Goal: Task Accomplishment & Management: Use online tool/utility

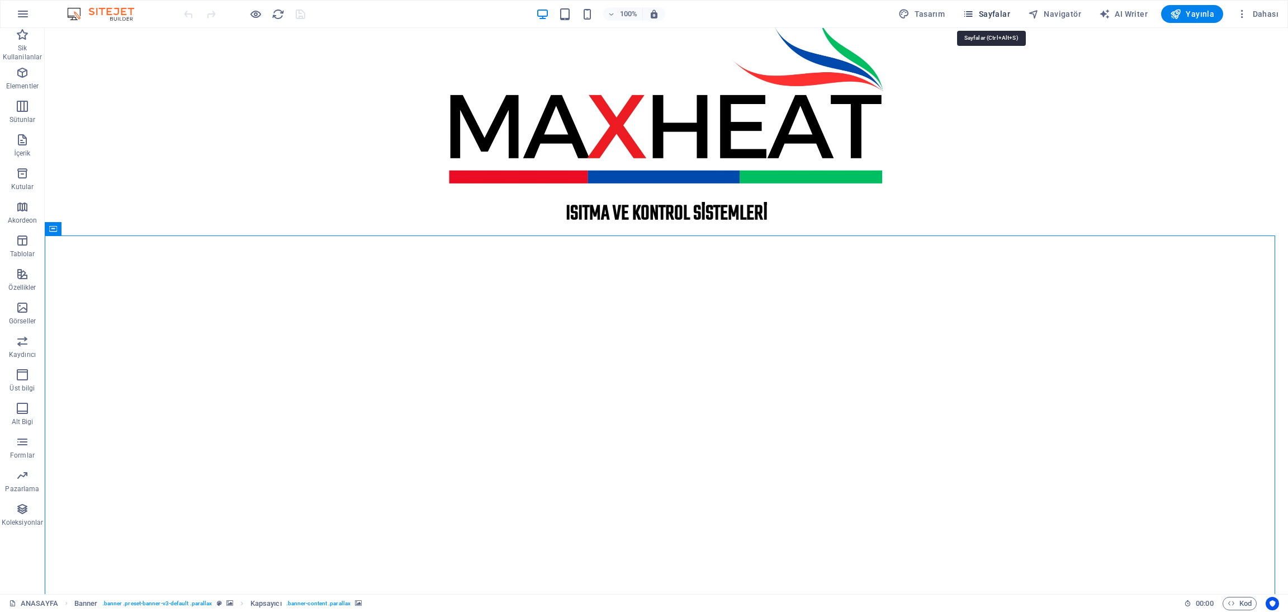
click at [998, 14] on span "Sayfalar" at bounding box center [987, 13] width 48 height 11
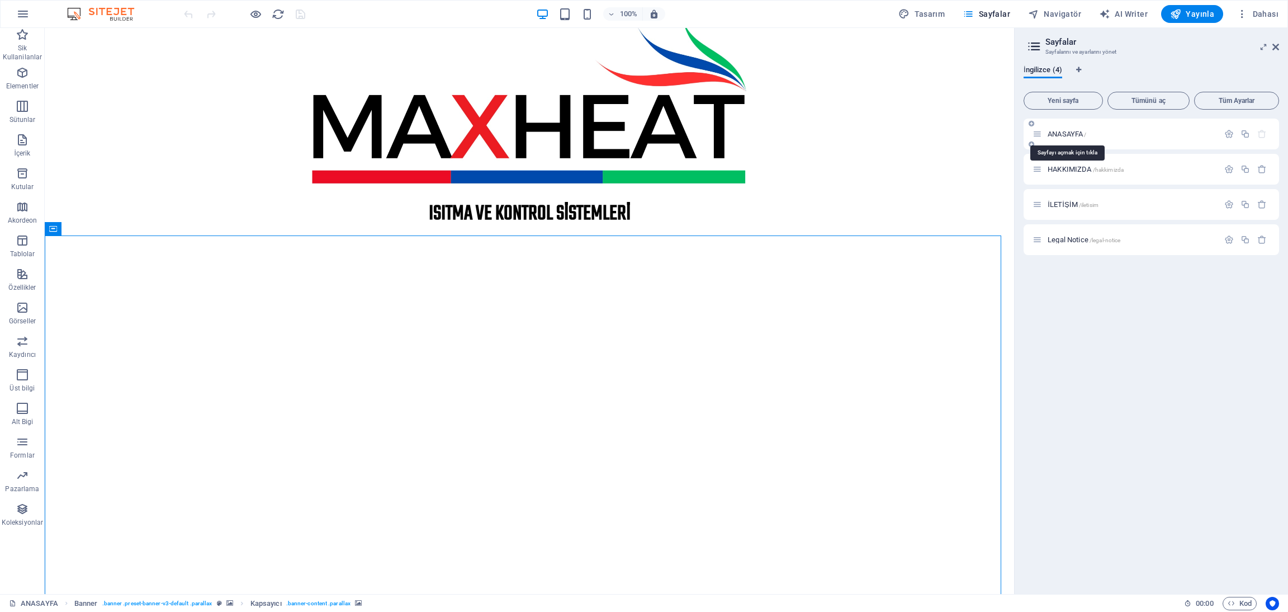
click at [1067, 134] on span "ANASAYFA /" at bounding box center [1067, 134] width 39 height 8
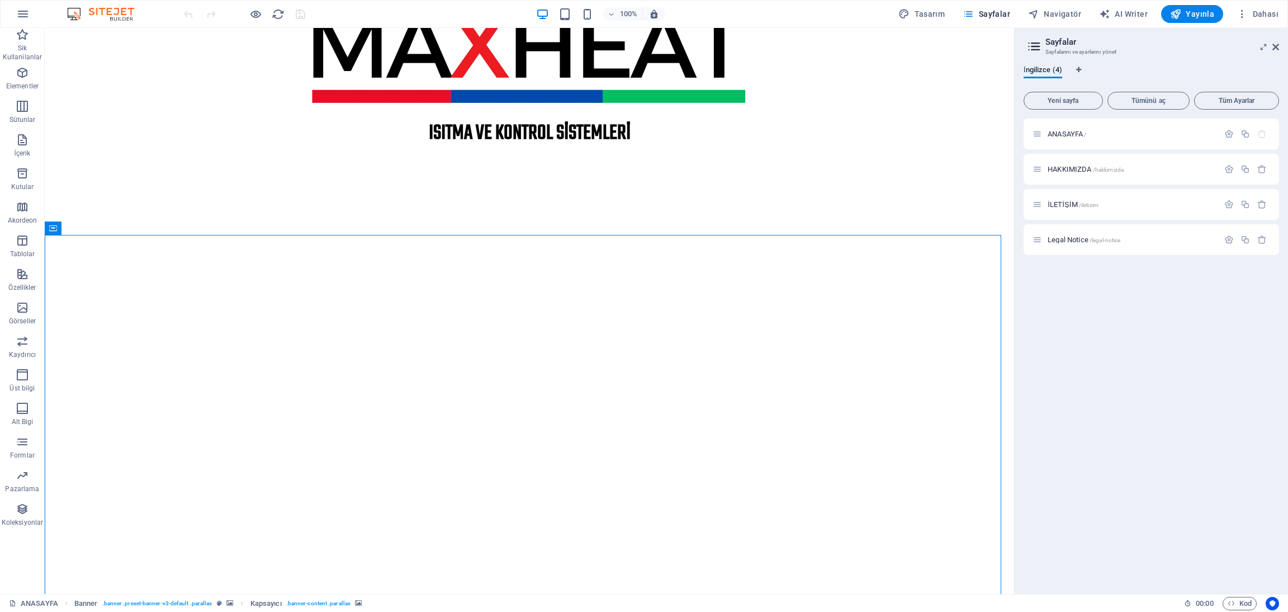
scroll to position [84, 0]
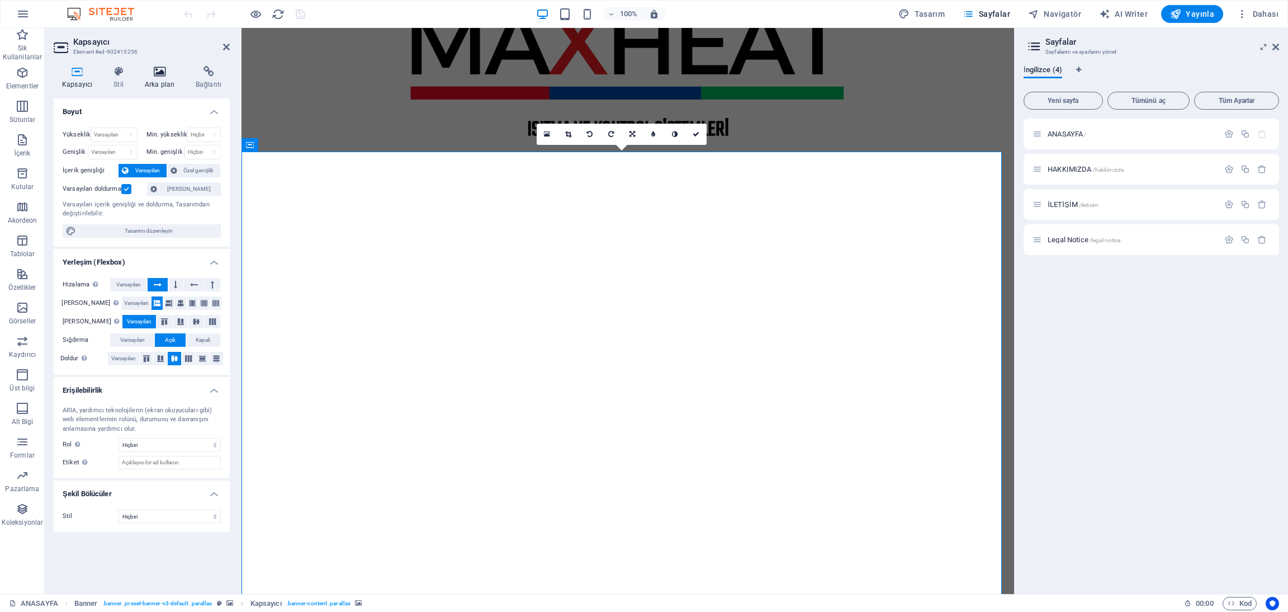
click at [155, 74] on icon at bounding box center [159, 71] width 46 height 11
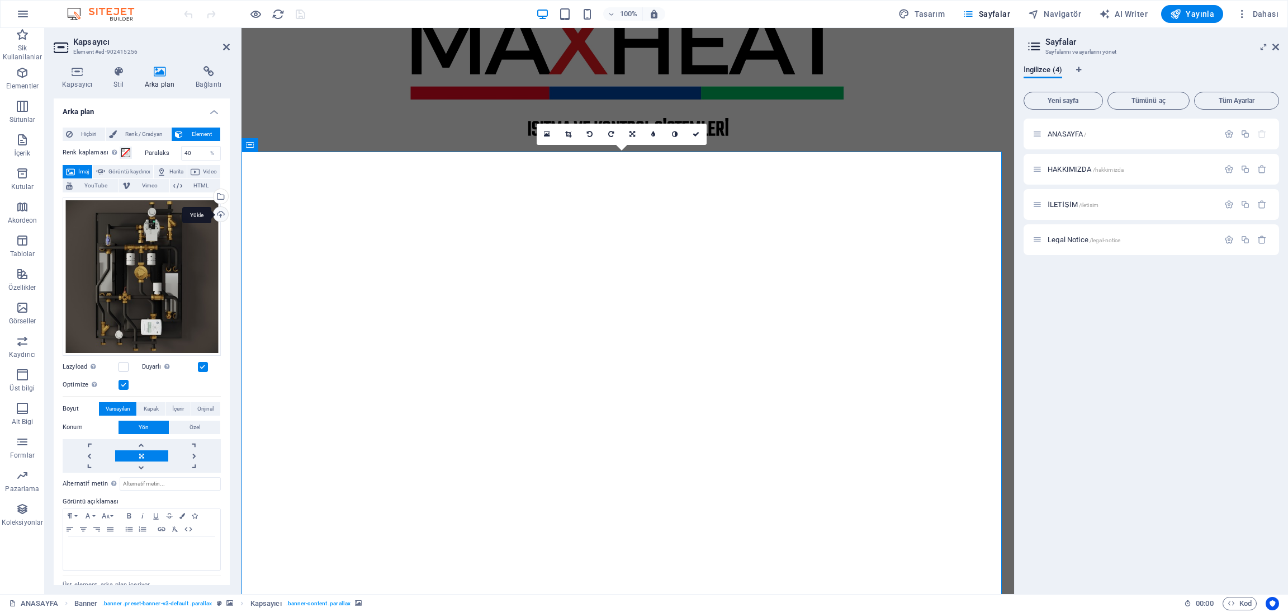
click at [216, 211] on div "Yükle" at bounding box center [219, 215] width 17 height 17
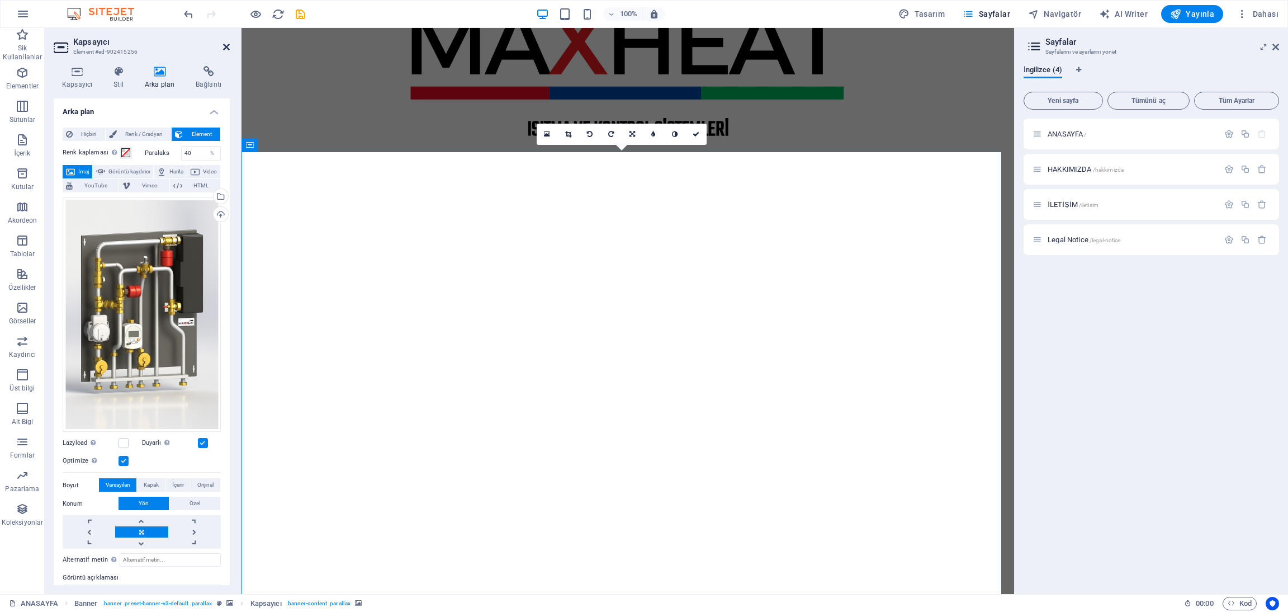
click at [225, 51] on icon at bounding box center [226, 46] width 7 height 9
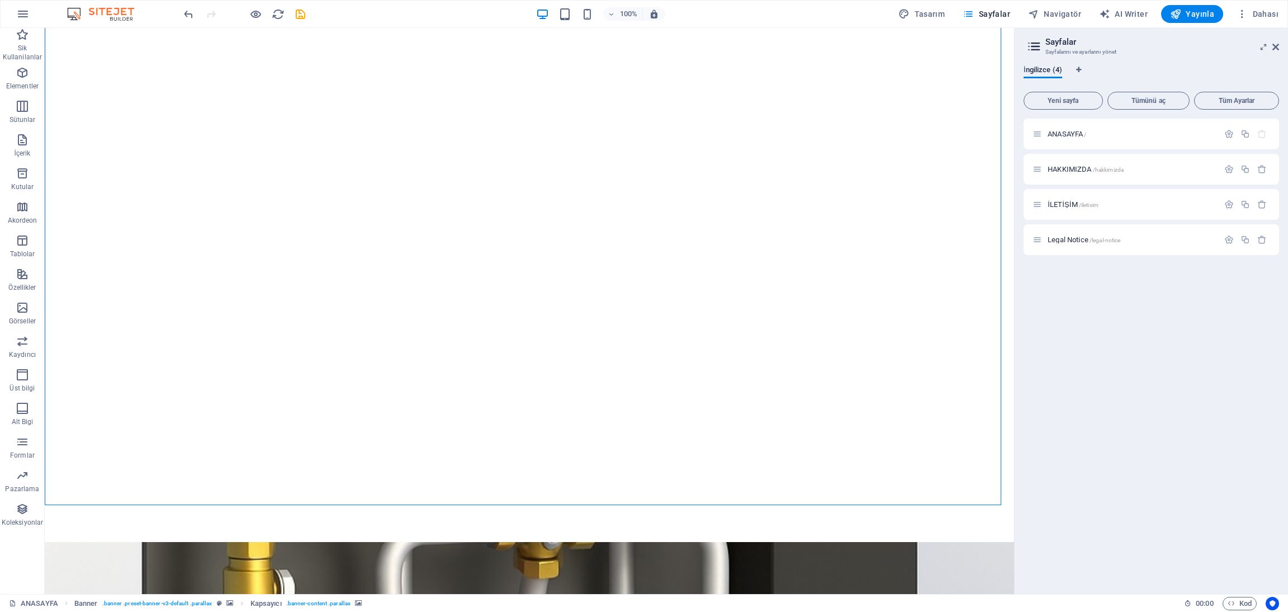
scroll to position [251, 0]
click at [1073, 15] on span "Yayınla" at bounding box center [1192, 13] width 44 height 11
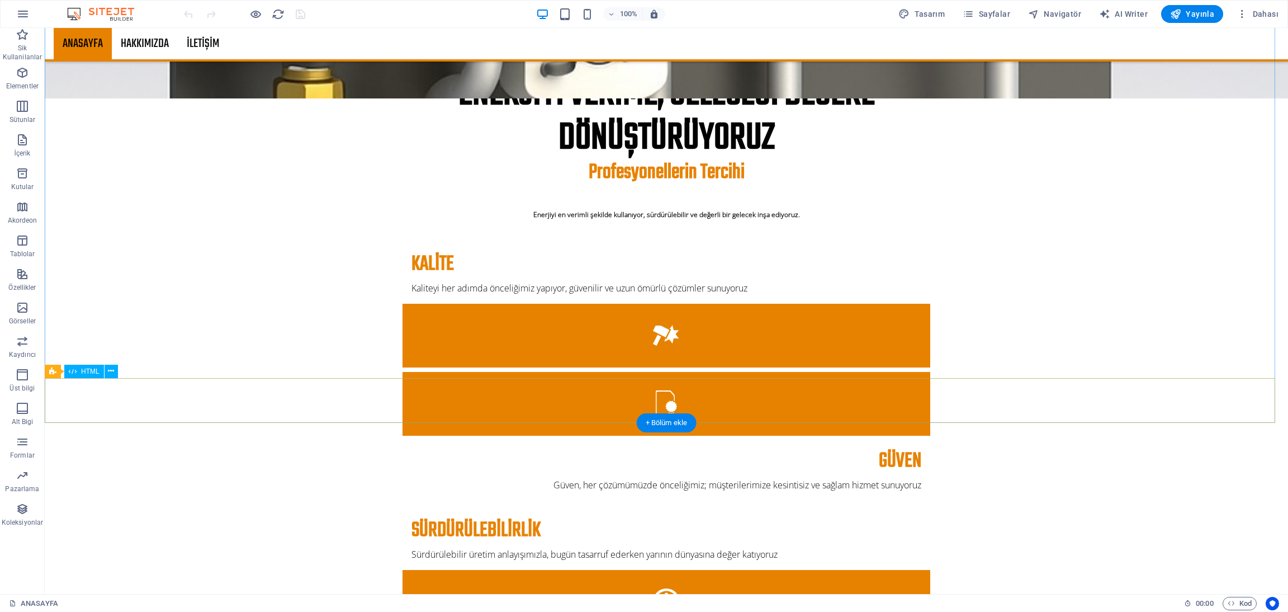
scroll to position [1426, 0]
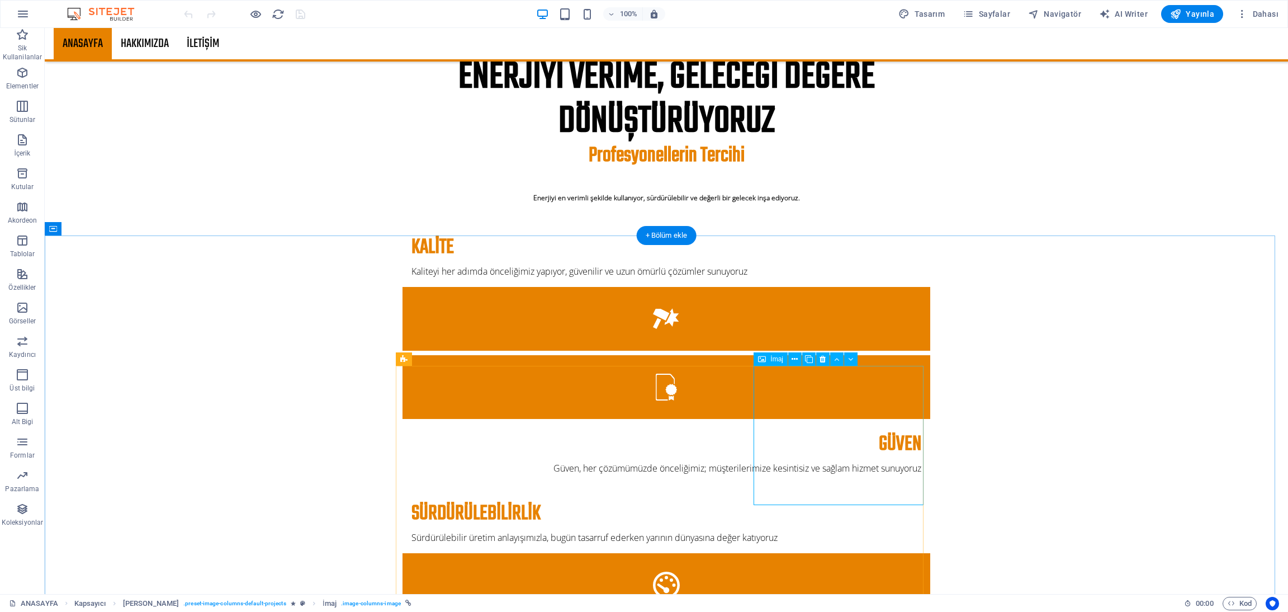
select select "%"
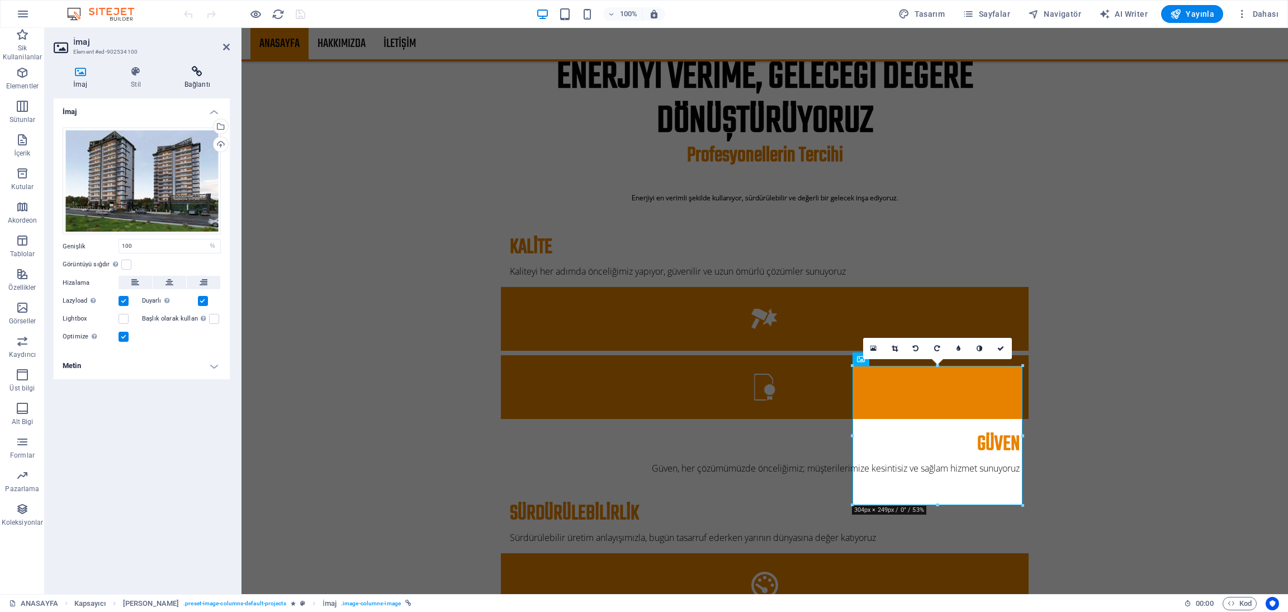
click at [189, 75] on icon at bounding box center [197, 71] width 65 height 11
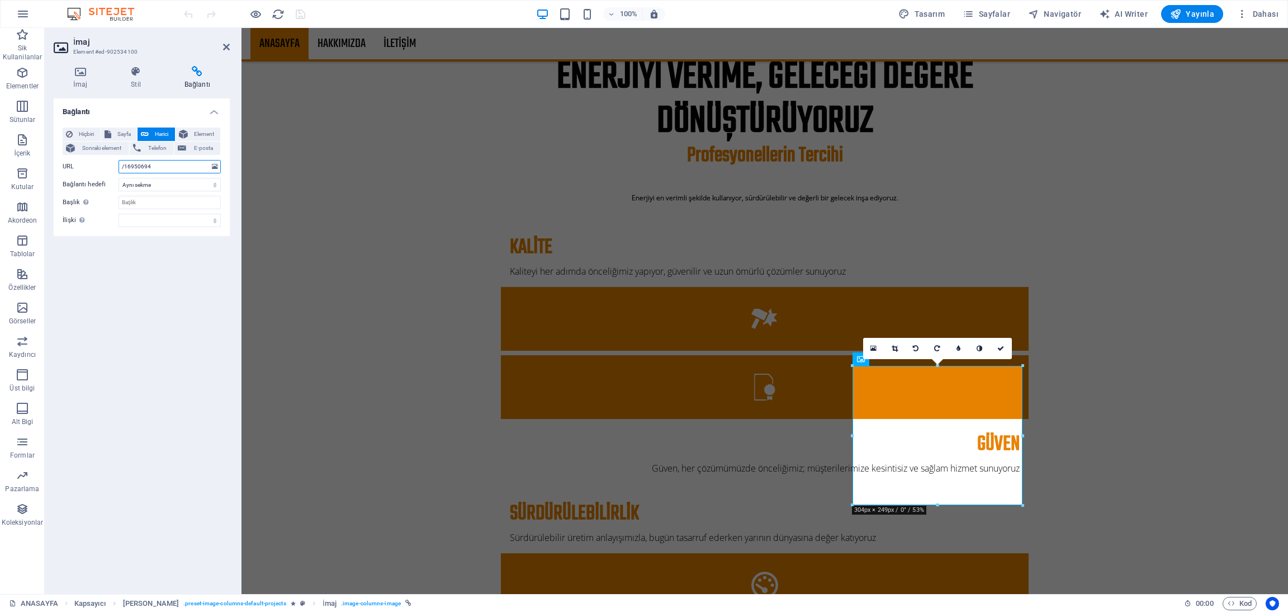
drag, startPoint x: 167, startPoint y: 165, endPoint x: 99, endPoint y: 165, distance: 67.6
click at [99, 165] on div "URL /16950694" at bounding box center [142, 166] width 158 height 13
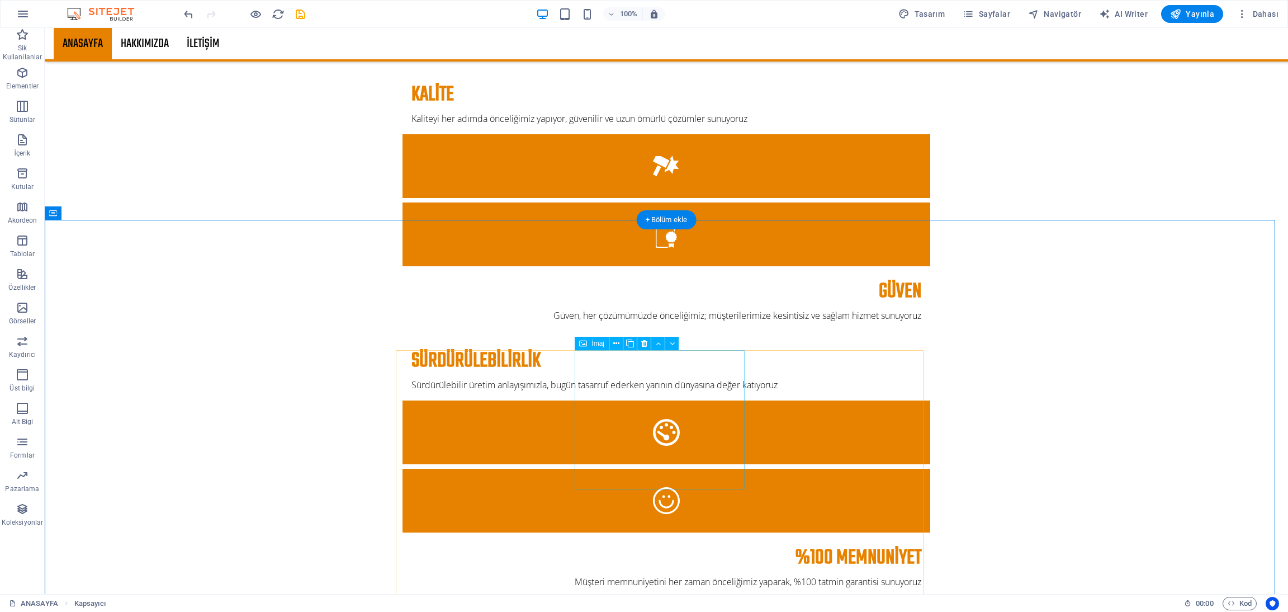
scroll to position [1677, 0]
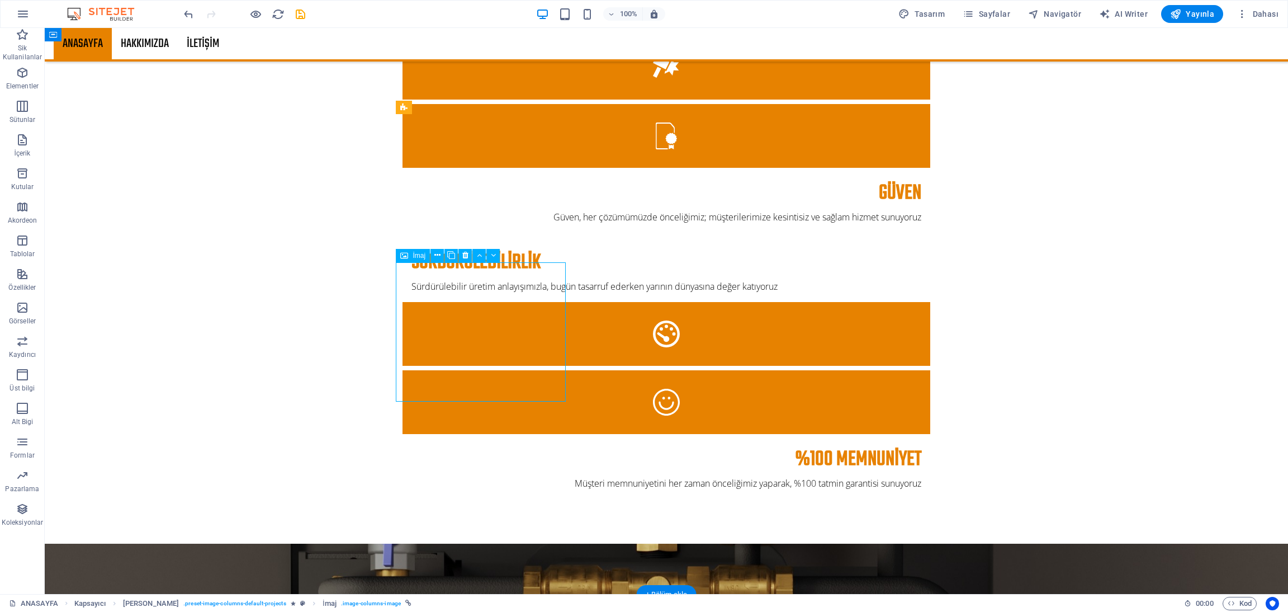
select select "%"
select select
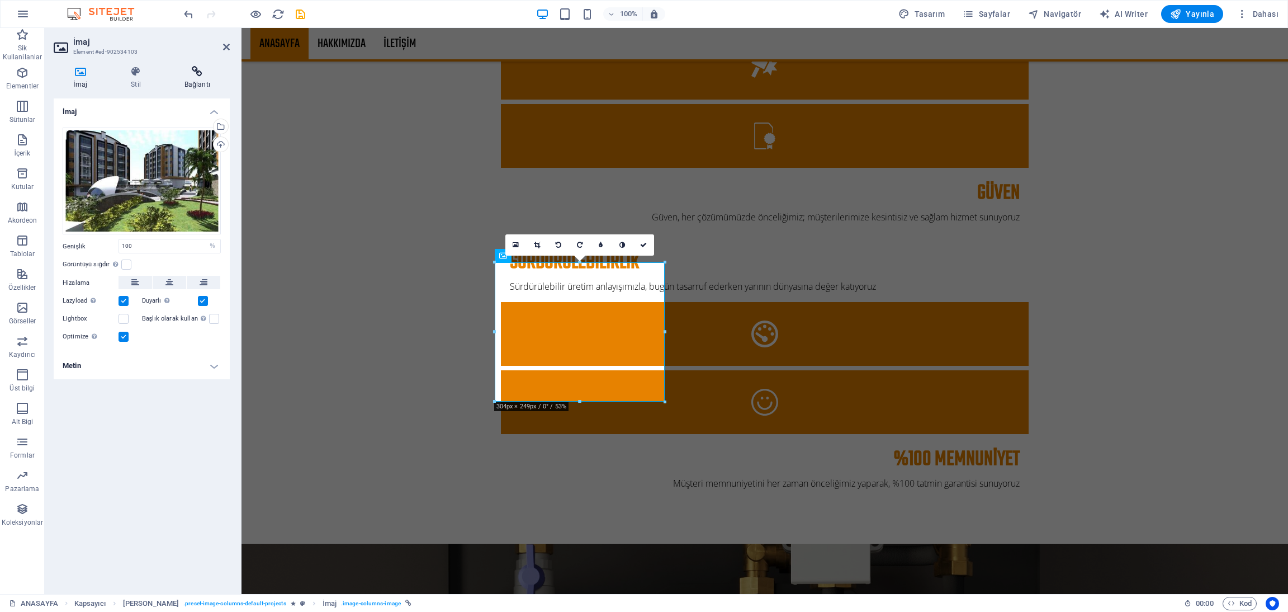
click at [199, 69] on icon at bounding box center [197, 71] width 65 height 11
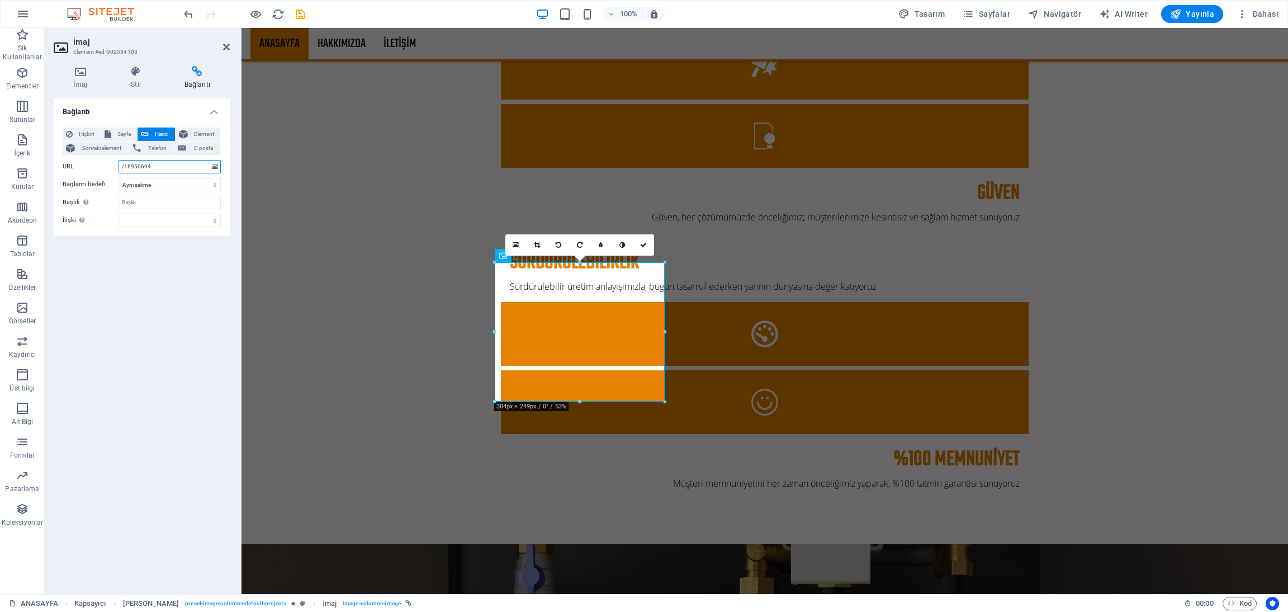
drag, startPoint x: 122, startPoint y: 162, endPoint x: 55, endPoint y: 164, distance: 66.6
click at [55, 164] on div "Hiçbiri Sayfa Harici Element Sonraki element Telefon E-posta Sayfa ANASAYFA HAK…" at bounding box center [142, 177] width 176 height 117
click at [225, 47] on icon at bounding box center [226, 46] width 7 height 9
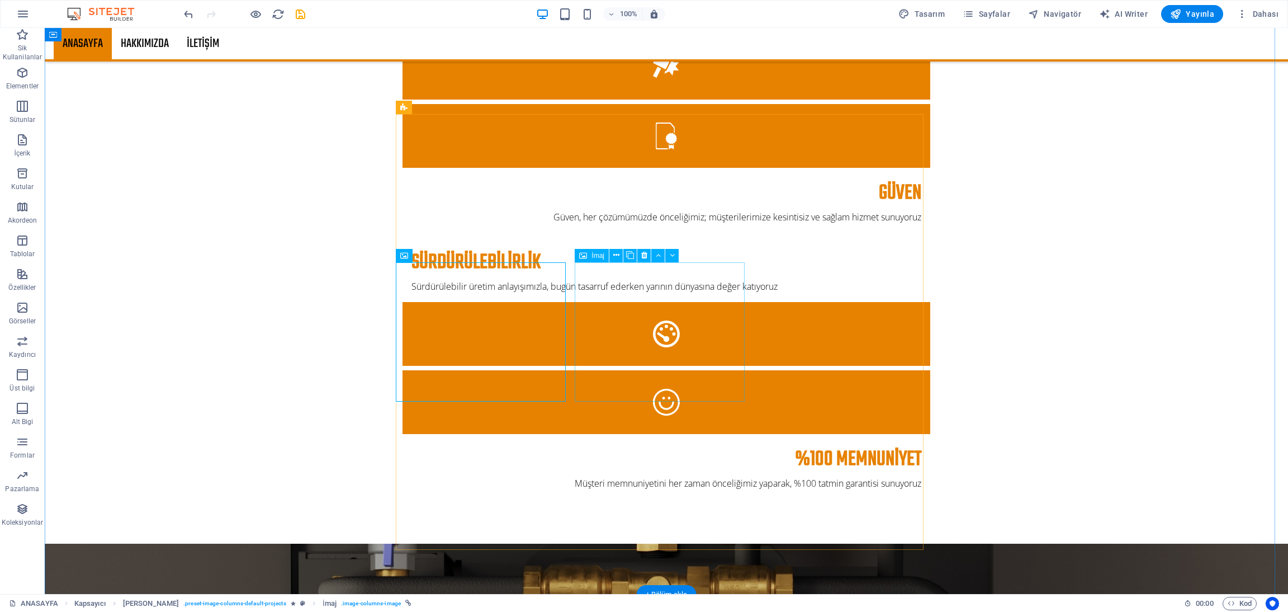
select select "%"
select select
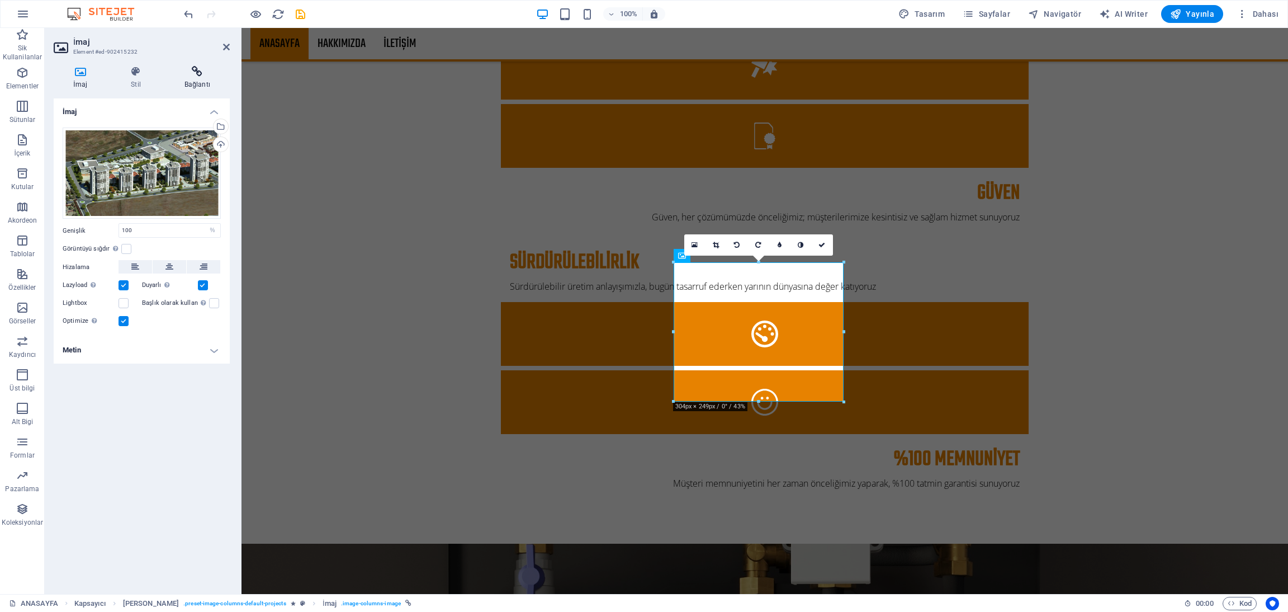
click at [204, 84] on h4 "Bağlantı" at bounding box center [197, 77] width 65 height 23
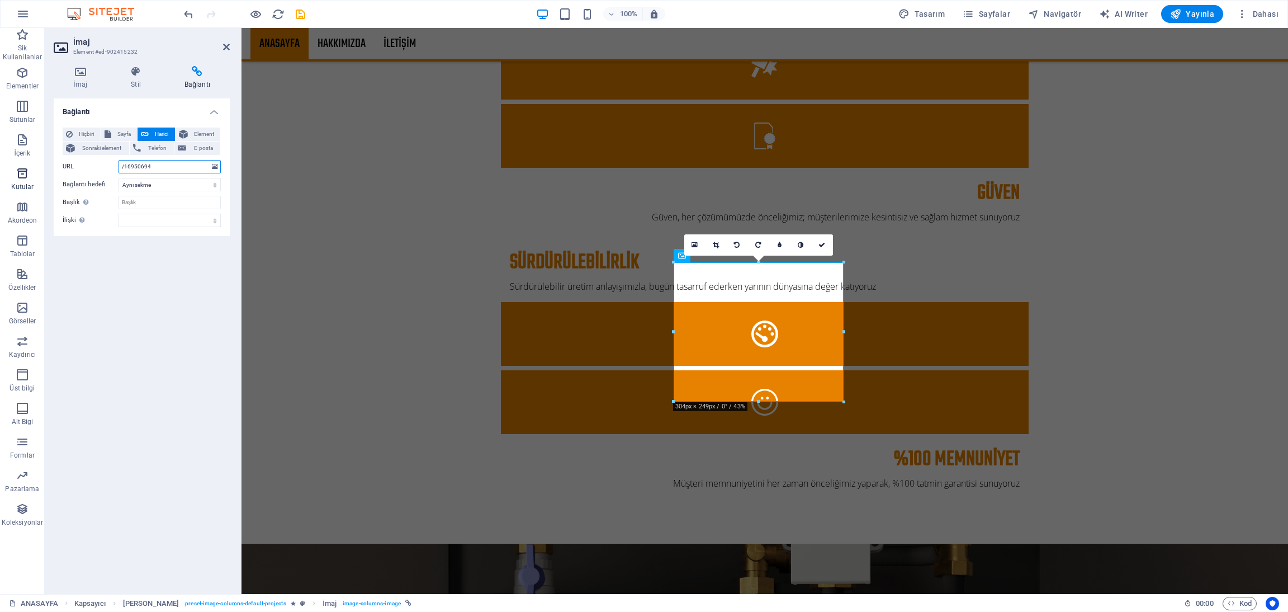
drag, startPoint x: 162, startPoint y: 167, endPoint x: 0, endPoint y: 167, distance: 162.1
click at [0, 167] on section "Sik Kullanilanlar Elementler Sütunlar İçerik Kutular Akordeon Tablolar Özellikl…" at bounding box center [644, 311] width 1288 height 566
drag, startPoint x: 228, startPoint y: 45, endPoint x: 304, endPoint y: 75, distance: 82.5
click at [228, 45] on icon at bounding box center [226, 46] width 7 height 9
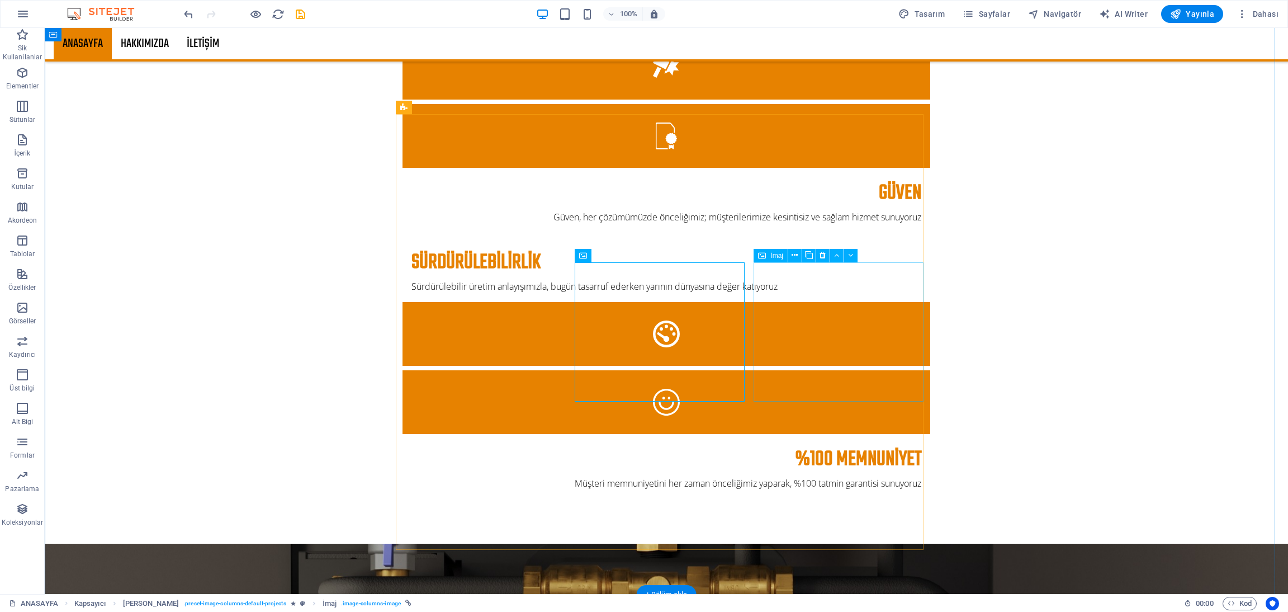
select select "%"
select select
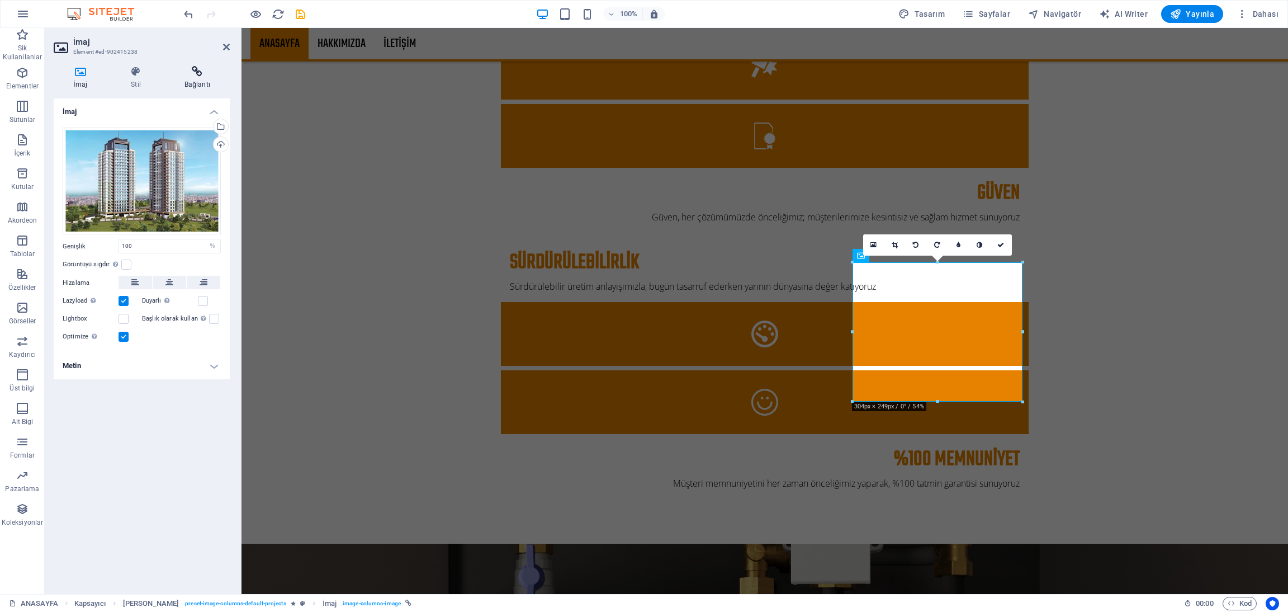
click at [185, 77] on icon at bounding box center [197, 71] width 65 height 11
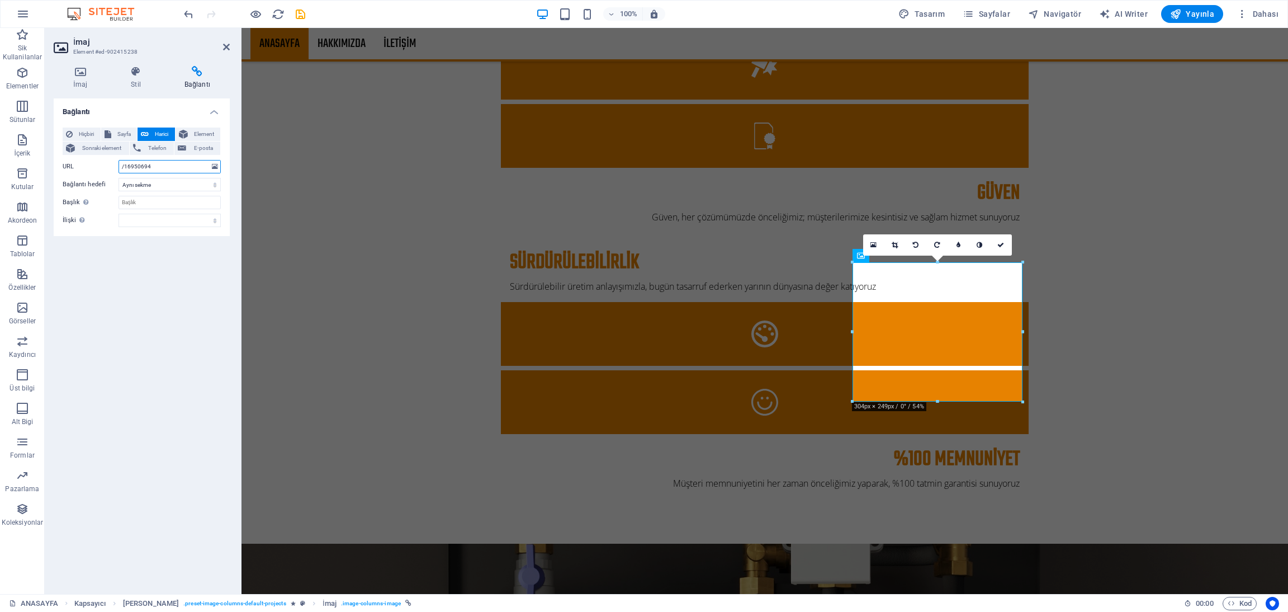
drag, startPoint x: 169, startPoint y: 171, endPoint x: 82, endPoint y: 172, distance: 87.8
click at [82, 172] on div "URL /16950694" at bounding box center [142, 166] width 158 height 13
click at [143, 185] on select "Yeni sekme Aynı sekme Kaplama" at bounding box center [170, 184] width 102 height 13
click at [223, 46] on icon at bounding box center [226, 46] width 7 height 9
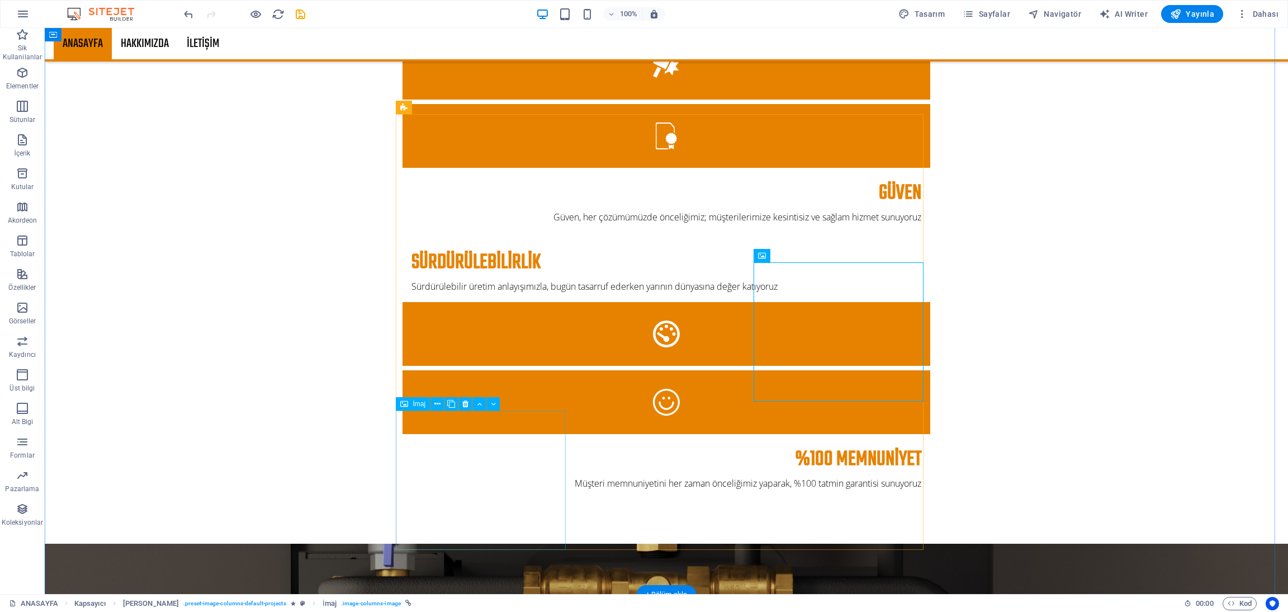
select select "%"
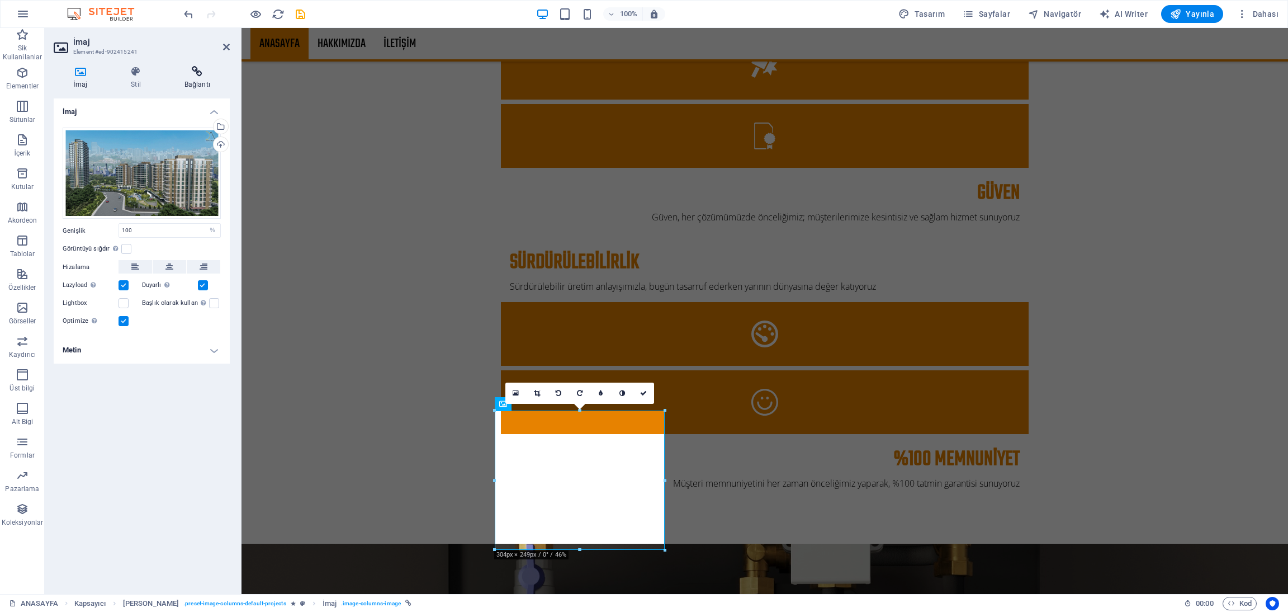
click at [193, 77] on h4 "Bağlantı" at bounding box center [197, 77] width 65 height 23
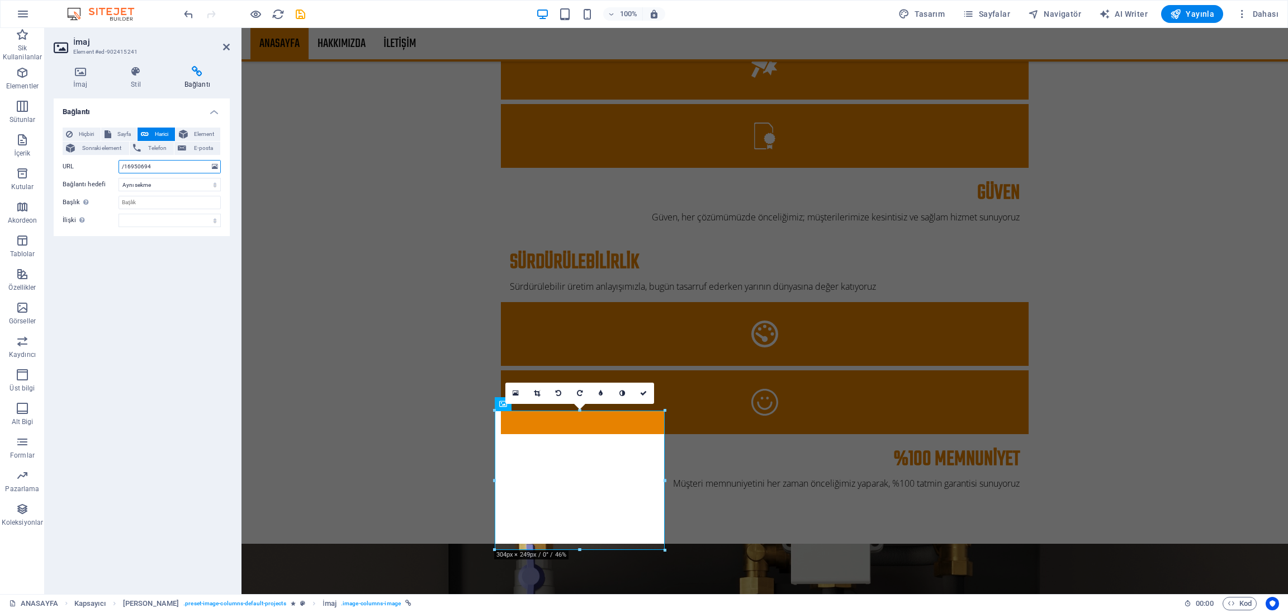
drag, startPoint x: 129, startPoint y: 169, endPoint x: 67, endPoint y: 176, distance: 62.4
click at [67, 176] on div "Hiçbiri Sayfa Harici Element Sonraki element Telefon E-posta Sayfa ANASAYFA HAK…" at bounding box center [142, 177] width 158 height 100
click at [227, 45] on icon at bounding box center [226, 46] width 7 height 9
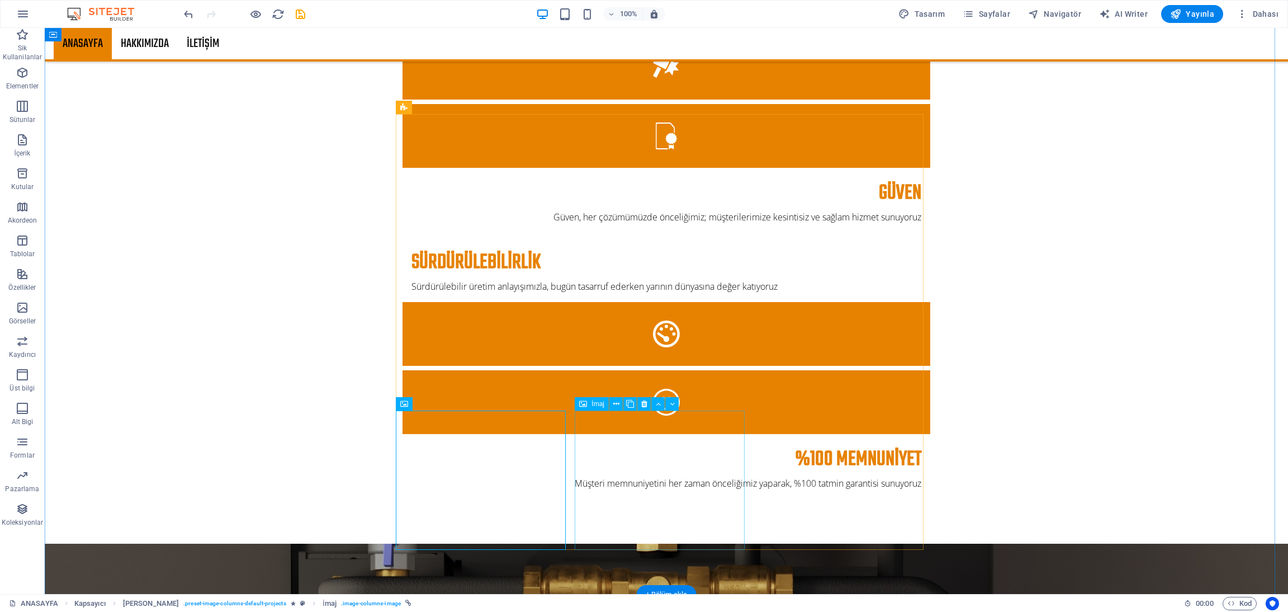
select select "%"
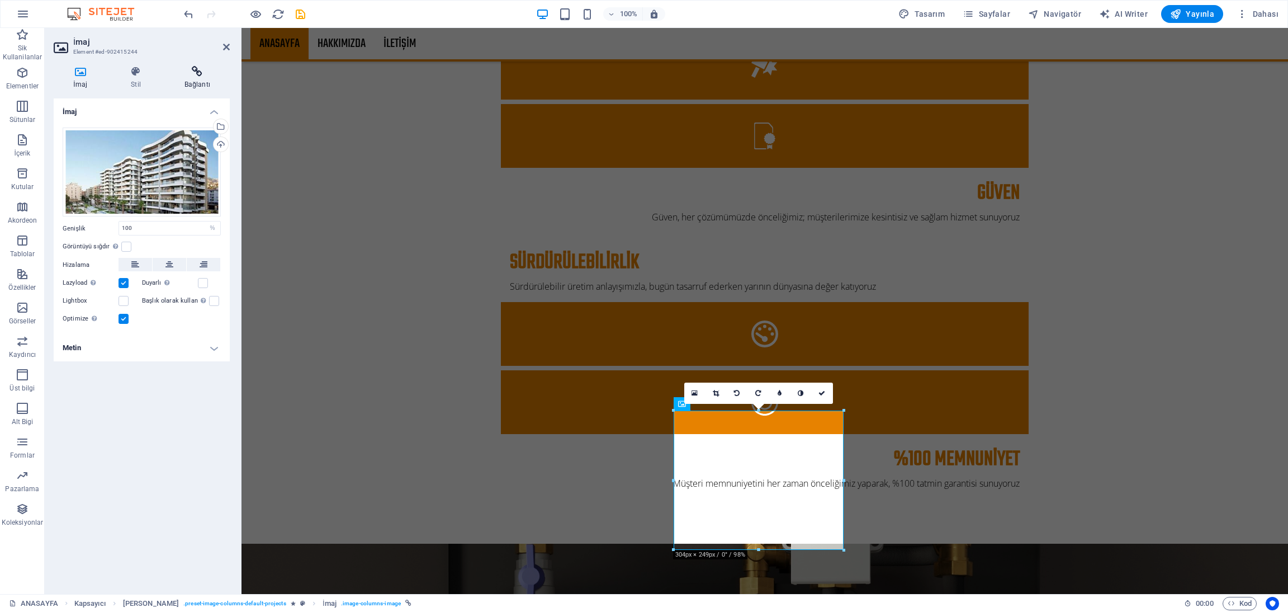
click at [212, 78] on h4 "Bağlantı" at bounding box center [197, 77] width 65 height 23
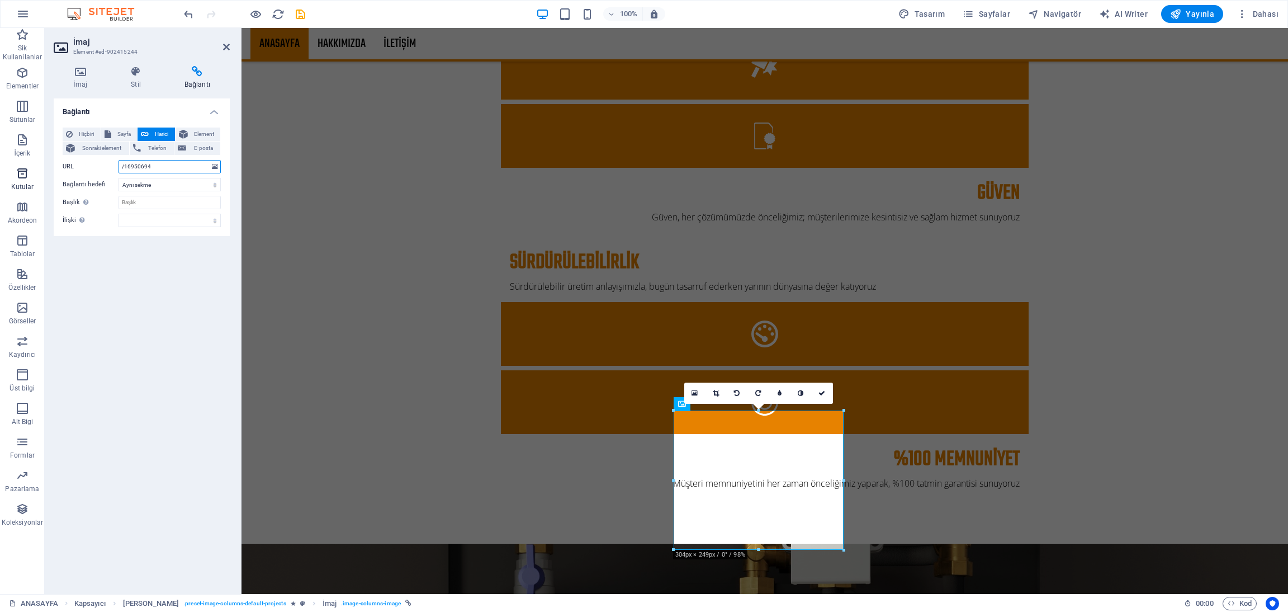
drag, startPoint x: 160, startPoint y: 168, endPoint x: 18, endPoint y: 169, distance: 142.6
click at [18, 169] on section "Sik Kullanilanlar Elementler Sütunlar İçerik Kutular Akordeon Tablolar Özellikl…" at bounding box center [644, 311] width 1288 height 566
click at [225, 42] on icon at bounding box center [226, 46] width 7 height 9
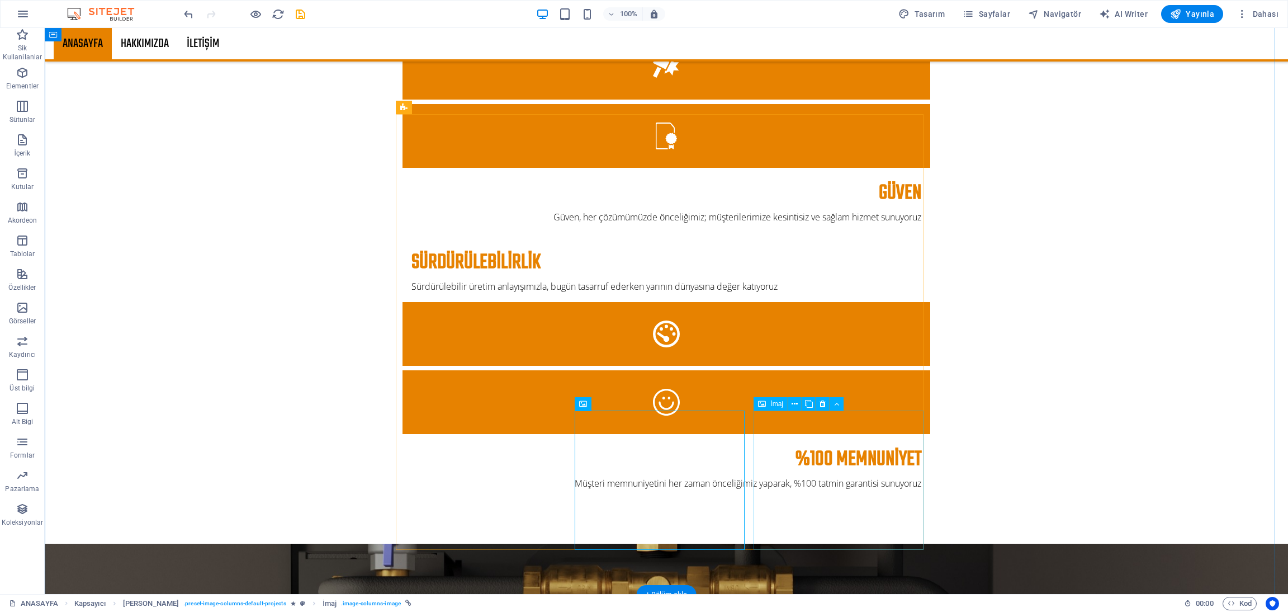
select select "%"
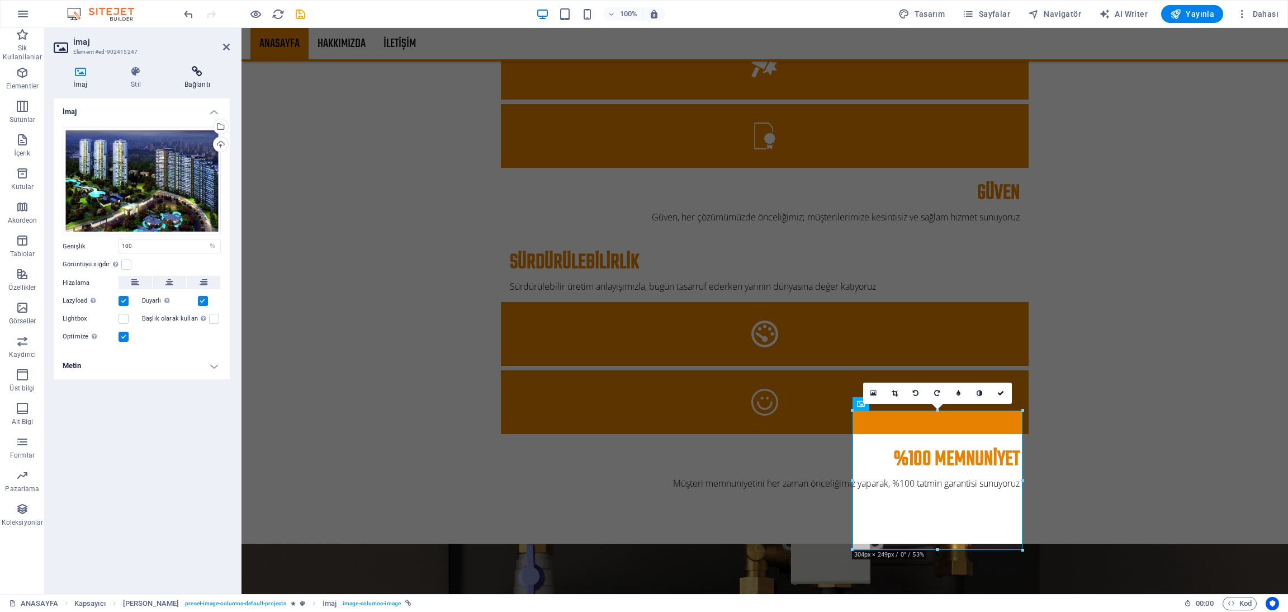
click at [189, 73] on icon at bounding box center [197, 71] width 65 height 11
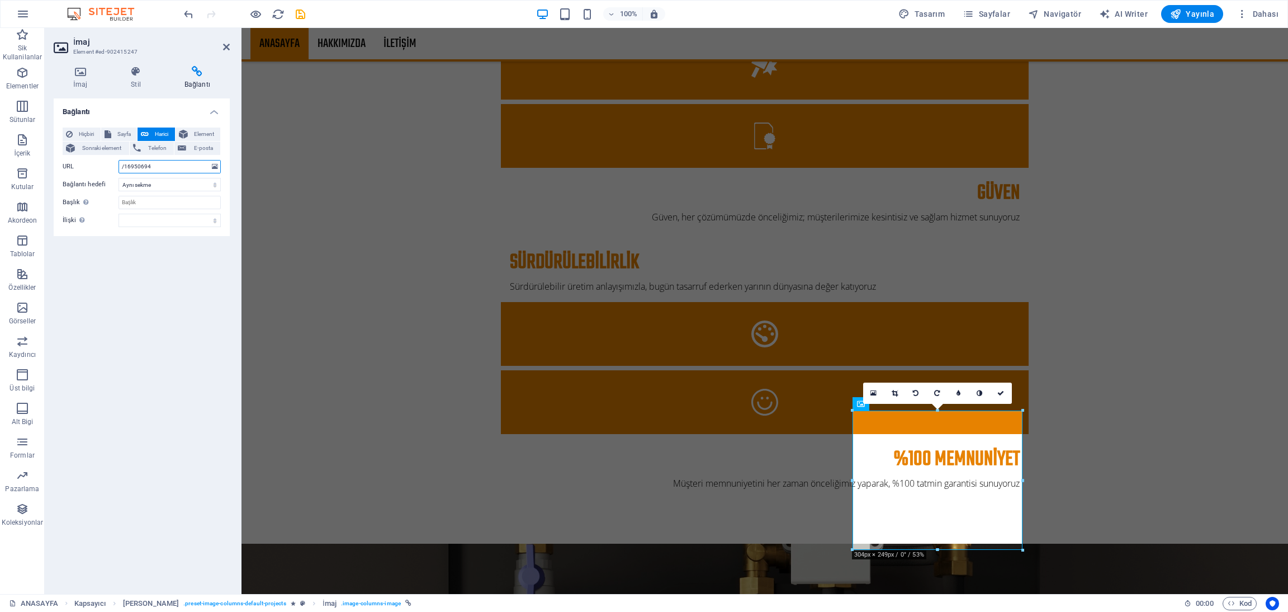
drag, startPoint x: 167, startPoint y: 165, endPoint x: 45, endPoint y: 179, distance: 122.7
click at [45, 179] on div "İmaj Stil Bağlantı İmaj Dosyaları buraya sürükleyin, dosyaları seçmek için tıkl…" at bounding box center [142, 325] width 194 height 537
click at [229, 44] on icon at bounding box center [226, 46] width 7 height 9
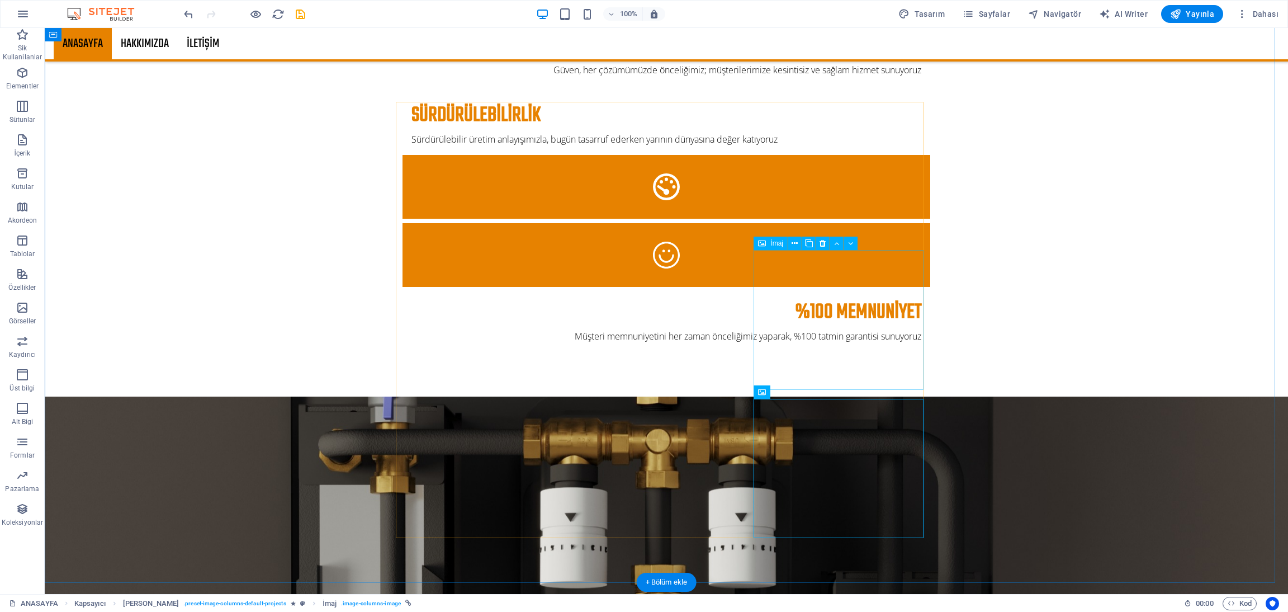
scroll to position [1831, 0]
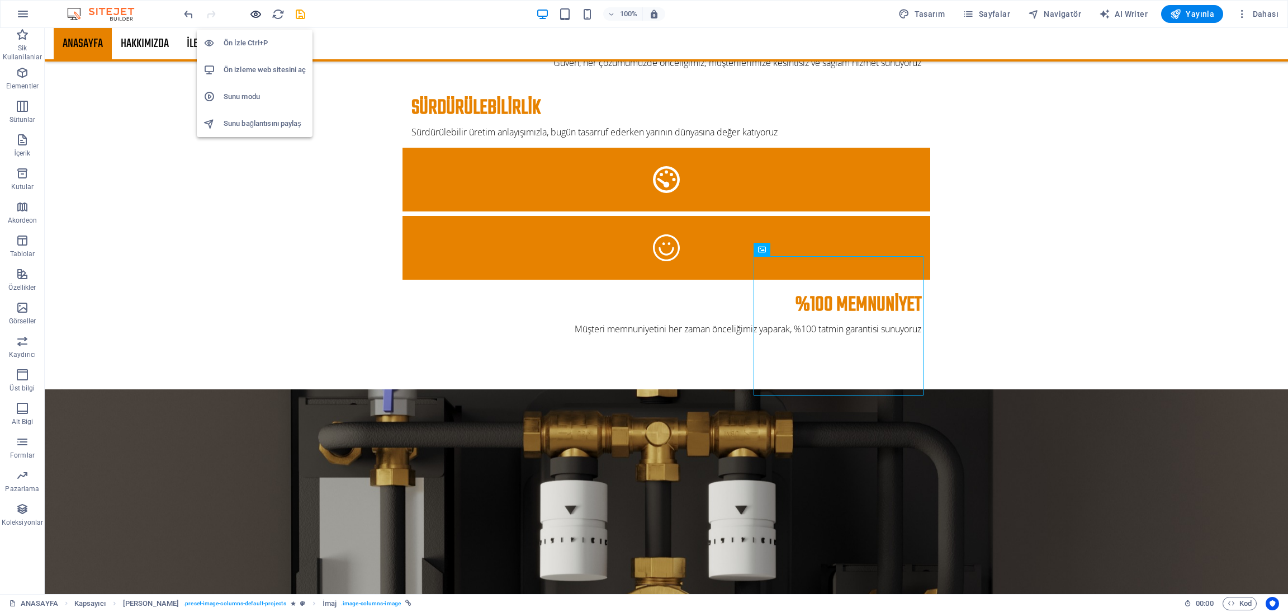
click at [250, 12] on icon "button" at bounding box center [255, 14] width 13 height 13
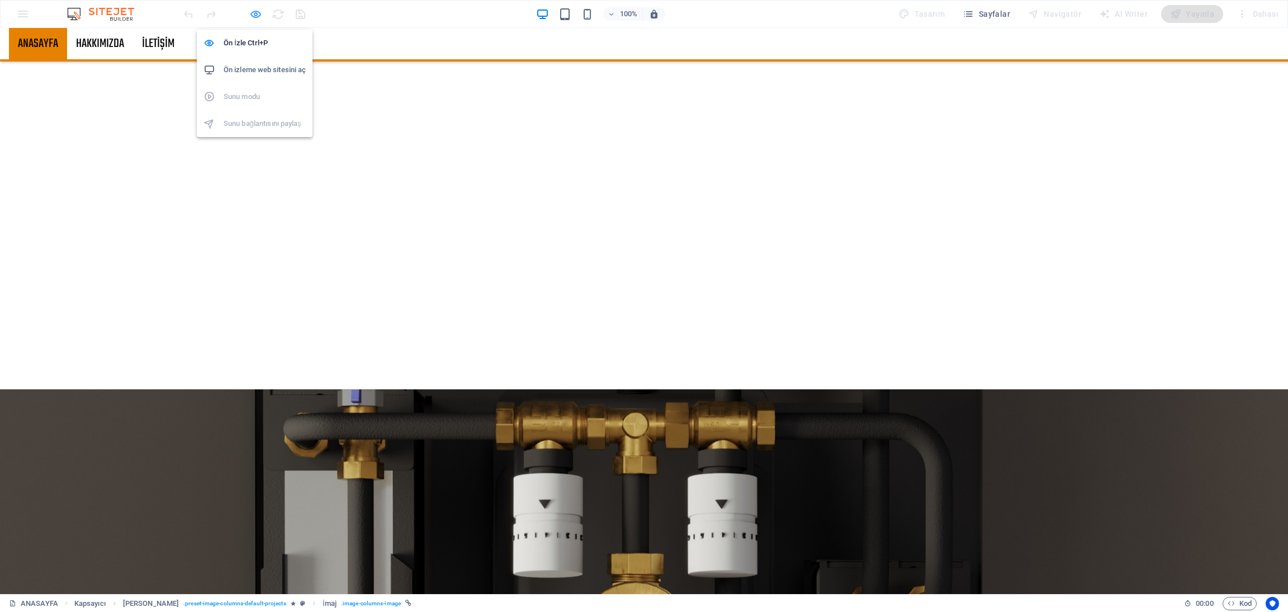
click at [254, 13] on icon "button" at bounding box center [255, 14] width 13 height 13
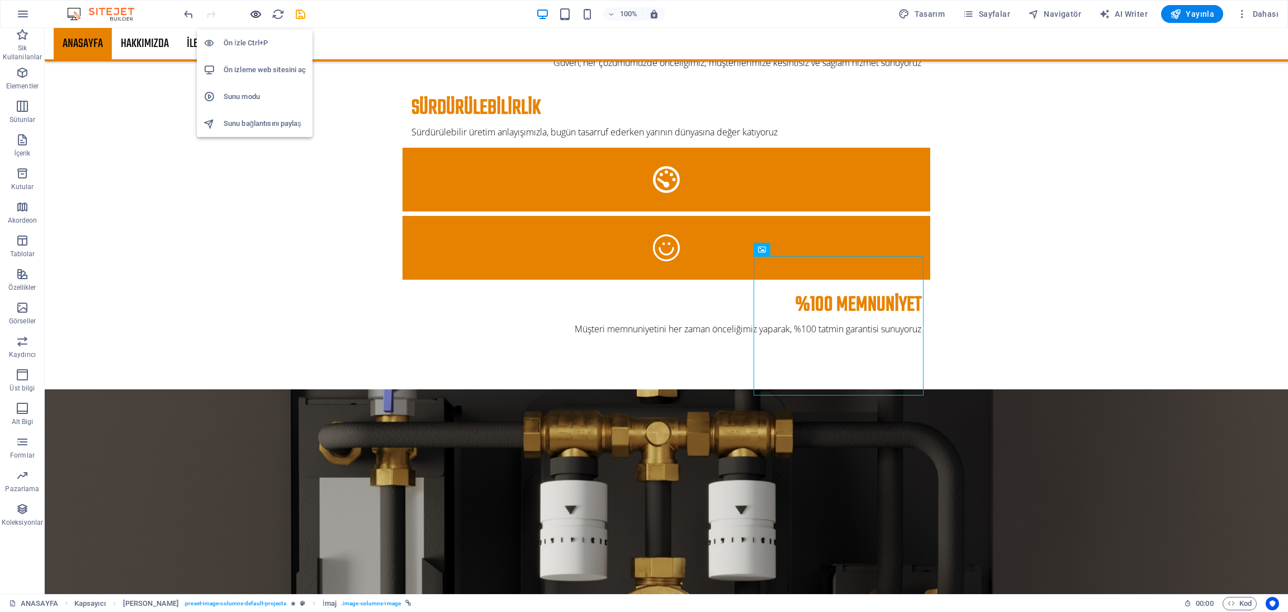
click at [254, 13] on icon "button" at bounding box center [255, 14] width 13 height 13
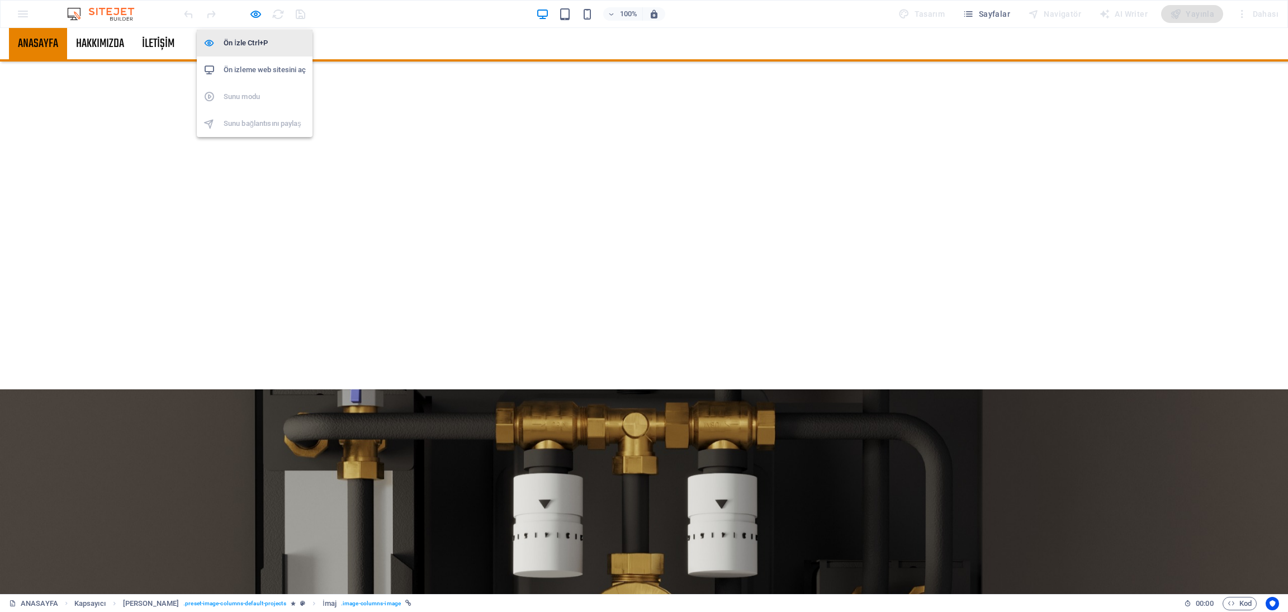
click at [250, 37] on h6 "Ön İzle Ctrl+P" at bounding box center [265, 42] width 82 height 13
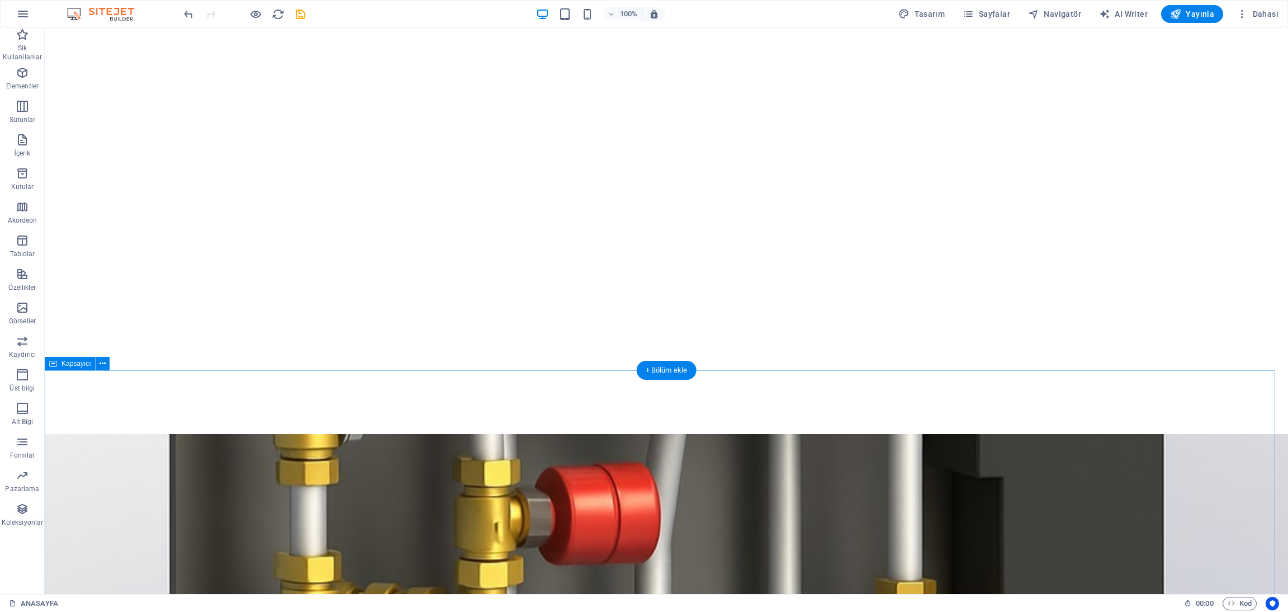
scroll to position [503, 0]
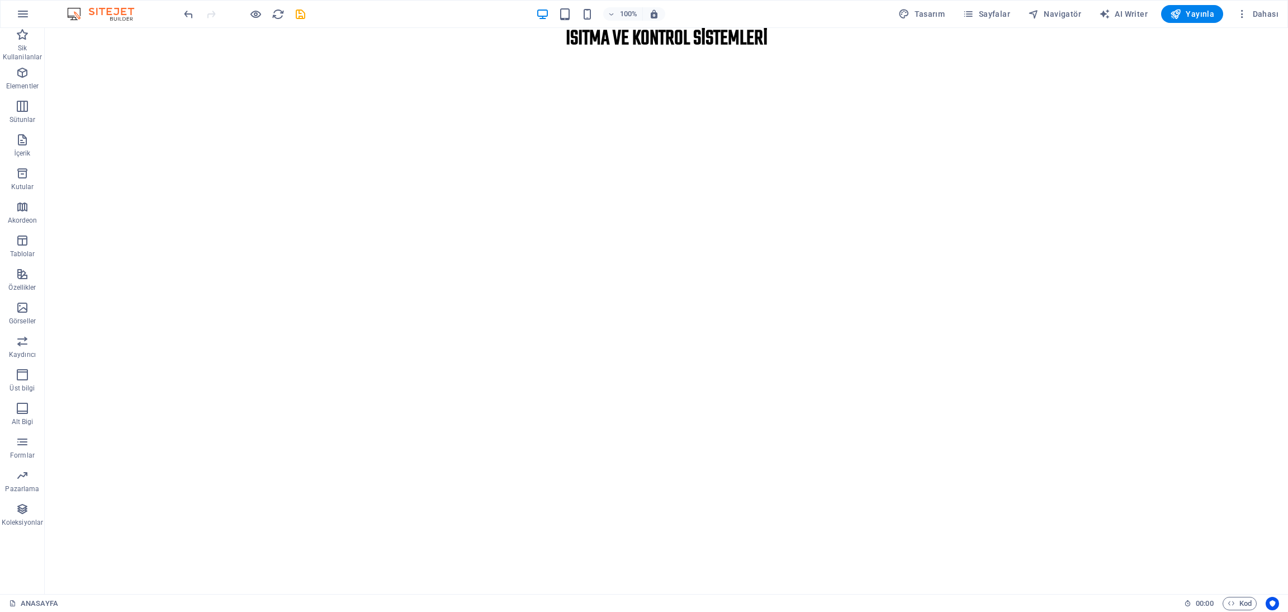
scroll to position [238, 0]
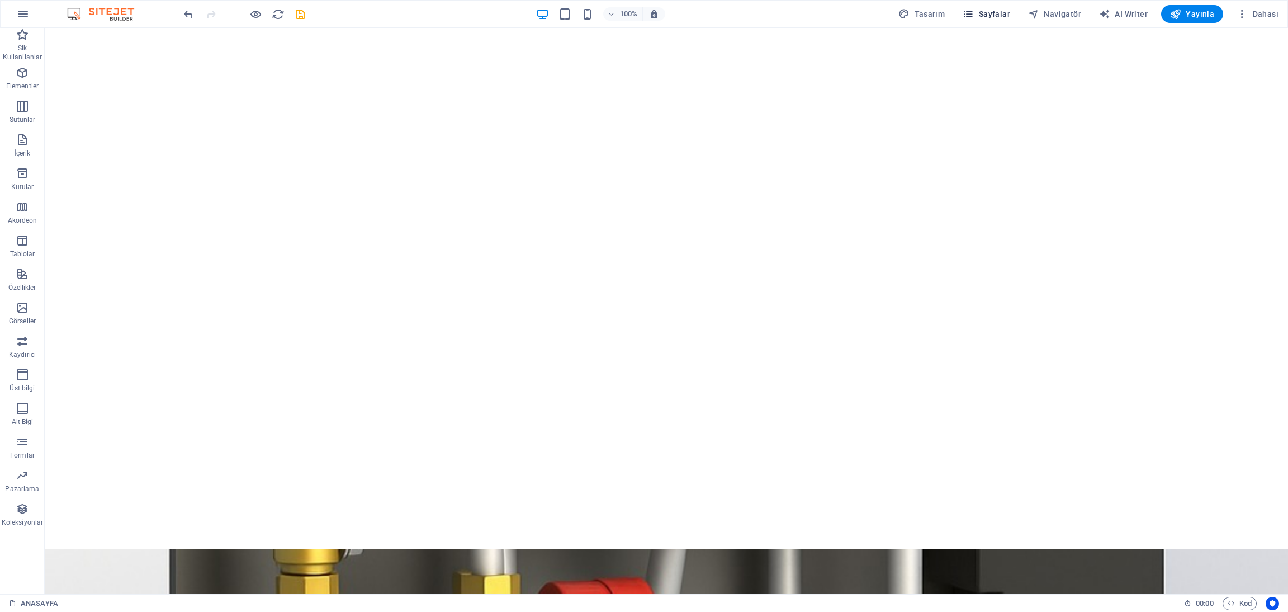
click at [995, 6] on button "Sayfalar" at bounding box center [986, 14] width 56 height 18
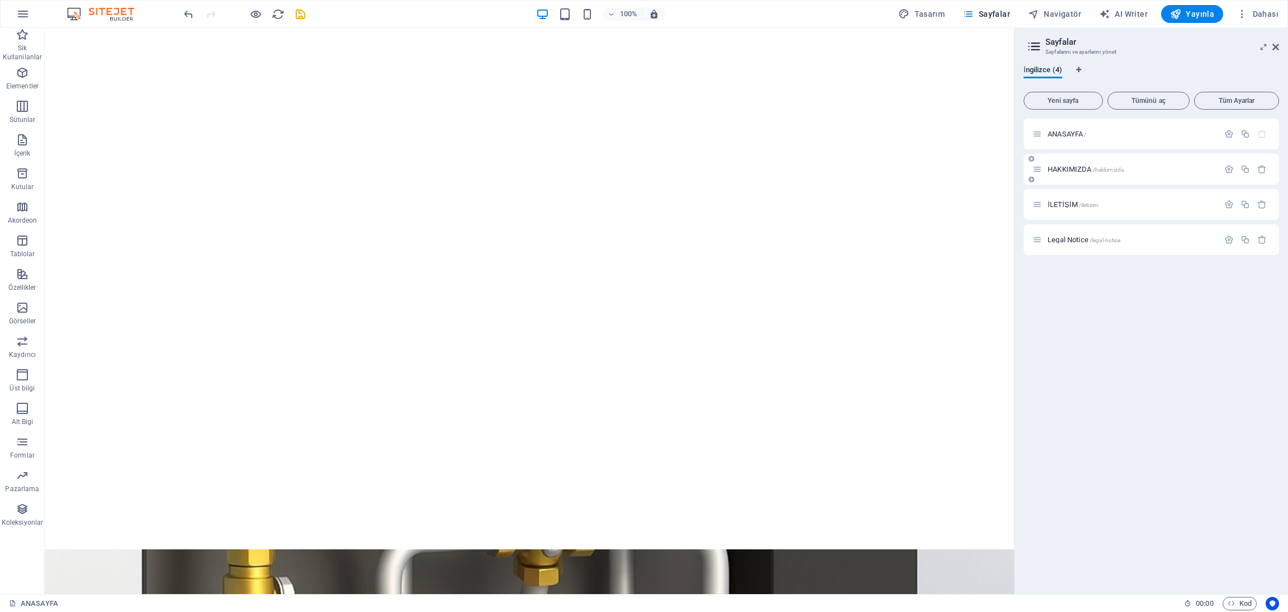
click at [1062, 165] on span "HAKKIMIZDA /hakkimizda" at bounding box center [1086, 169] width 76 height 8
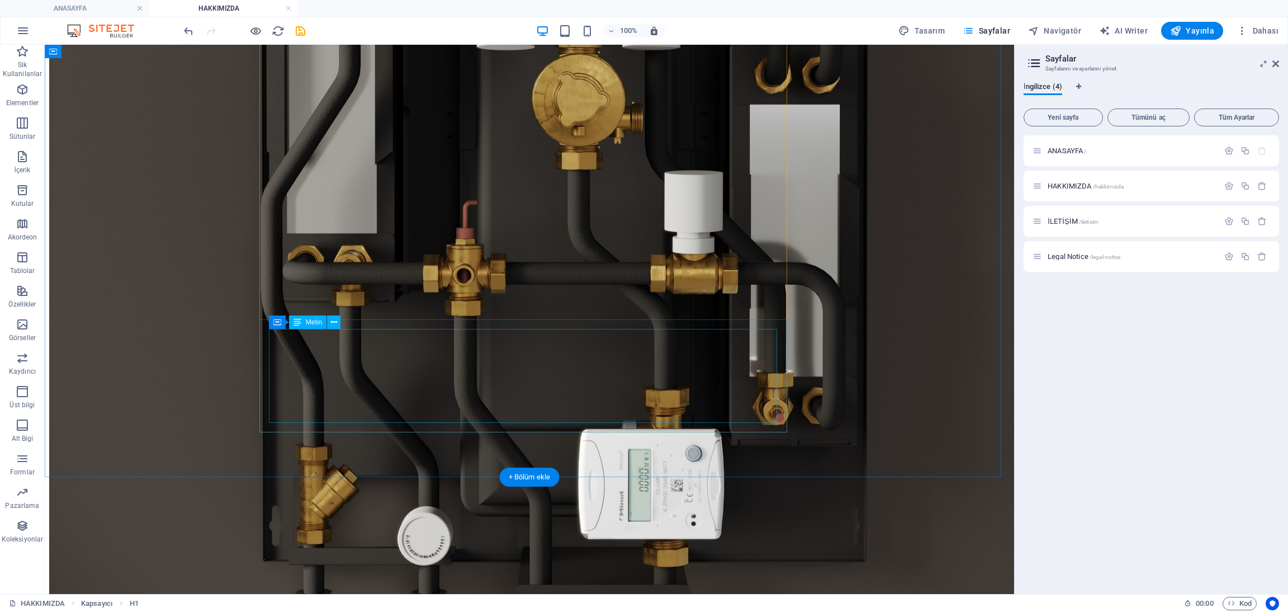
scroll to position [691, 0]
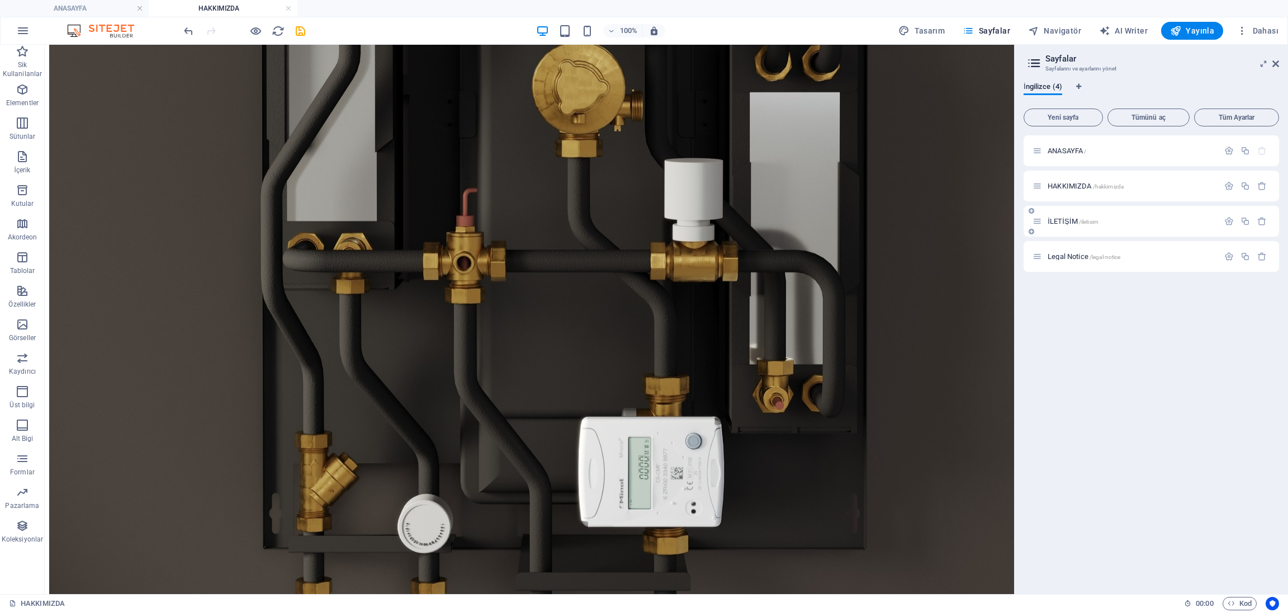
click at [1073, 219] on span "İLETİŞİM /iletisim" at bounding box center [1073, 221] width 51 height 8
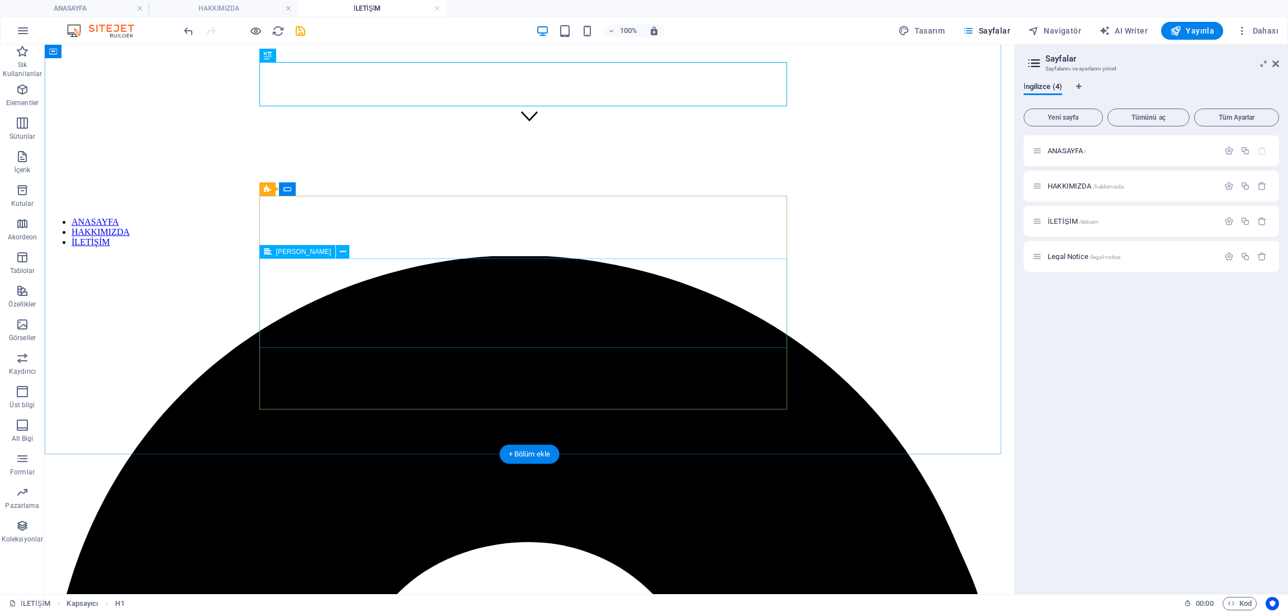
scroll to position [482, 0]
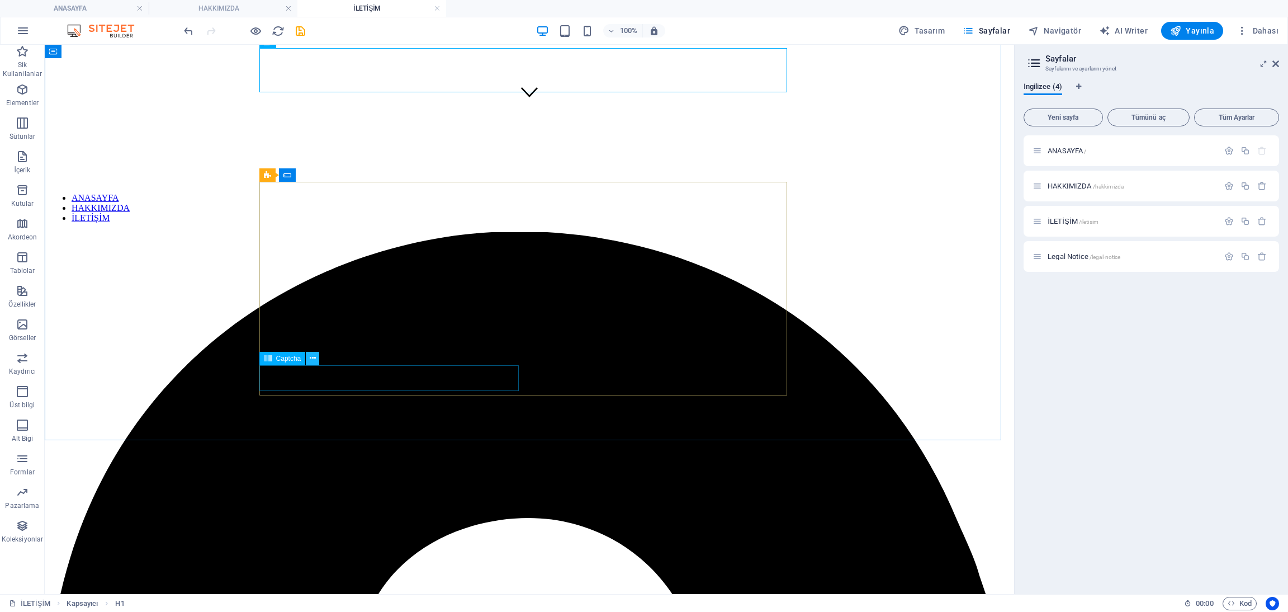
click at [312, 357] on icon at bounding box center [313, 358] width 6 height 12
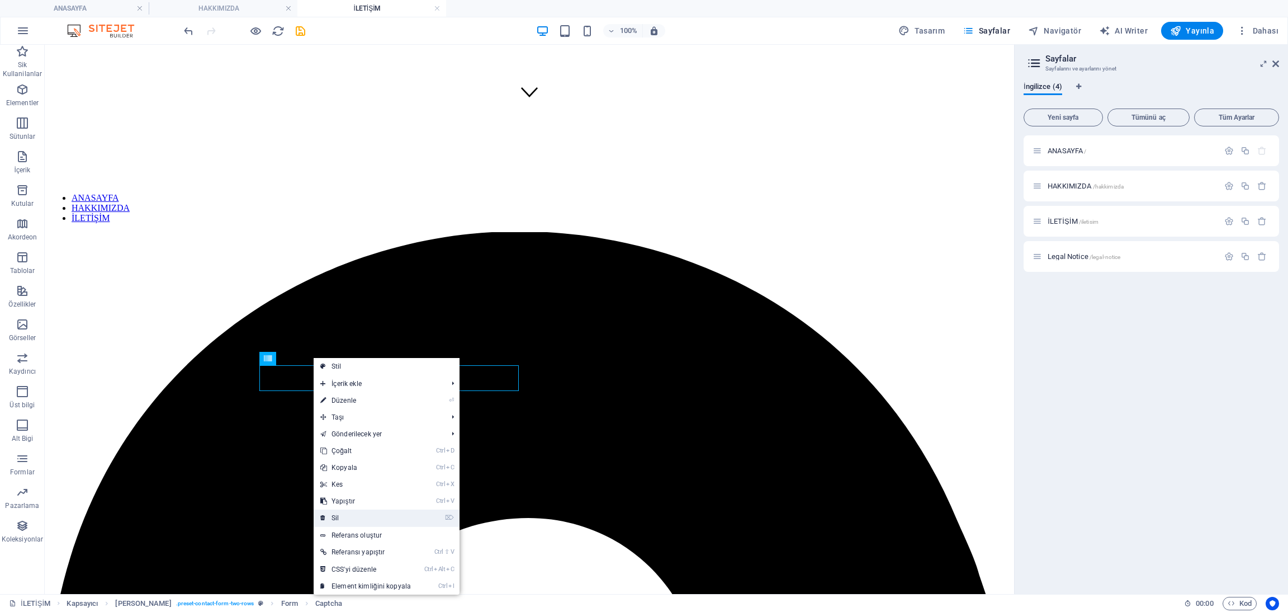
click at [383, 515] on link "⌦ Sil" at bounding box center [366, 517] width 104 height 17
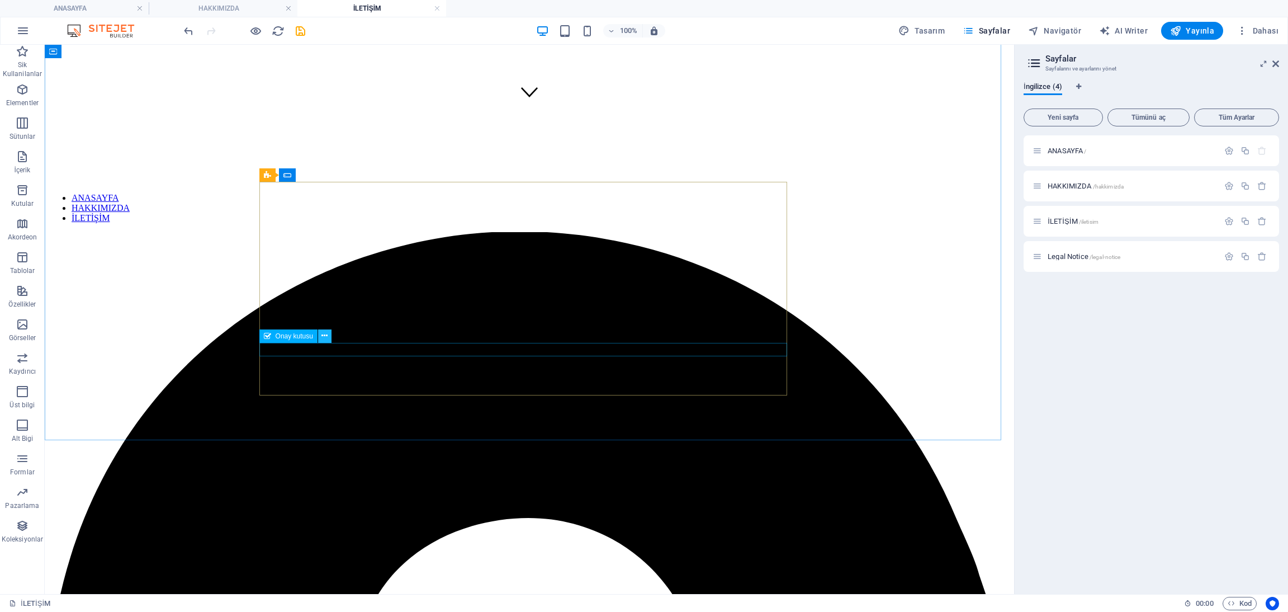
click at [323, 333] on icon at bounding box center [324, 336] width 6 height 12
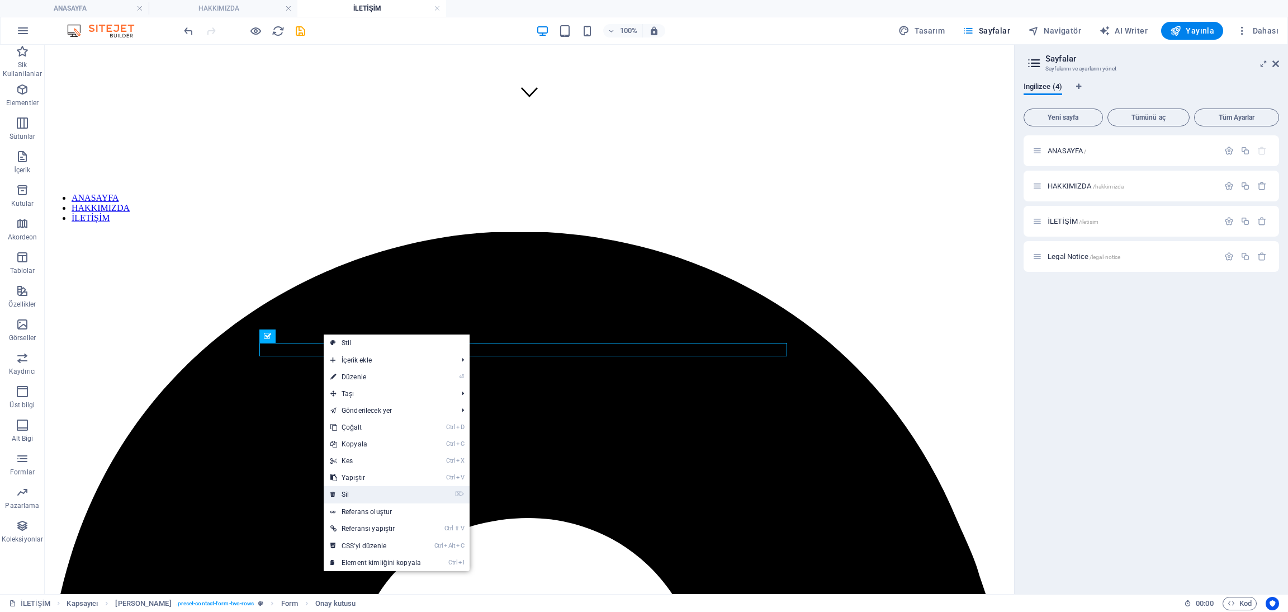
click at [354, 491] on link "⌦ Sil" at bounding box center [376, 494] width 104 height 17
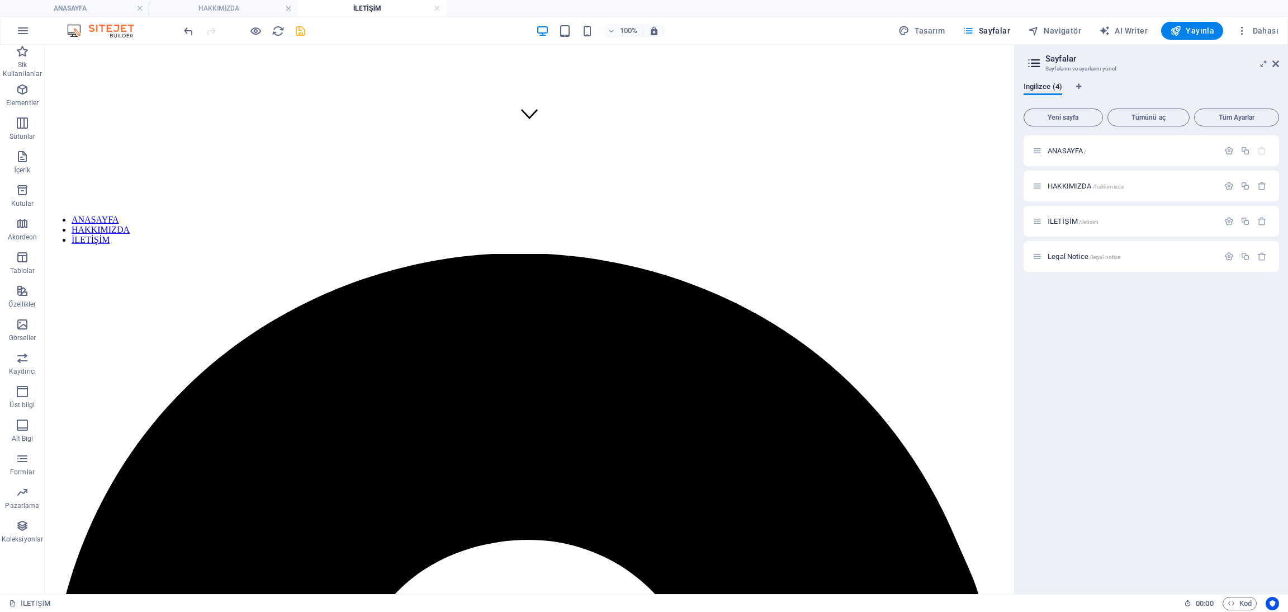
click at [294, 32] on icon "save" at bounding box center [300, 31] width 13 height 13
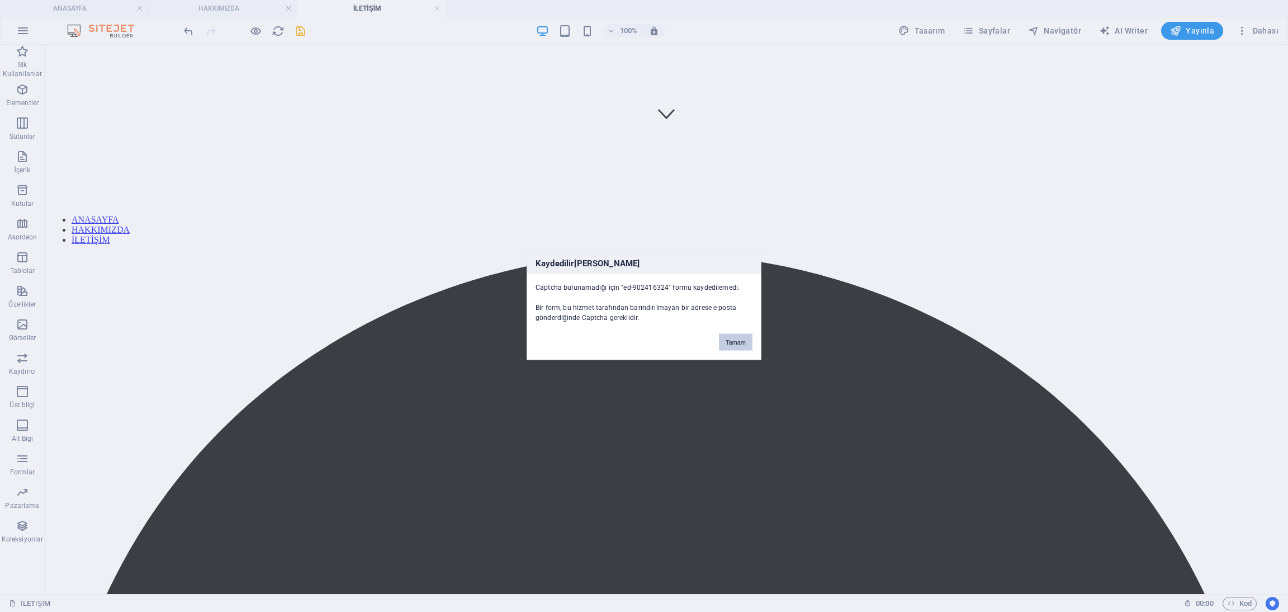
click at [730, 334] on button "Tamam" at bounding box center [736, 342] width 34 height 17
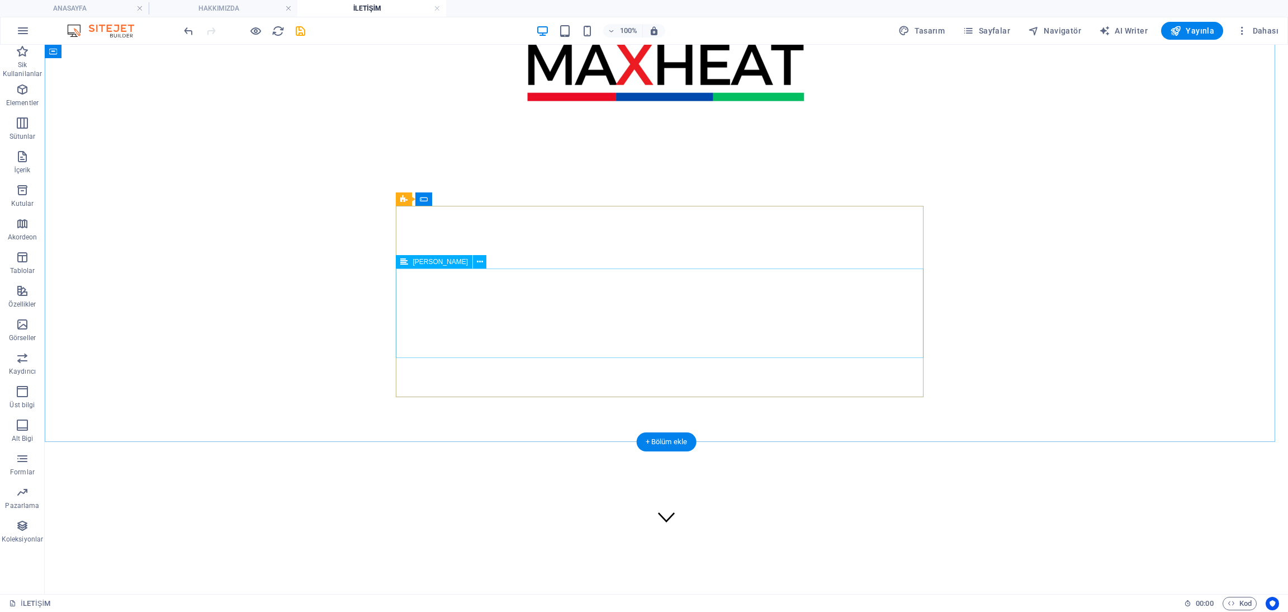
scroll to position [0, 0]
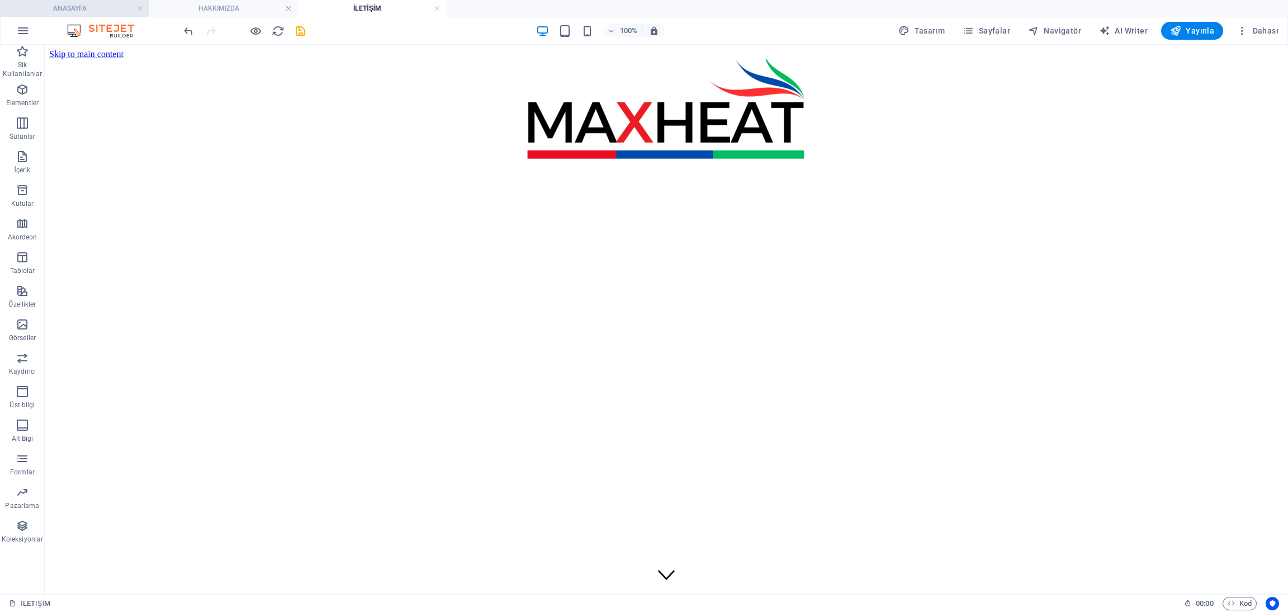
click at [24, 11] on h4 "ANASAYFA" at bounding box center [74, 8] width 149 height 12
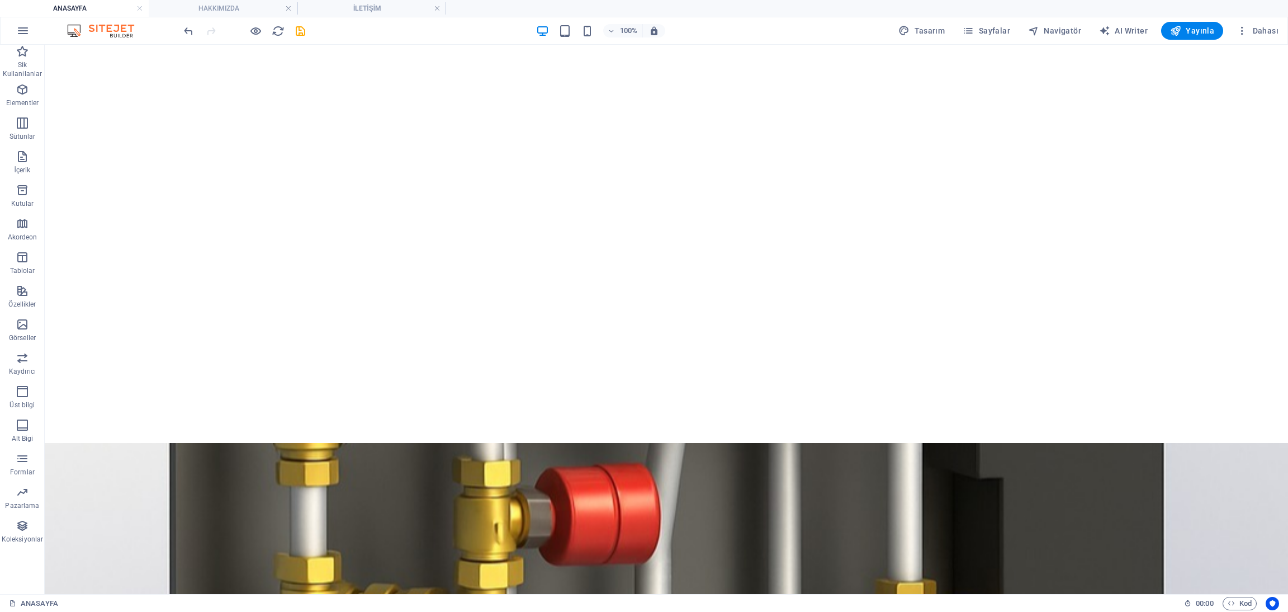
scroll to position [239, 0]
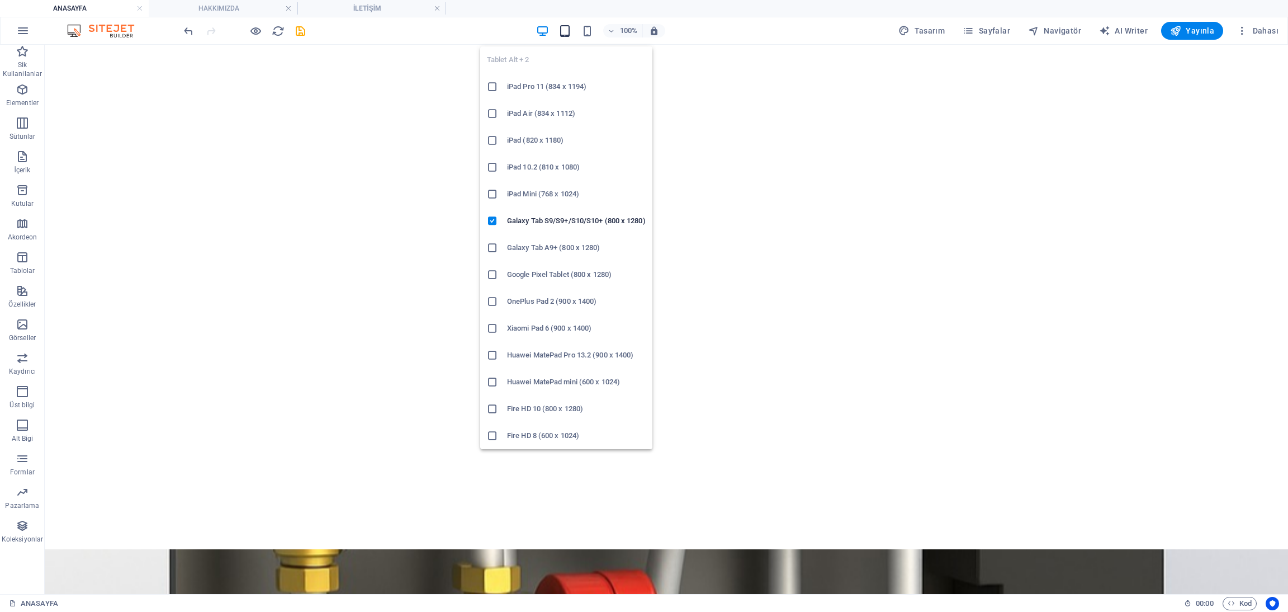
click at [571, 30] on icon "button" at bounding box center [564, 31] width 13 height 13
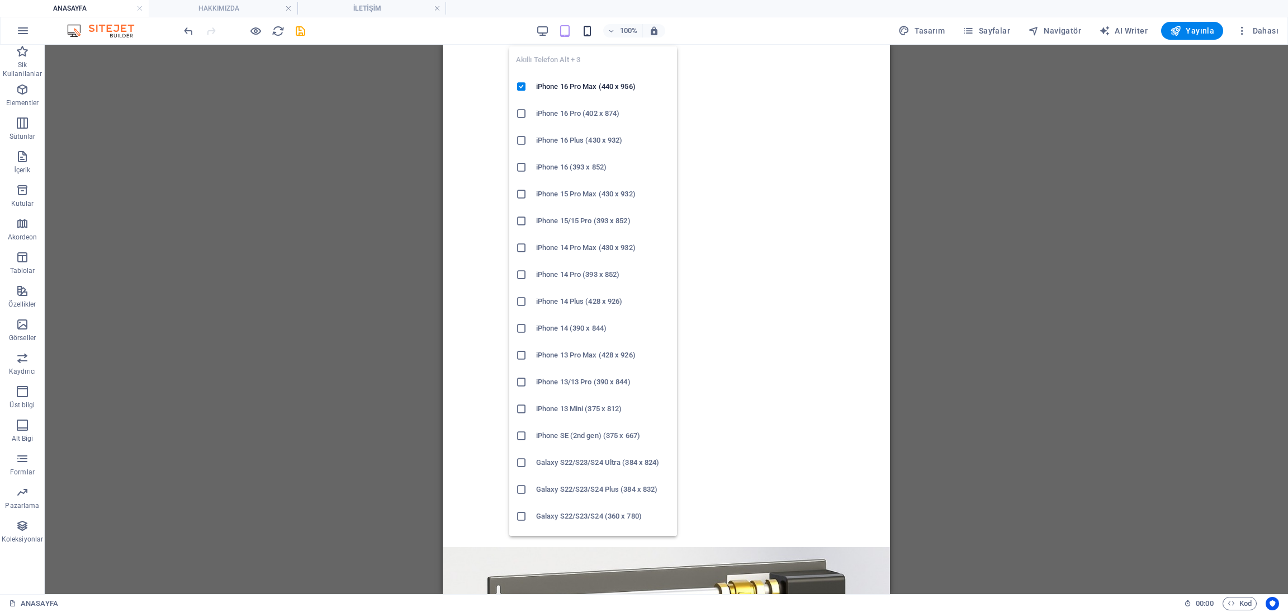
click at [591, 30] on icon "button" at bounding box center [587, 31] width 13 height 13
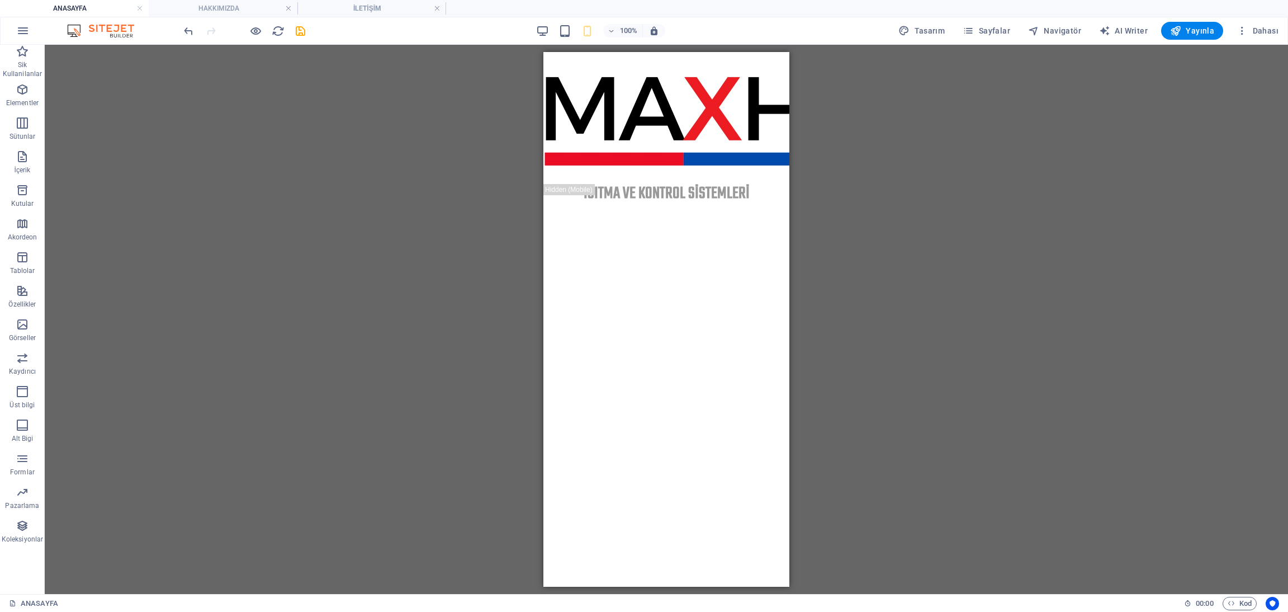
scroll to position [0, 0]
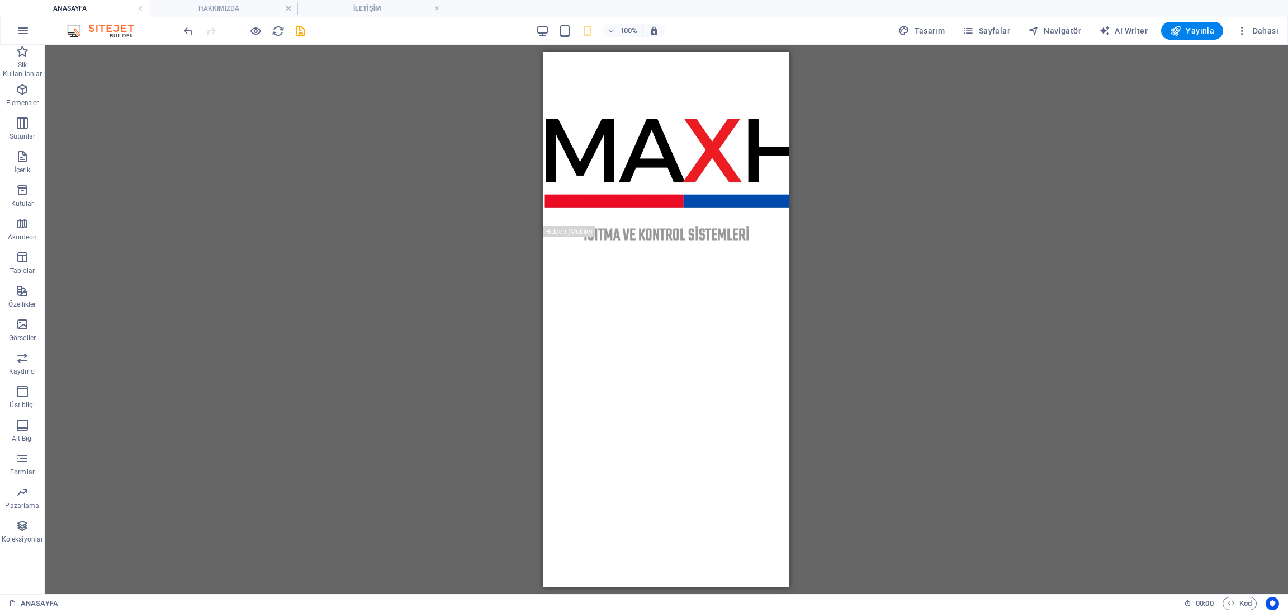
click at [82, 7] on h4 "ANASAYFA" at bounding box center [74, 8] width 149 height 12
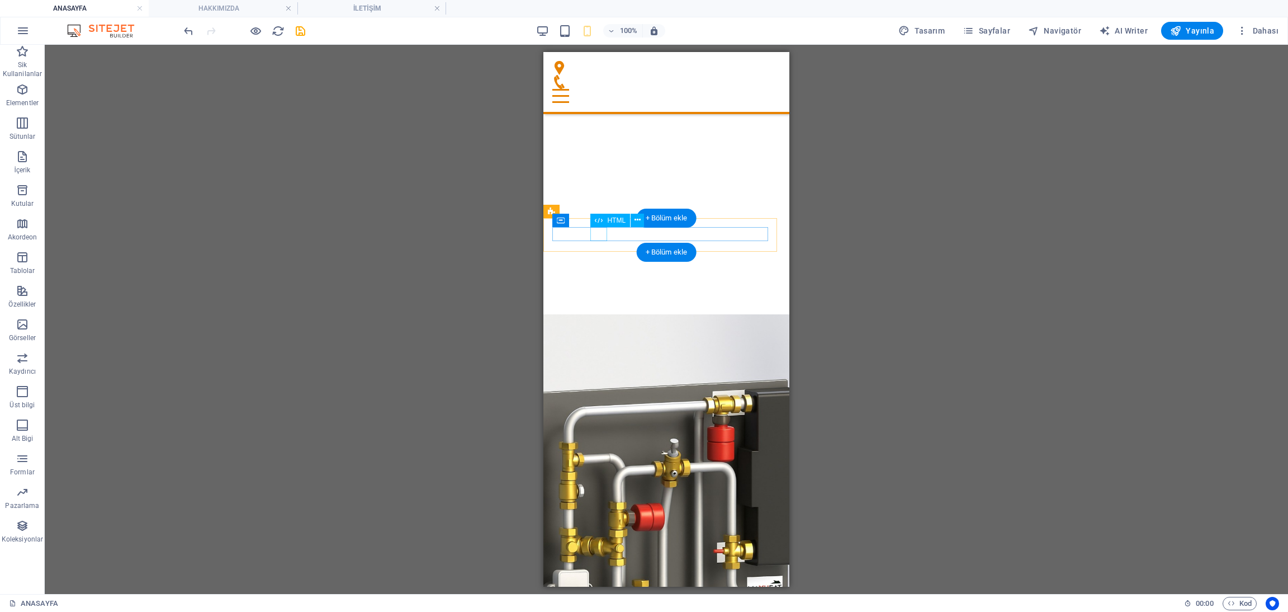
scroll to position [251, 0]
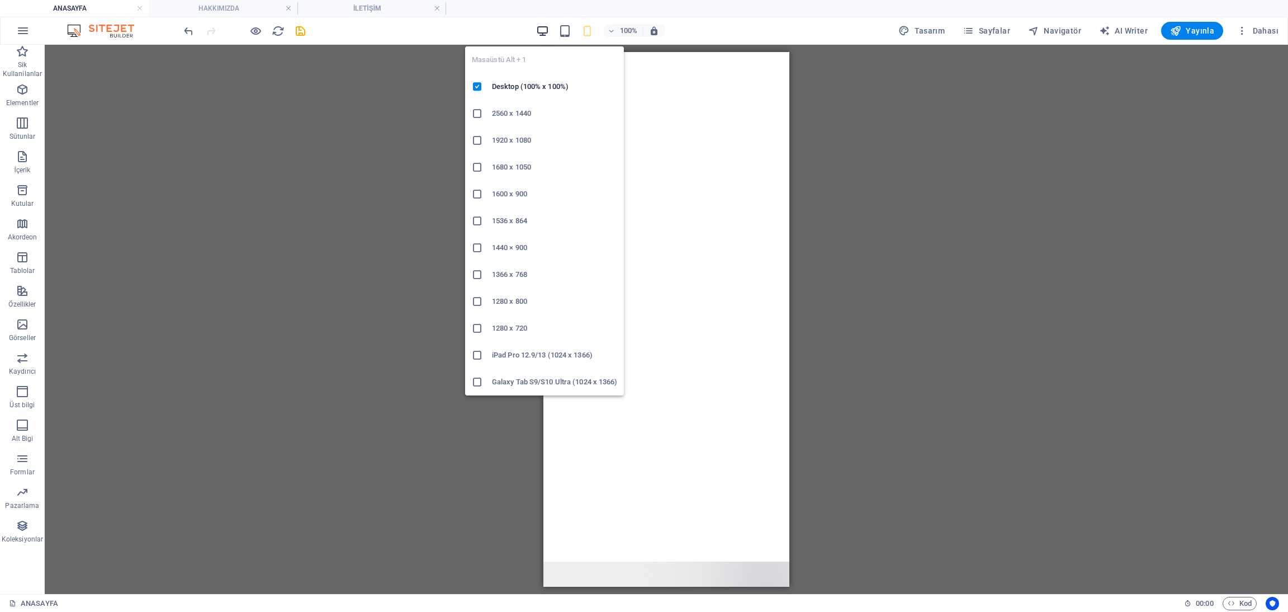
click at [548, 26] on icon "button" at bounding box center [542, 31] width 13 height 13
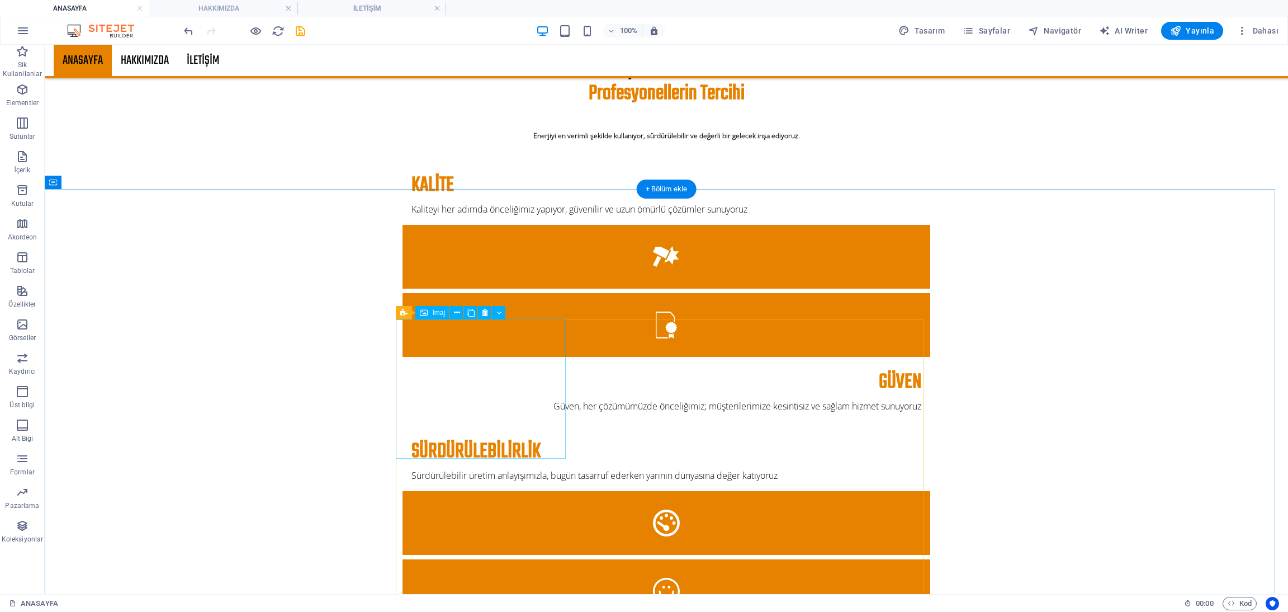
scroll to position [1677, 0]
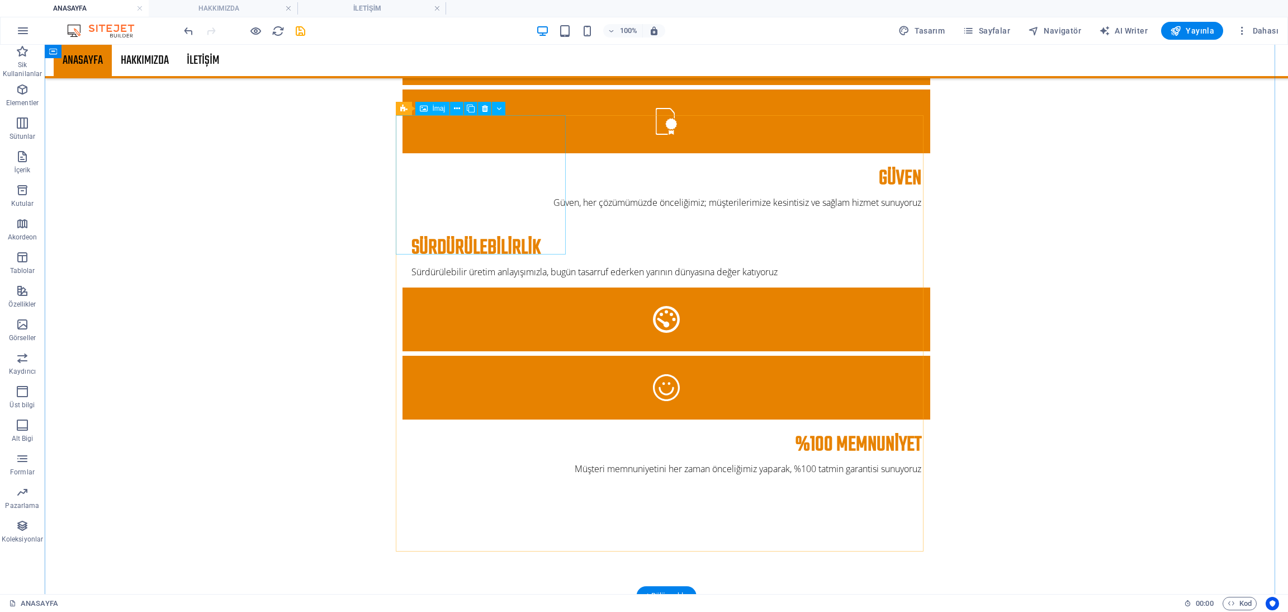
select select "%"
select select
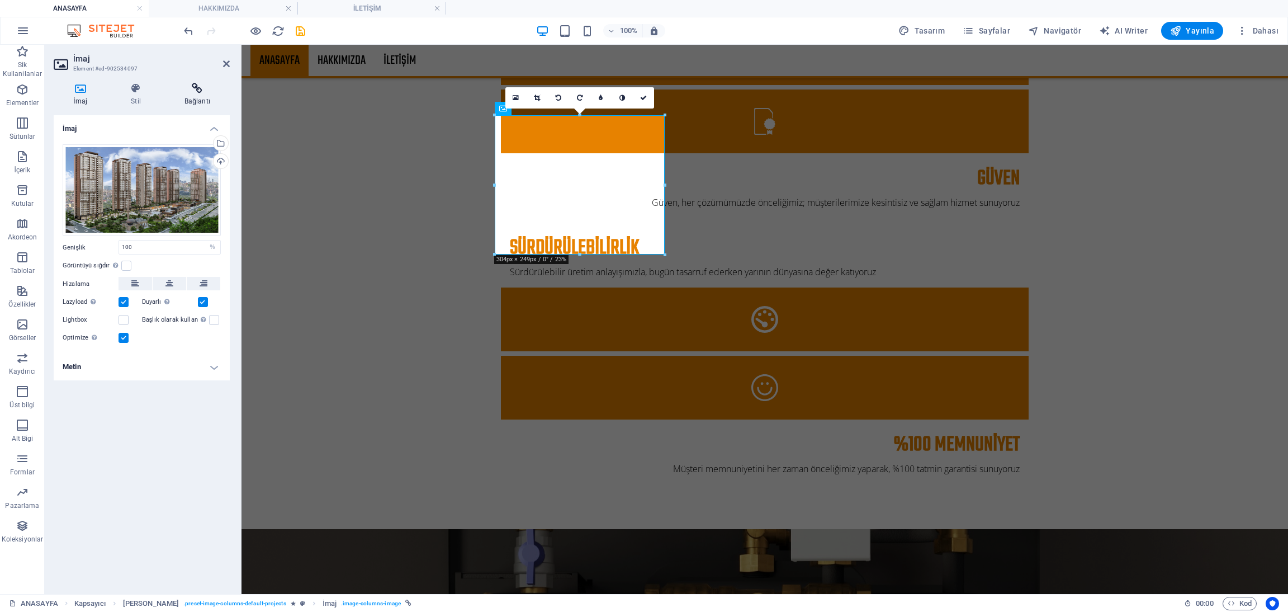
click at [190, 89] on icon at bounding box center [197, 88] width 65 height 11
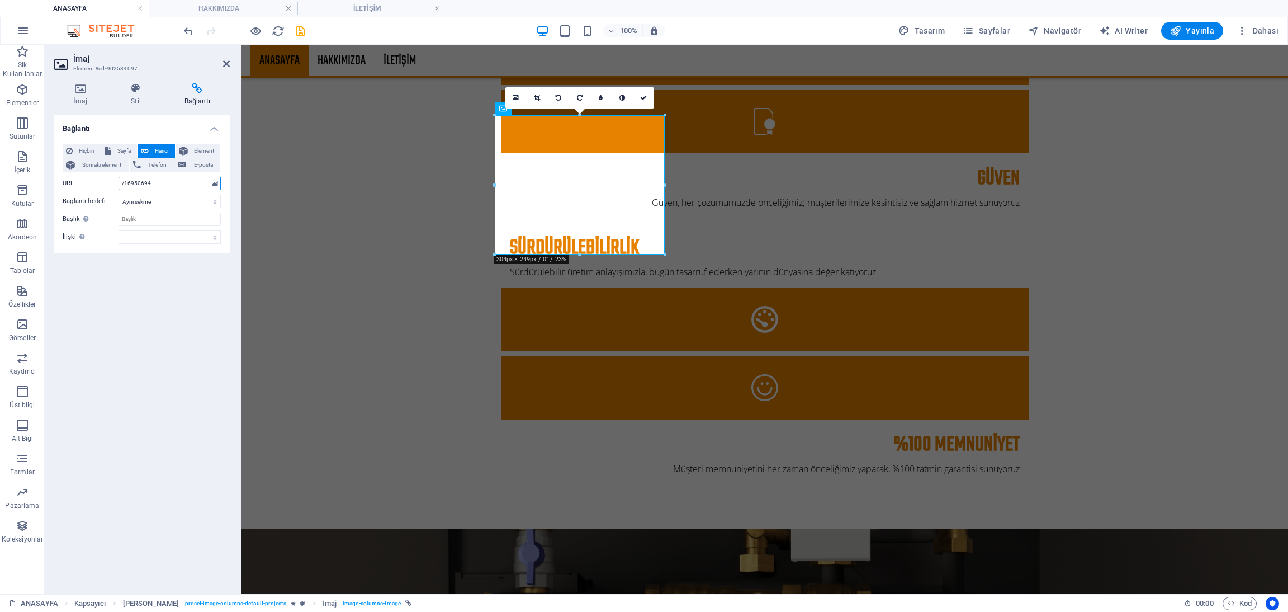
drag, startPoint x: 172, startPoint y: 181, endPoint x: 45, endPoint y: 181, distance: 127.5
click at [45, 181] on div "İmaj Stil Bağlantı İmaj Dosyaları buraya sürükleyin, dosyaları seçmek için tıkl…" at bounding box center [142, 334] width 194 height 520
paste input "https://adresankara.com/"
type input "https://adresankara.com/"
click at [223, 64] on icon at bounding box center [226, 63] width 7 height 9
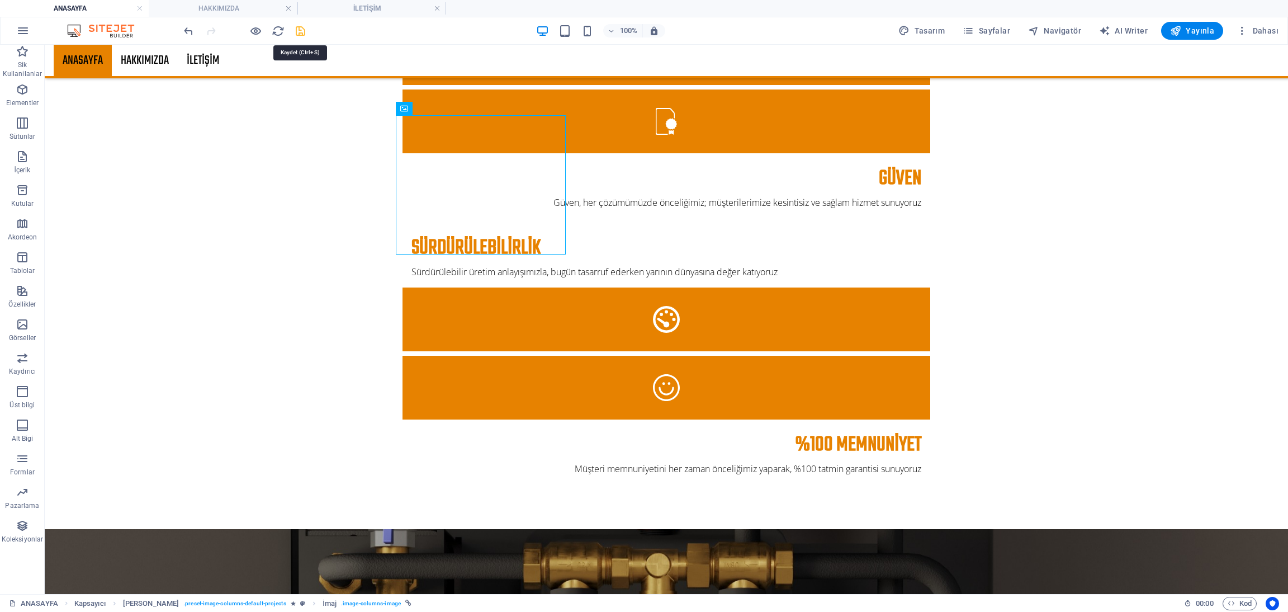
click at [297, 31] on icon "save" at bounding box center [300, 31] width 13 height 13
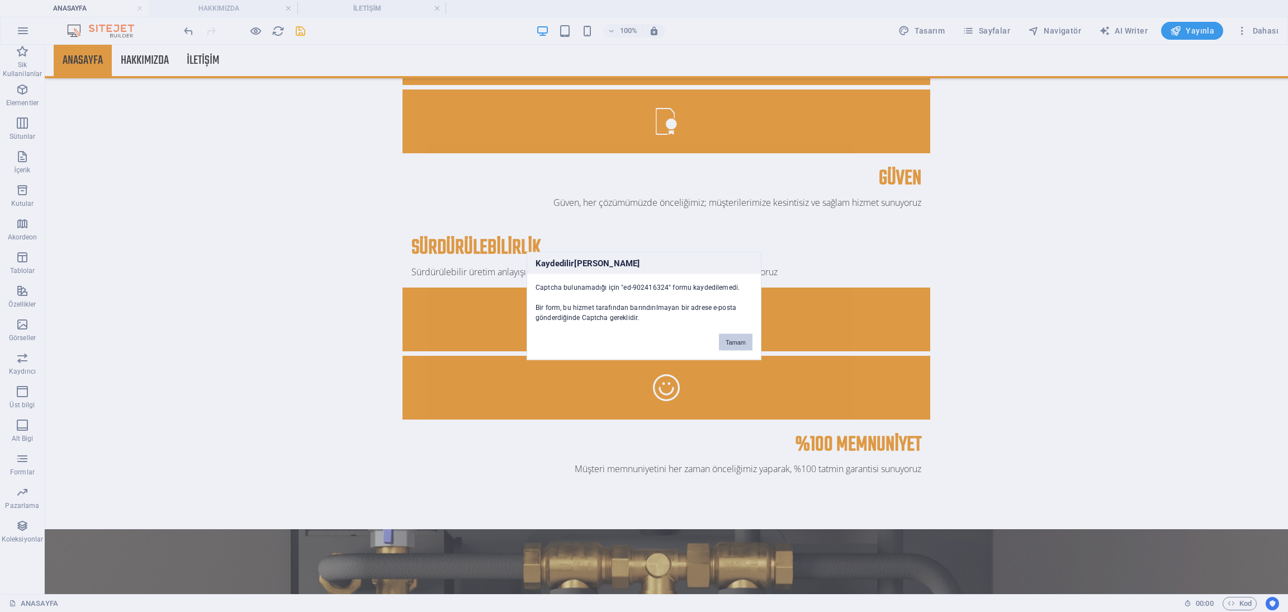
click at [725, 336] on button "Tamam" at bounding box center [736, 342] width 34 height 17
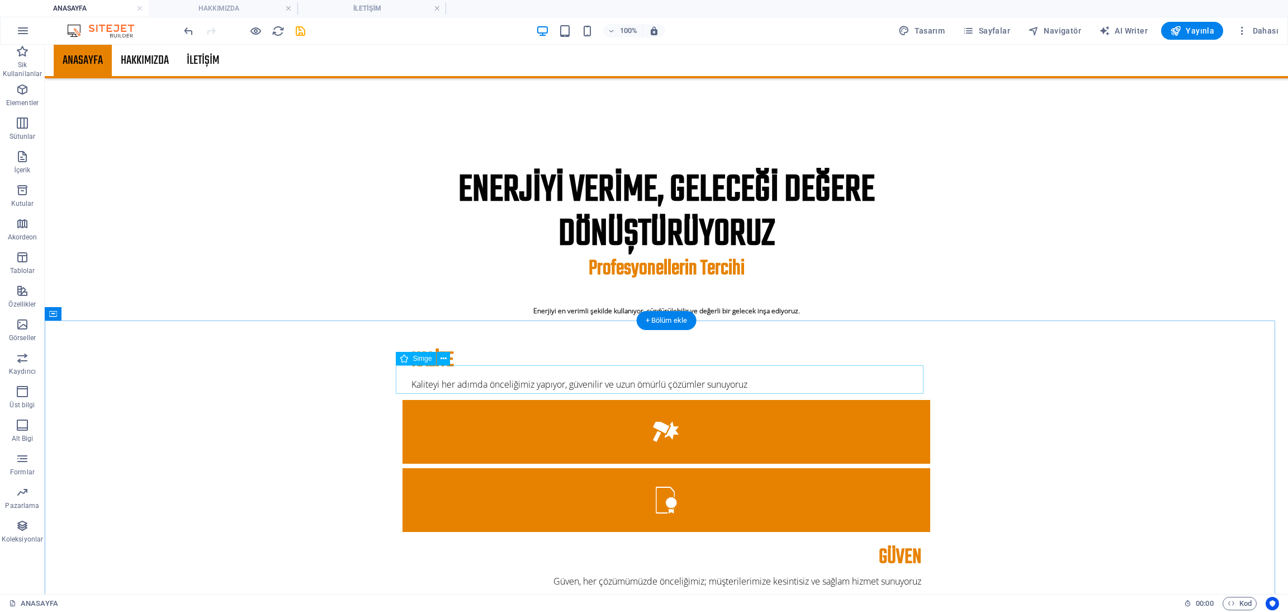
scroll to position [1090, 0]
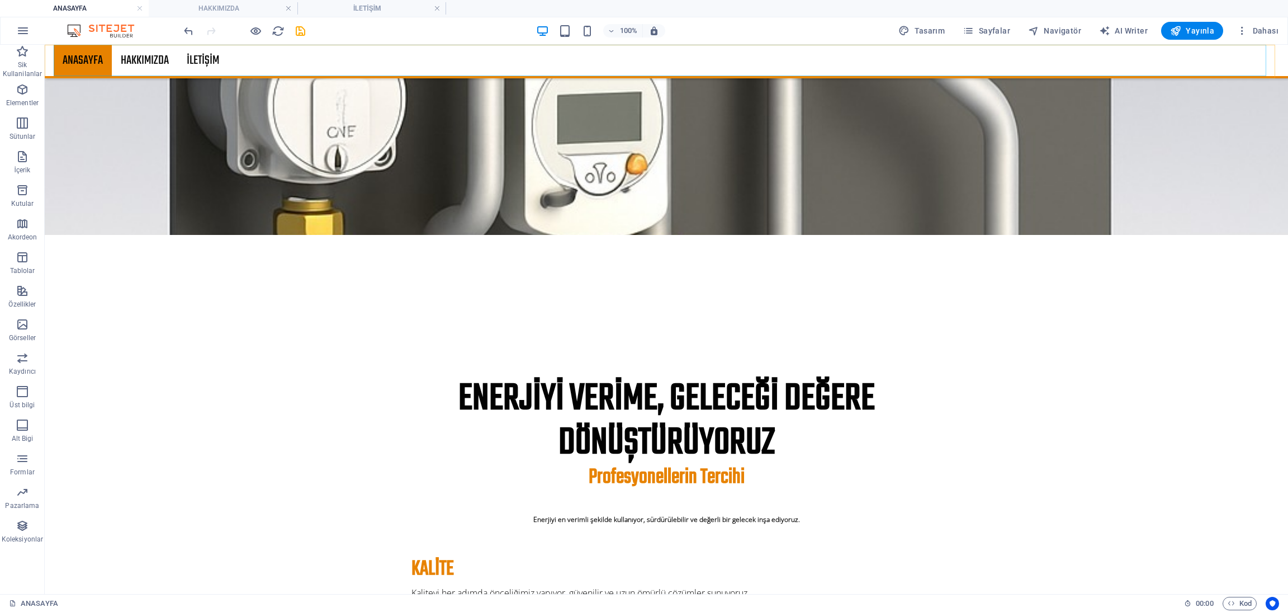
click at [202, 61] on nav "ANASAYFA HAKKIMIZDA İLETİŞİM" at bounding box center [666, 60] width 1225 height 31
click at [203, 60] on nav "ANASAYFA HAKKIMIZDA İLETİŞİM" at bounding box center [666, 60] width 1225 height 31
click at [987, 34] on span "Sayfalar" at bounding box center [987, 30] width 48 height 11
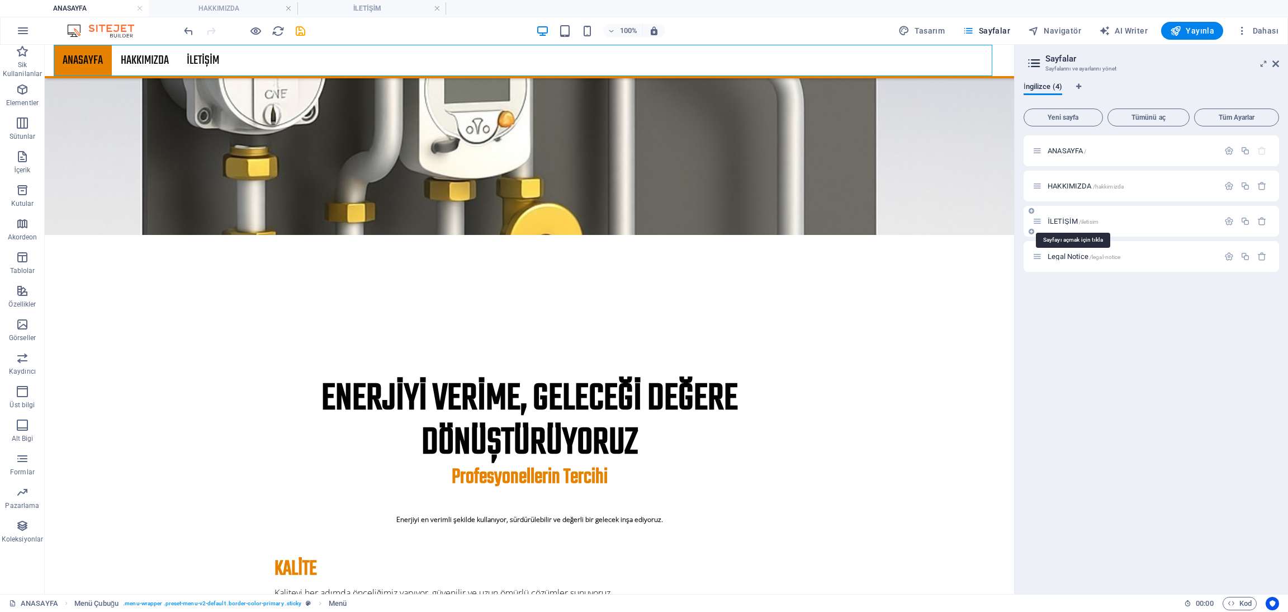
click at [1066, 221] on span "İLETİŞİM /iletisim" at bounding box center [1073, 221] width 51 height 8
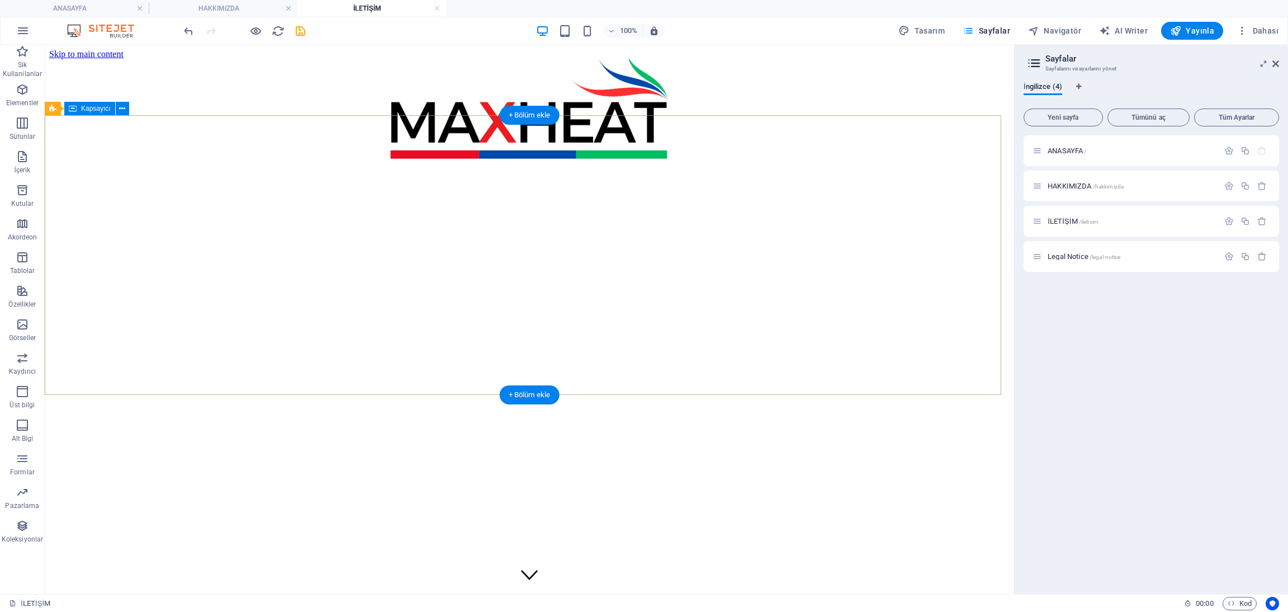
scroll to position [461, 0]
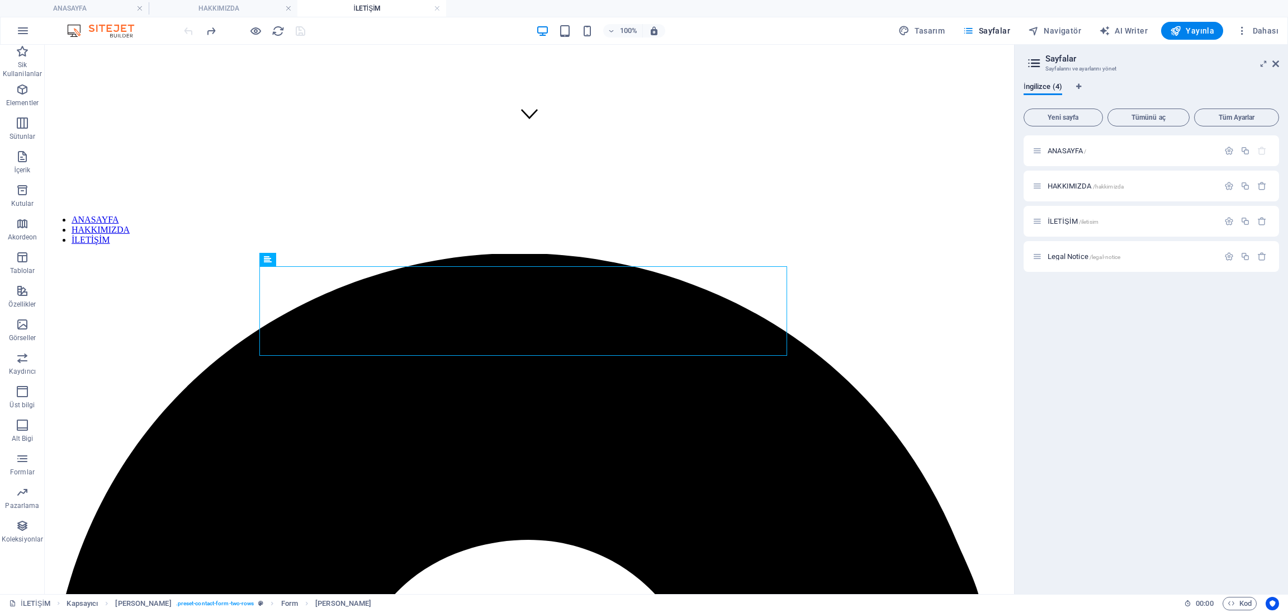
click at [300, 27] on div at bounding box center [244, 31] width 125 height 18
click at [1185, 34] on span "Yayınla" at bounding box center [1192, 30] width 44 height 11
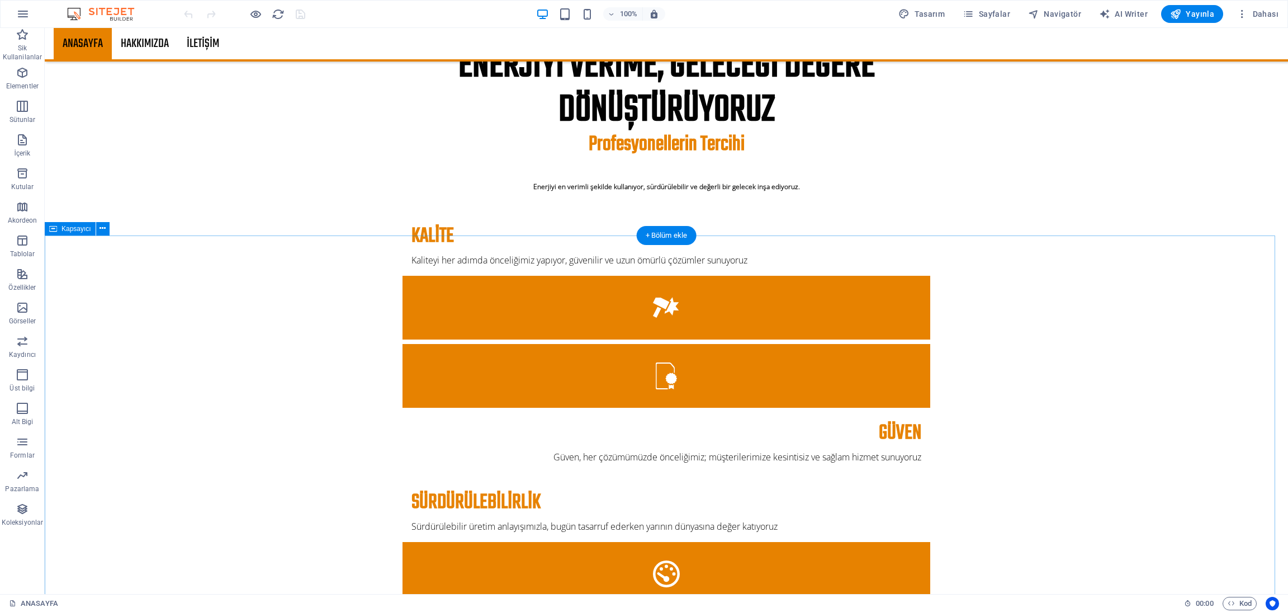
scroll to position [1760, 0]
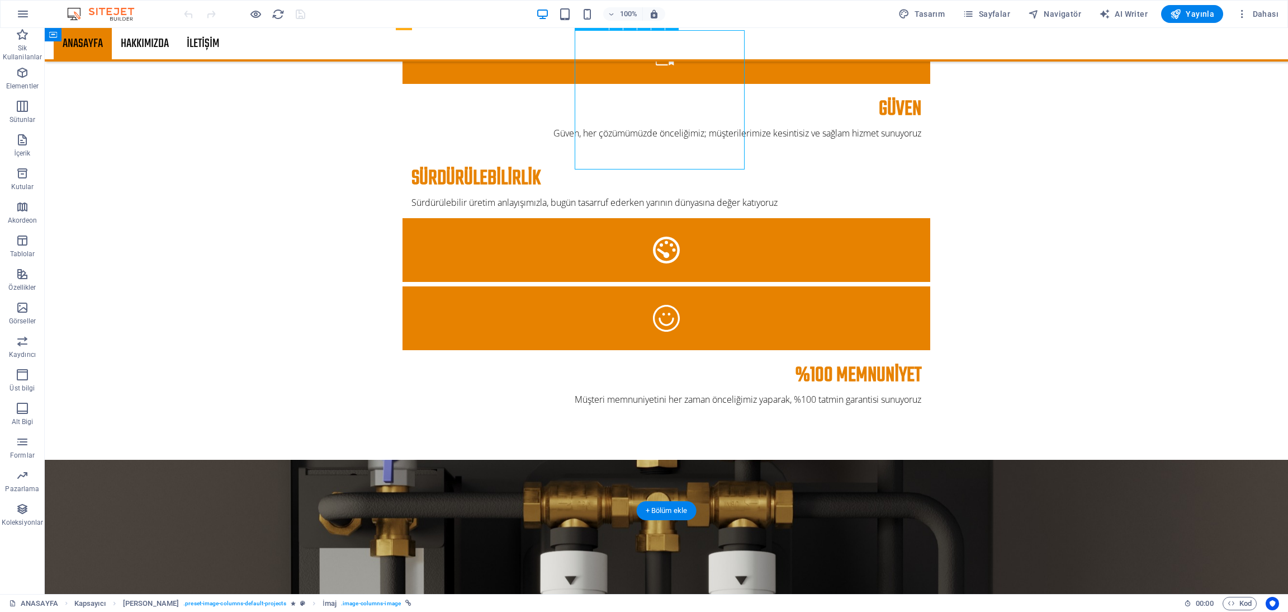
select select "%"
select select
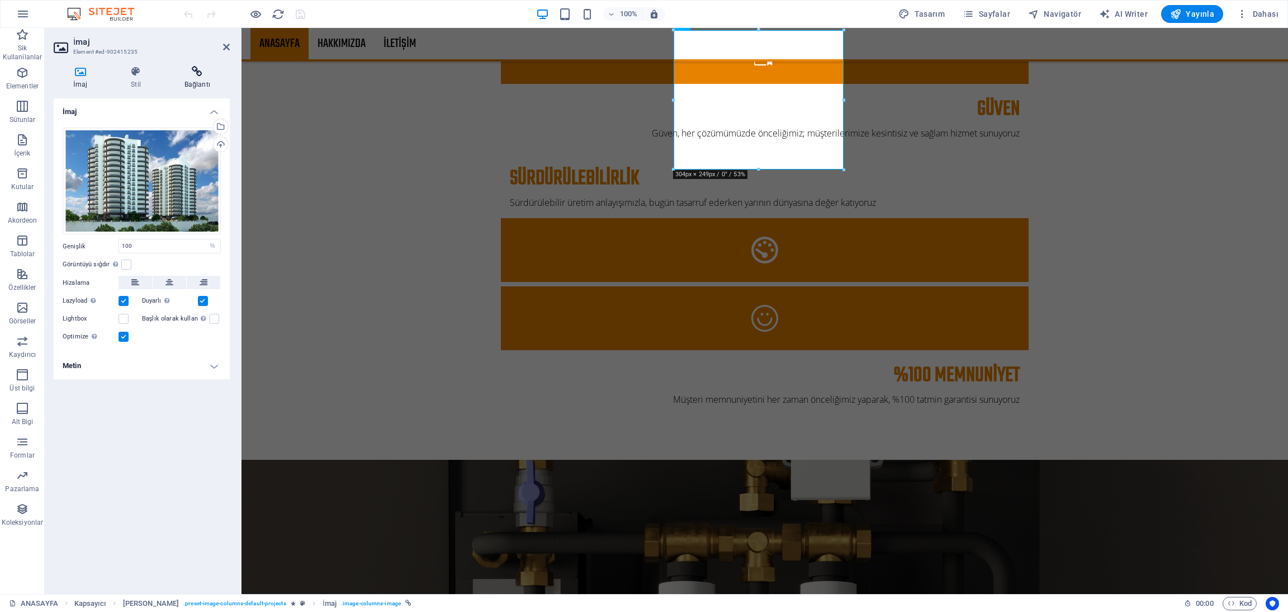
click at [192, 72] on icon at bounding box center [197, 71] width 65 height 11
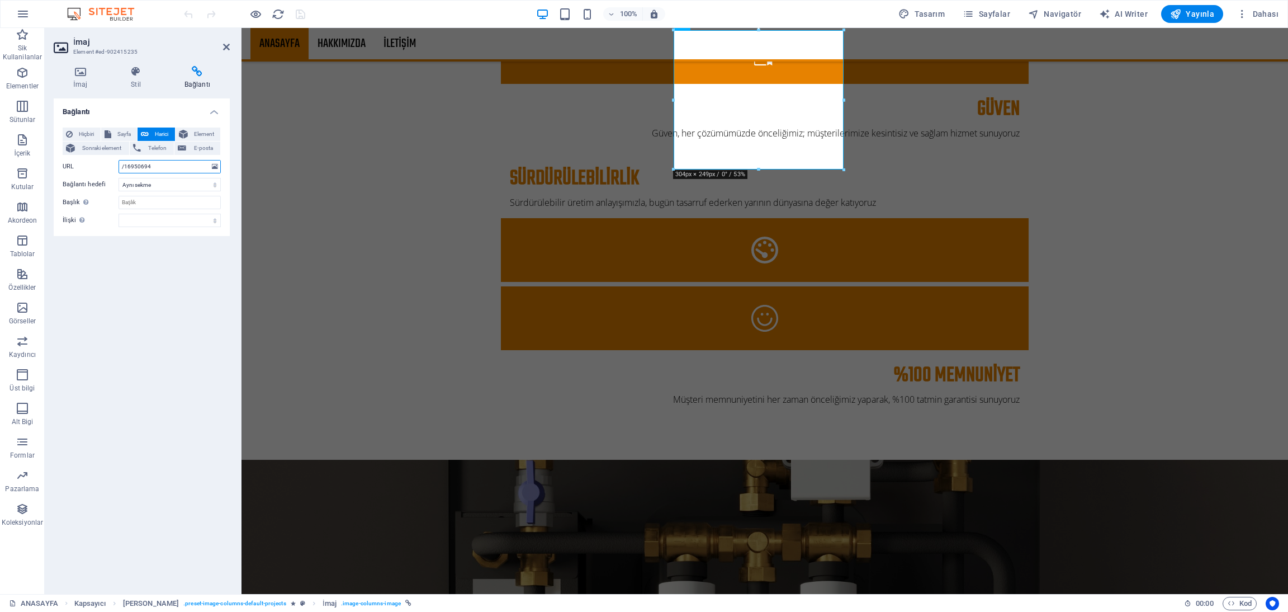
drag, startPoint x: 171, startPoint y: 164, endPoint x: 56, endPoint y: 164, distance: 114.0
click at [56, 164] on div "Hiçbiri Sayfa Harici Element Sonraki element Telefon E-posta Sayfa ANASAYFA HAK…" at bounding box center [142, 177] width 176 height 117
paste input "https://www.hocaoglugrup.com.tr/yoncalife-pendik-prestij-ve-konforun-bulusma-no…"
type input "https://www.hocaoglugrup.com.tr/yoncalife-pendik-prestij-ve-konforun-bulusma-no…"
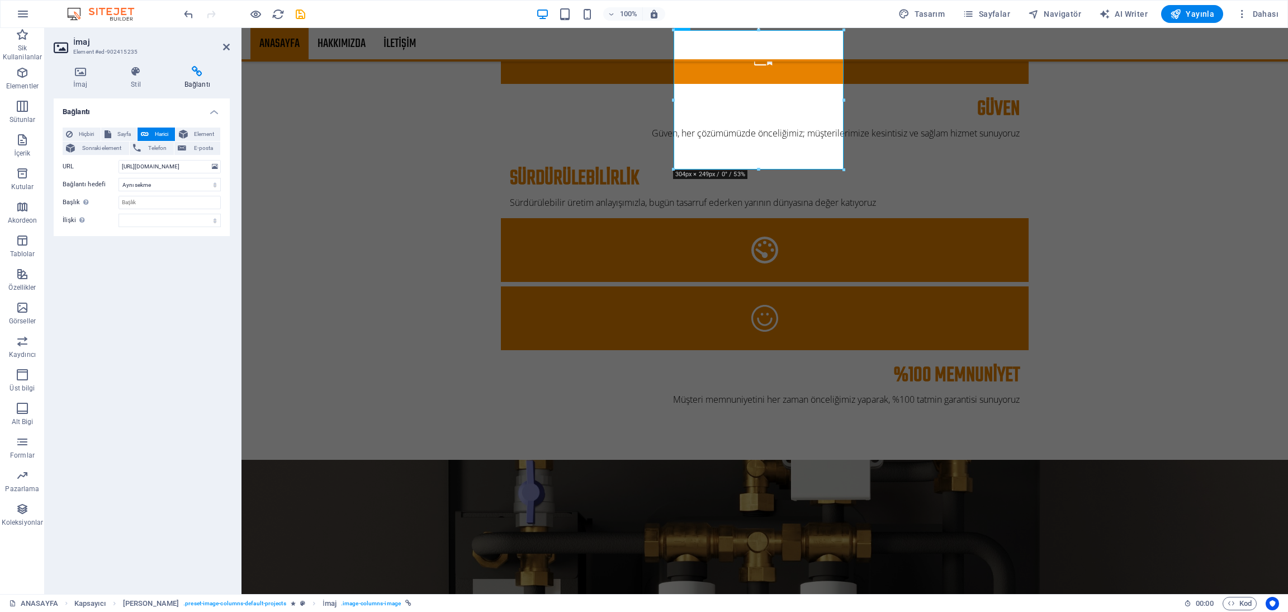
scroll to position [0, 0]
click at [222, 44] on h2 "İmaj" at bounding box center [151, 42] width 157 height 10
click at [224, 49] on icon at bounding box center [226, 46] width 7 height 9
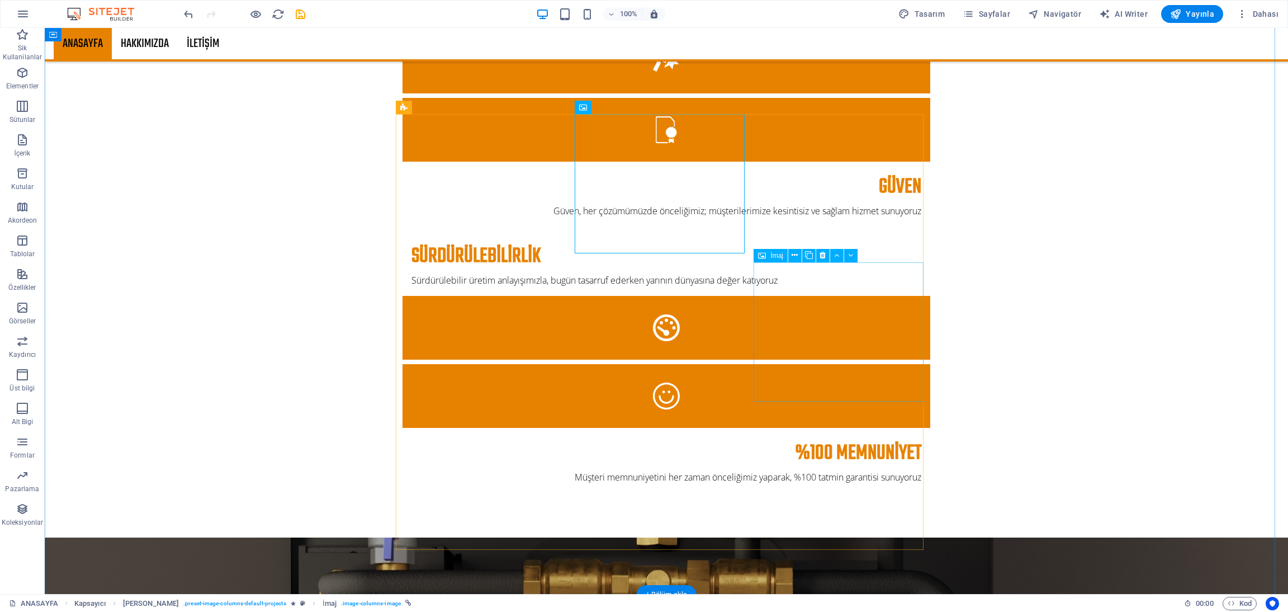
scroll to position [1677, 0]
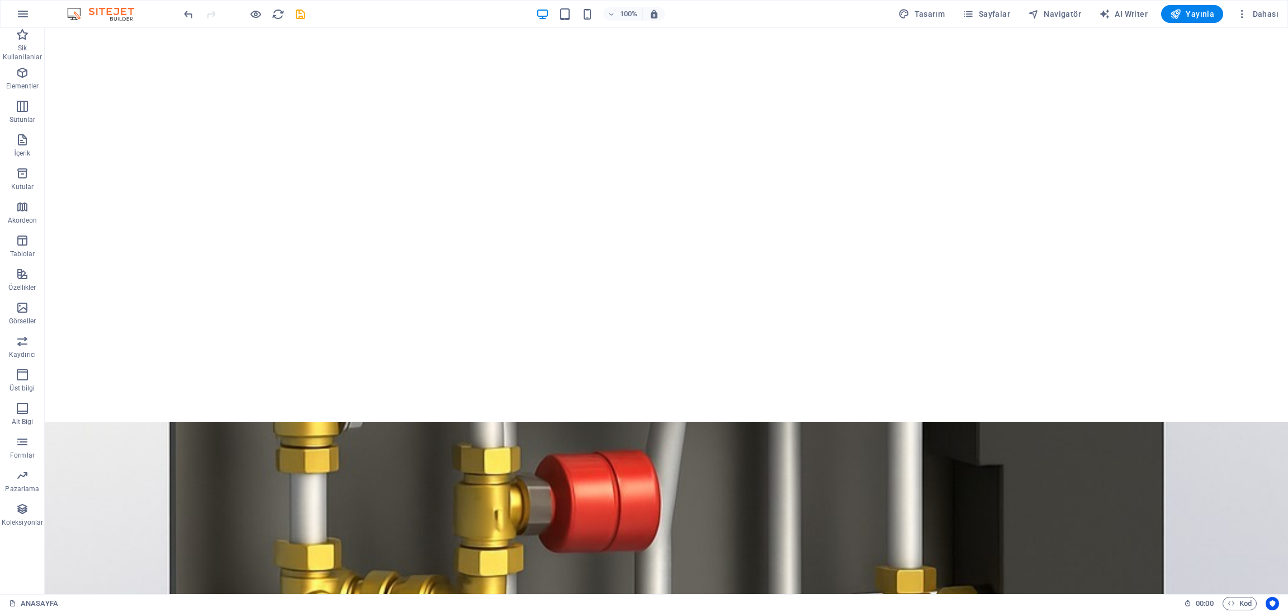
scroll to position [168, 0]
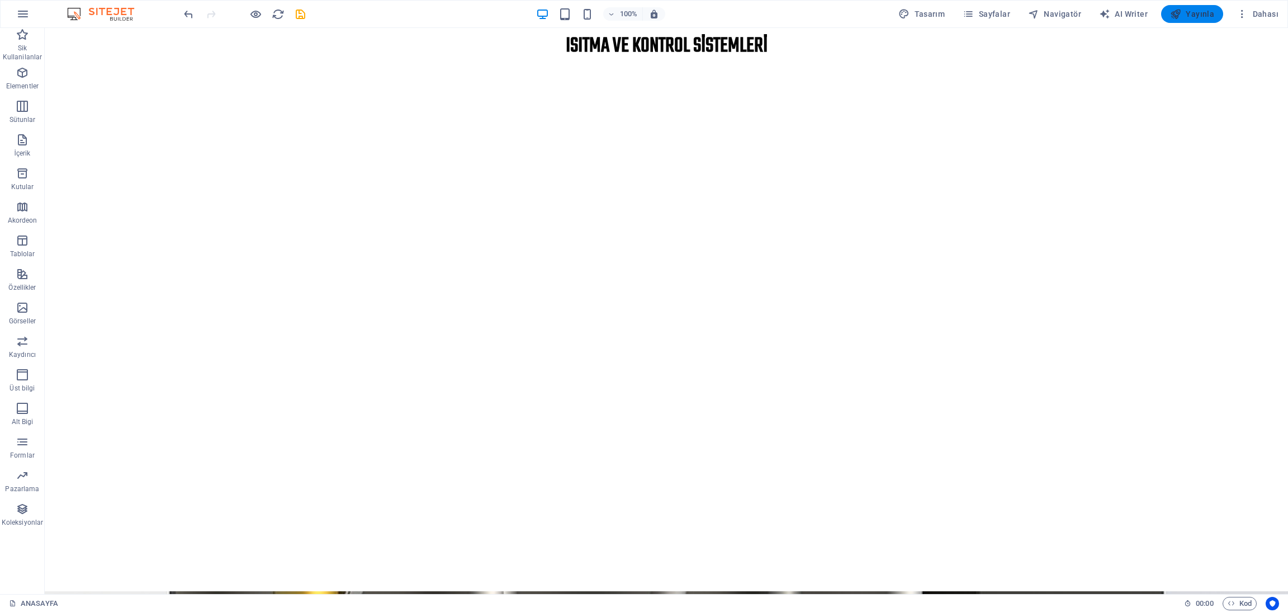
click at [1202, 13] on span "Yayınla" at bounding box center [1192, 13] width 44 height 11
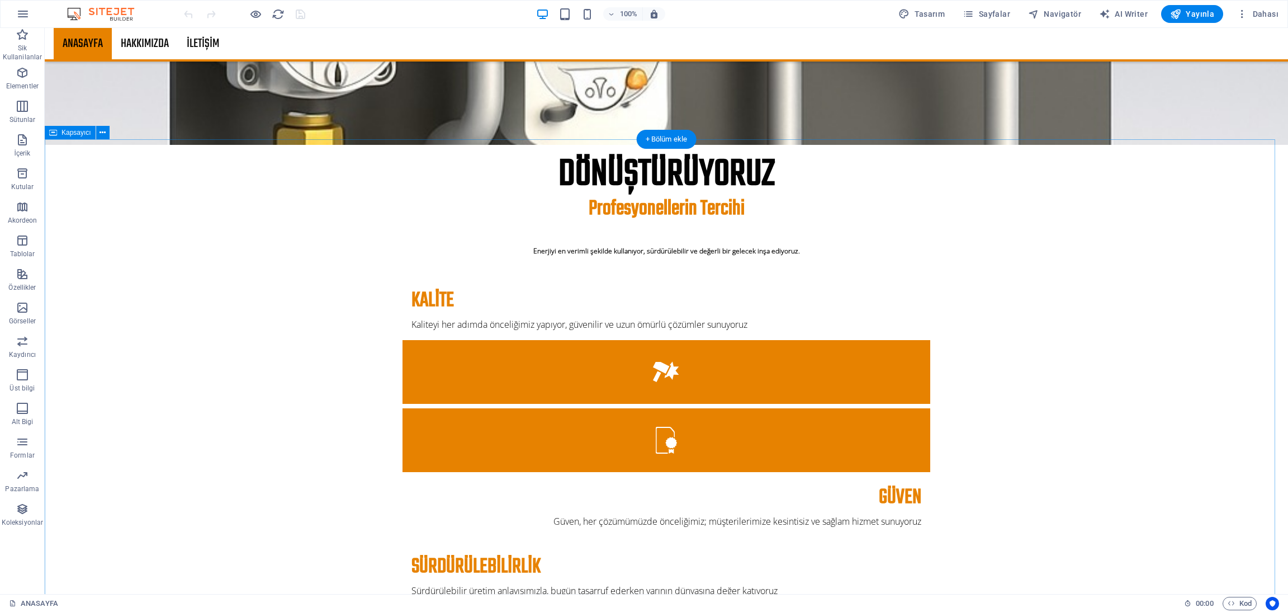
scroll to position [1593, 0]
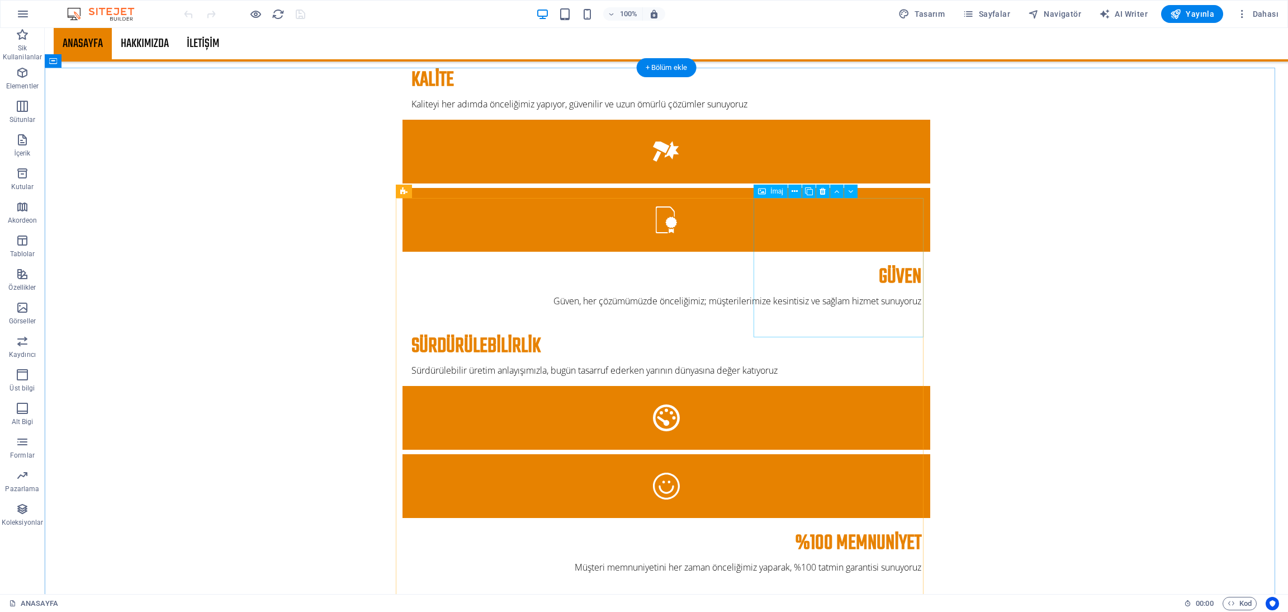
select select "%"
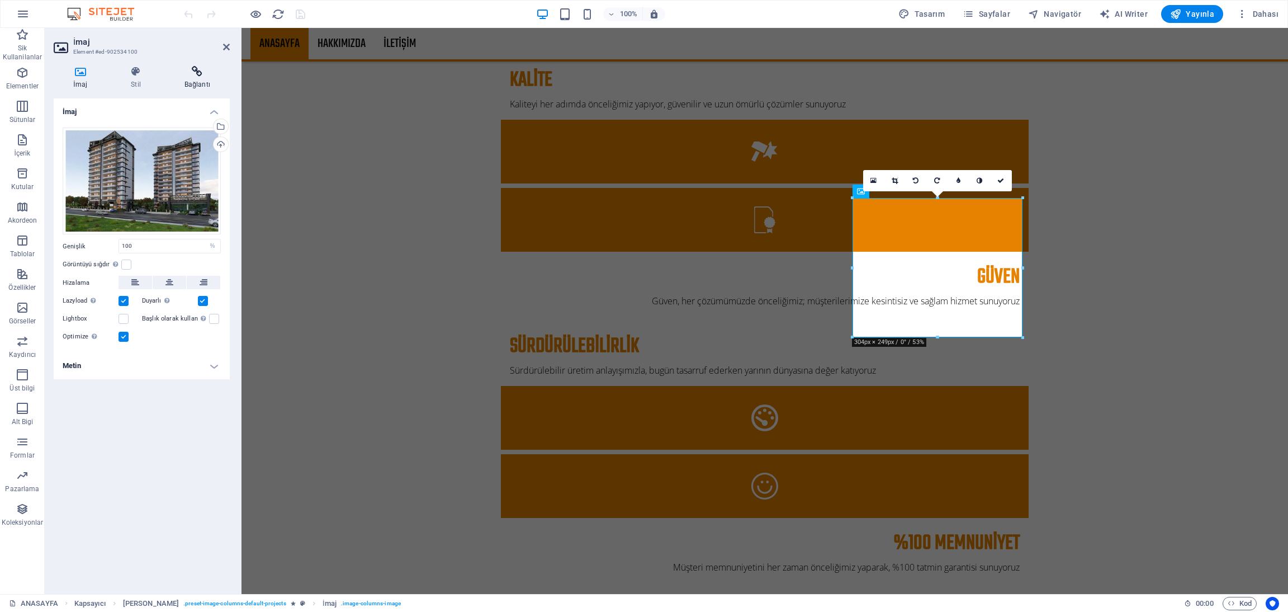
click at [190, 82] on h4 "Bağlantı" at bounding box center [197, 77] width 65 height 23
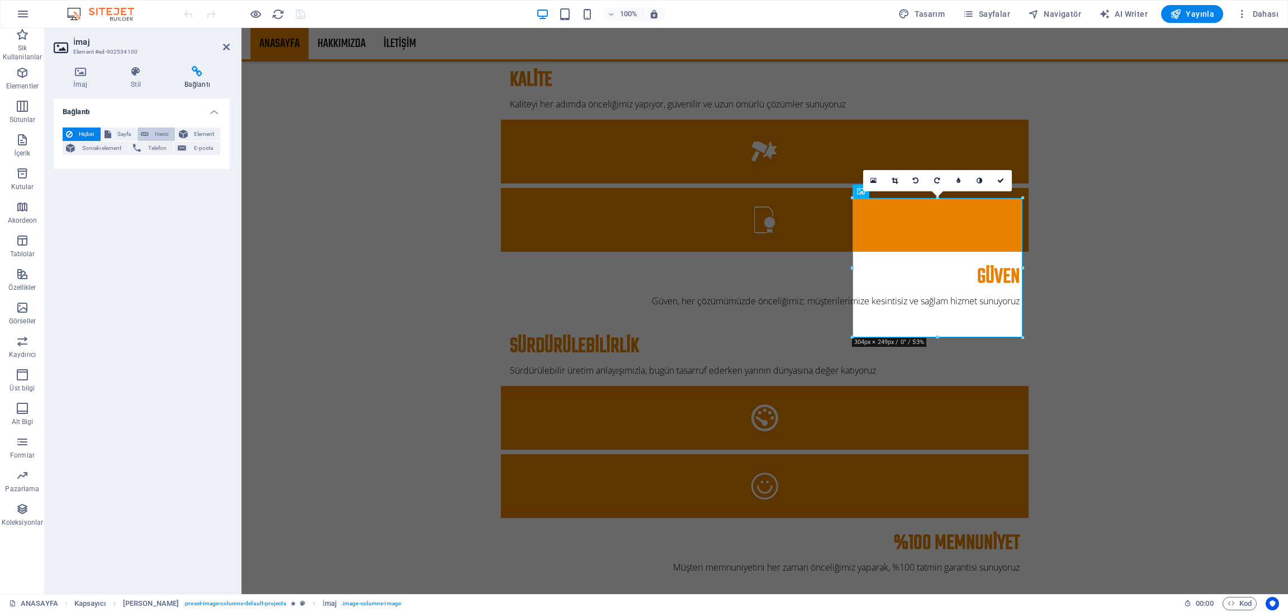
click at [149, 135] on button "Harici" at bounding box center [156, 133] width 37 height 13
select select "blank"
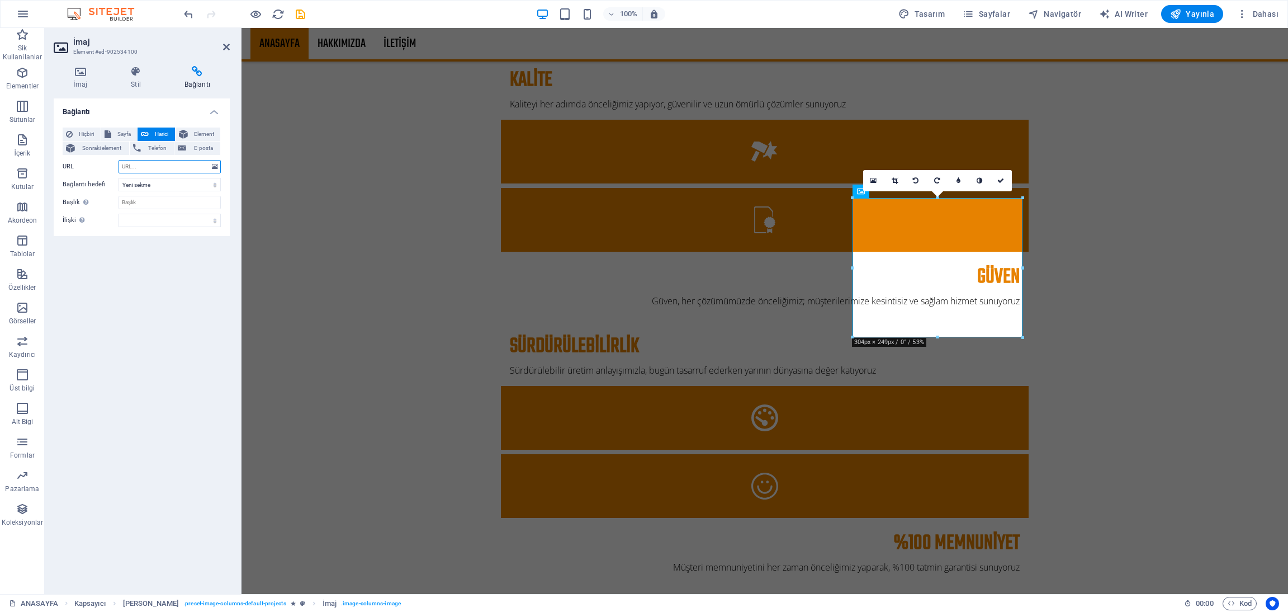
paste input "[URL][DOMAIN_NAME]"
type input "[URL][DOMAIN_NAME]"
click at [224, 45] on icon at bounding box center [226, 46] width 7 height 9
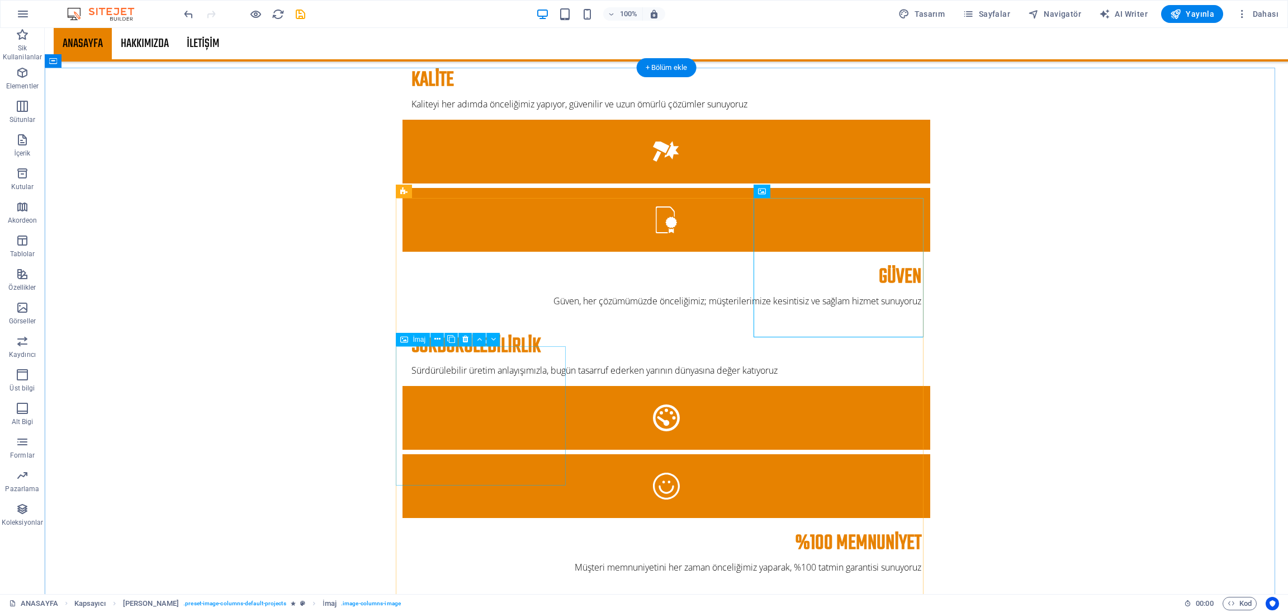
select select "%"
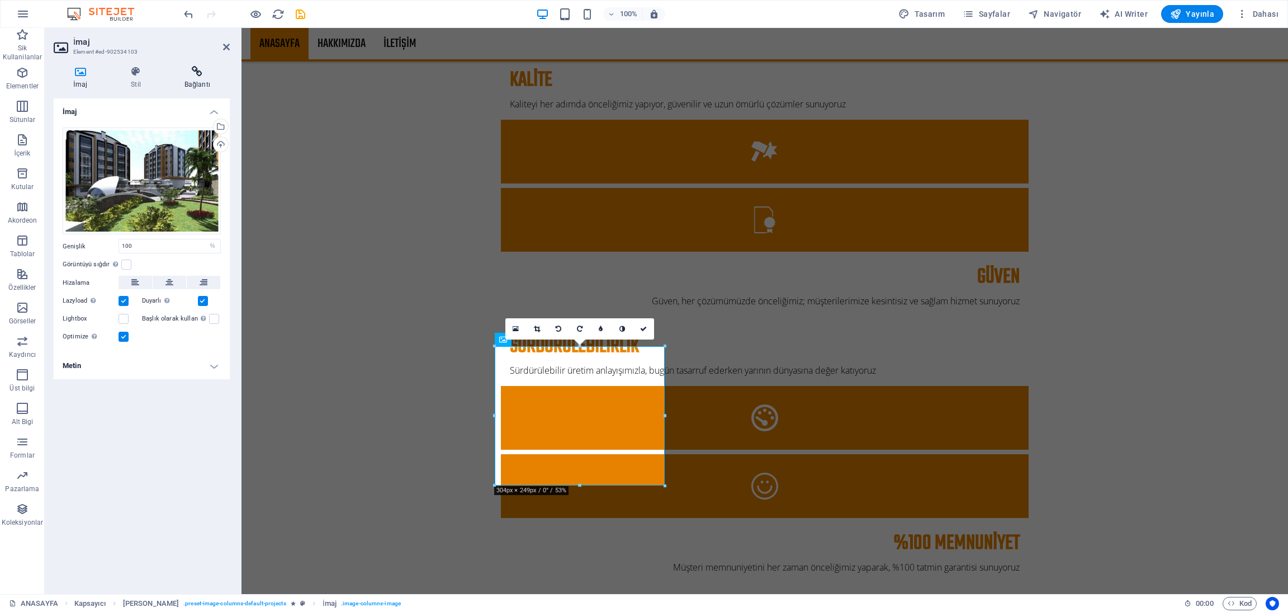
click at [203, 67] on icon at bounding box center [197, 71] width 65 height 11
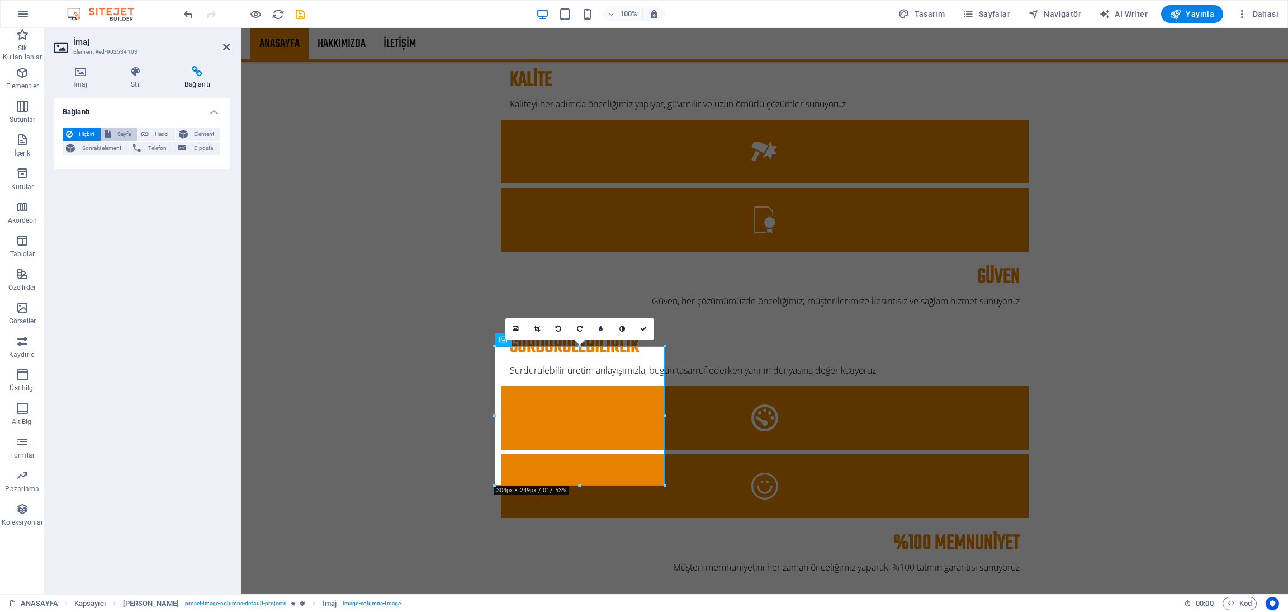
click at [130, 130] on span "Sayfa" at bounding box center [125, 133] width 20 height 13
select select
click at [162, 168] on select "ANASAYFA HAKKIMIZDA İLETİŞİM Legal Notice" at bounding box center [170, 166] width 102 height 13
click at [166, 162] on select "ANASAYFA HAKKIMIZDA İLETİŞİM Legal Notice" at bounding box center [170, 166] width 102 height 13
click at [193, 71] on icon at bounding box center [197, 71] width 65 height 11
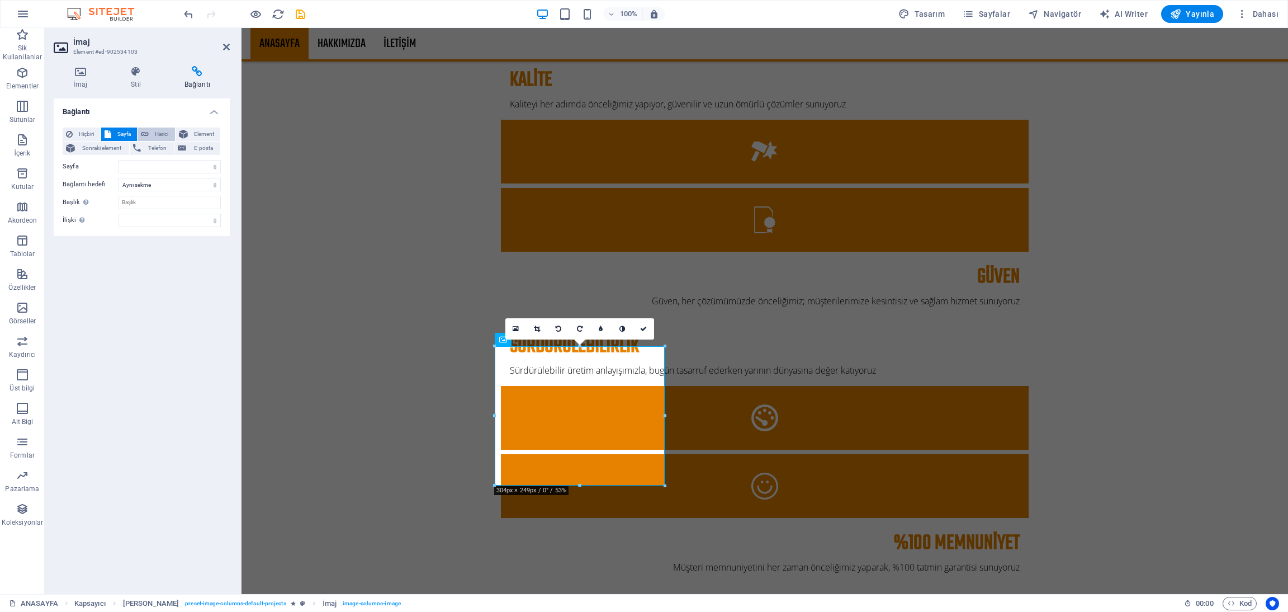
click at [147, 129] on icon at bounding box center [145, 133] width 8 height 13
select select "blank"
paste input "[URL][DOMAIN_NAME]"
type input "[URL][DOMAIN_NAME]"
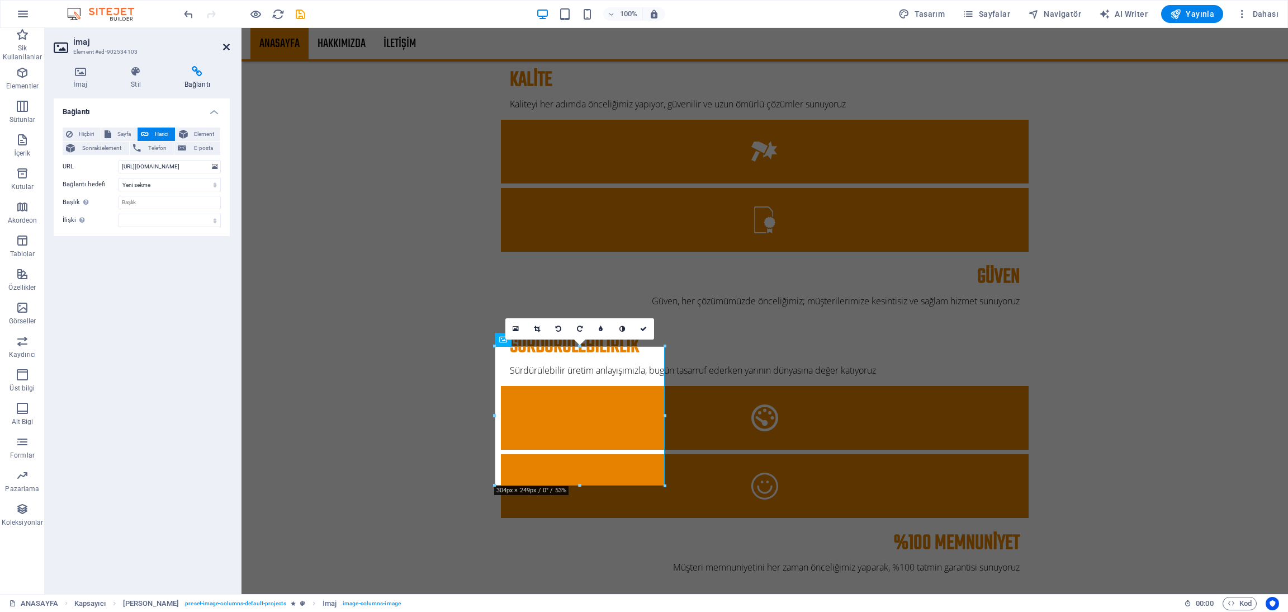
scroll to position [0, 0]
click at [224, 44] on icon at bounding box center [226, 46] width 7 height 9
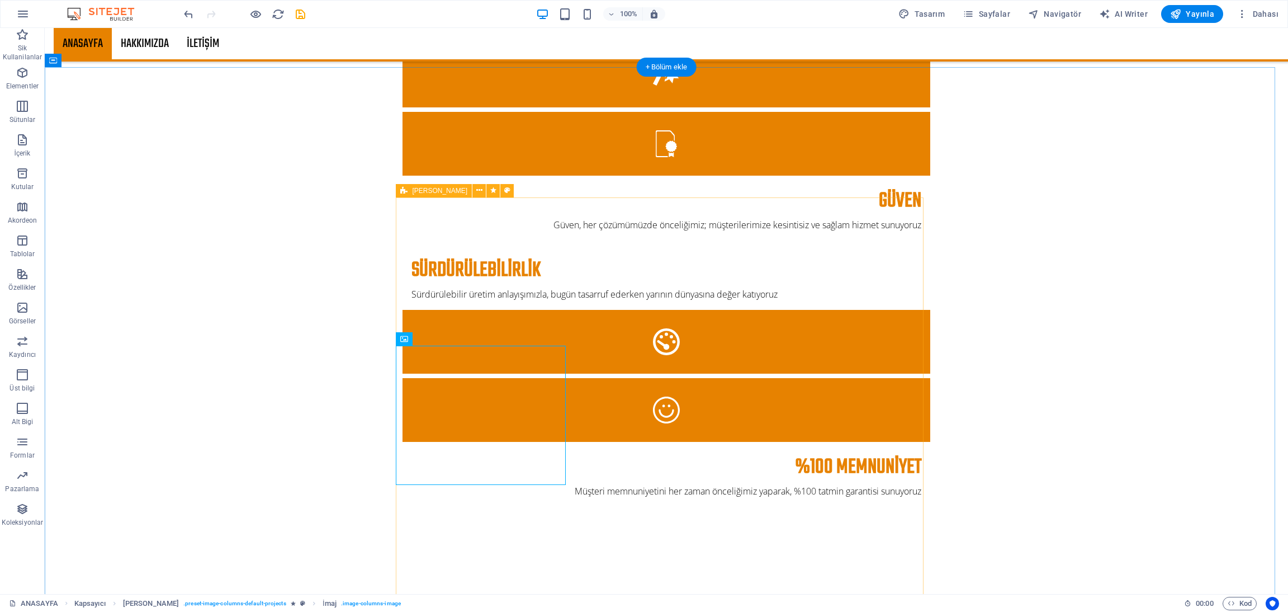
scroll to position [1677, 0]
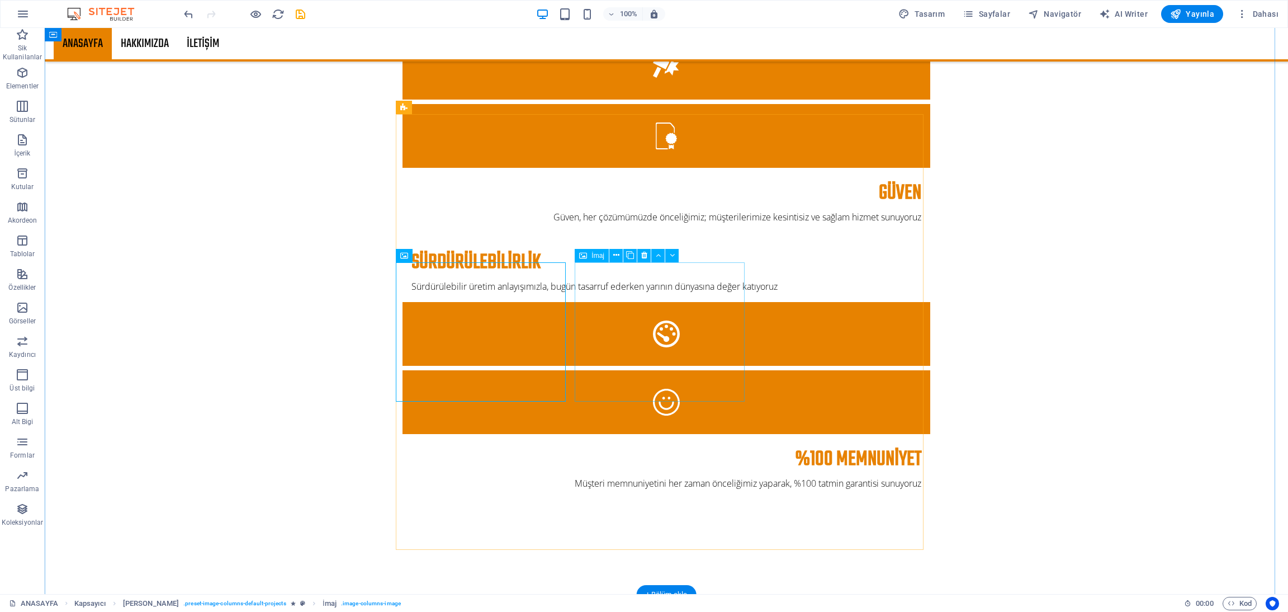
select select "%"
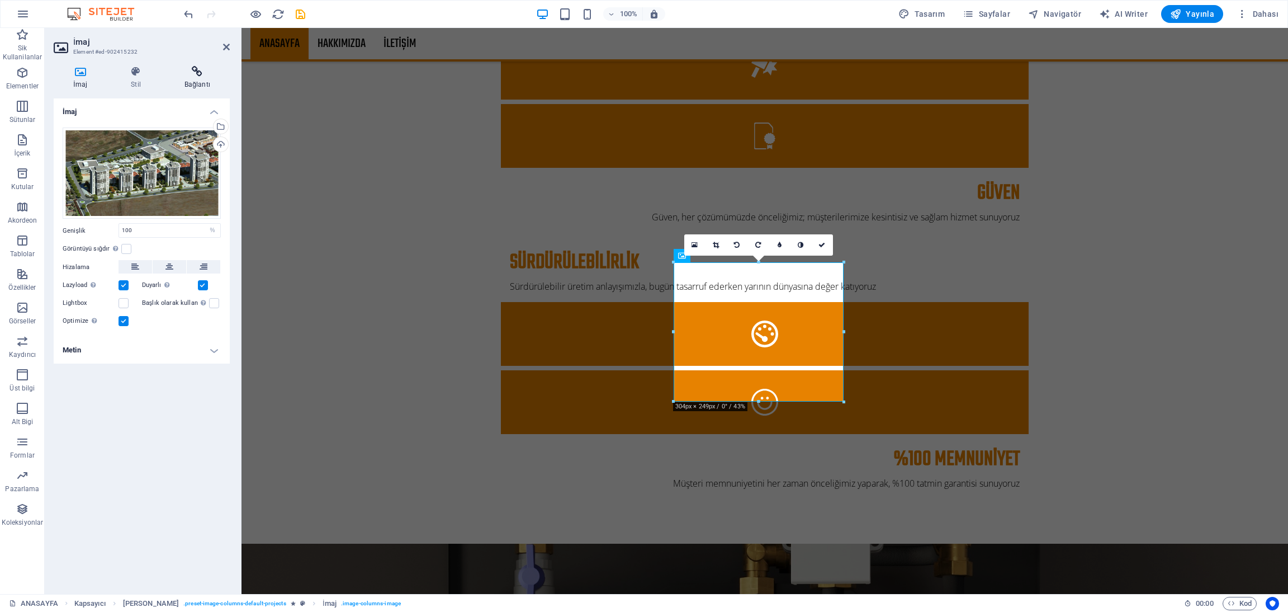
click at [194, 69] on icon at bounding box center [197, 71] width 65 height 11
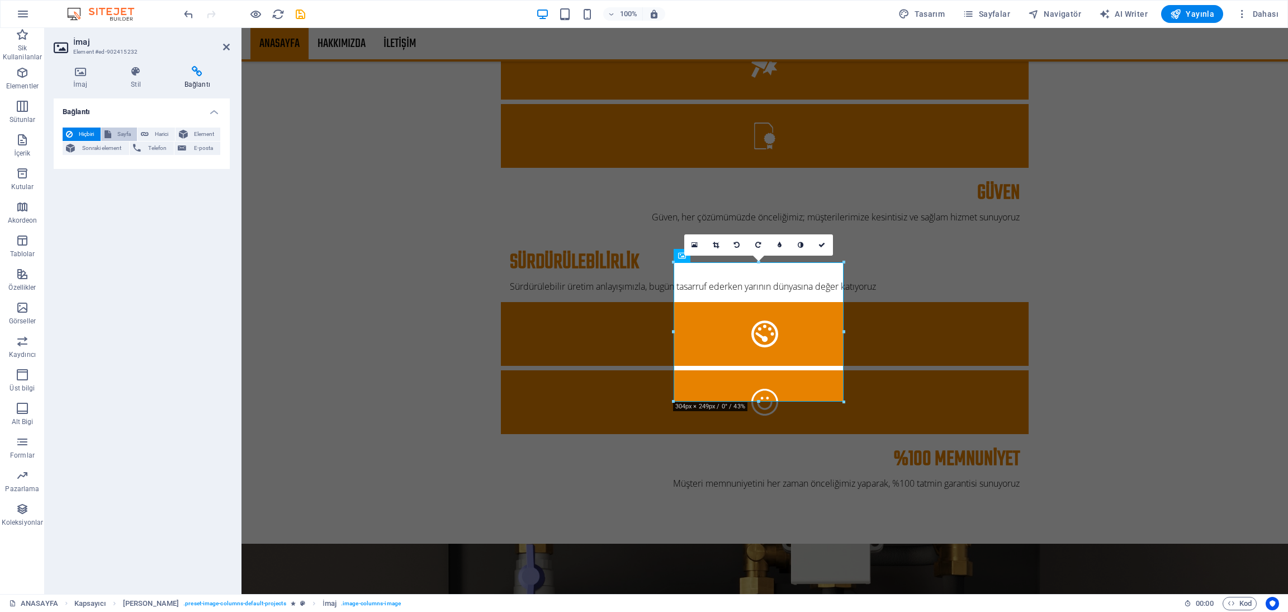
click at [120, 131] on span "Sayfa" at bounding box center [125, 133] width 20 height 13
select select
click at [144, 168] on select "ANASAYFA HAKKIMIZDA İLETİŞİM Legal Notice" at bounding box center [170, 166] width 102 height 13
click at [148, 168] on select "ANASAYFA HAKKIMIZDA İLETİŞİM Legal Notice" at bounding box center [170, 166] width 102 height 13
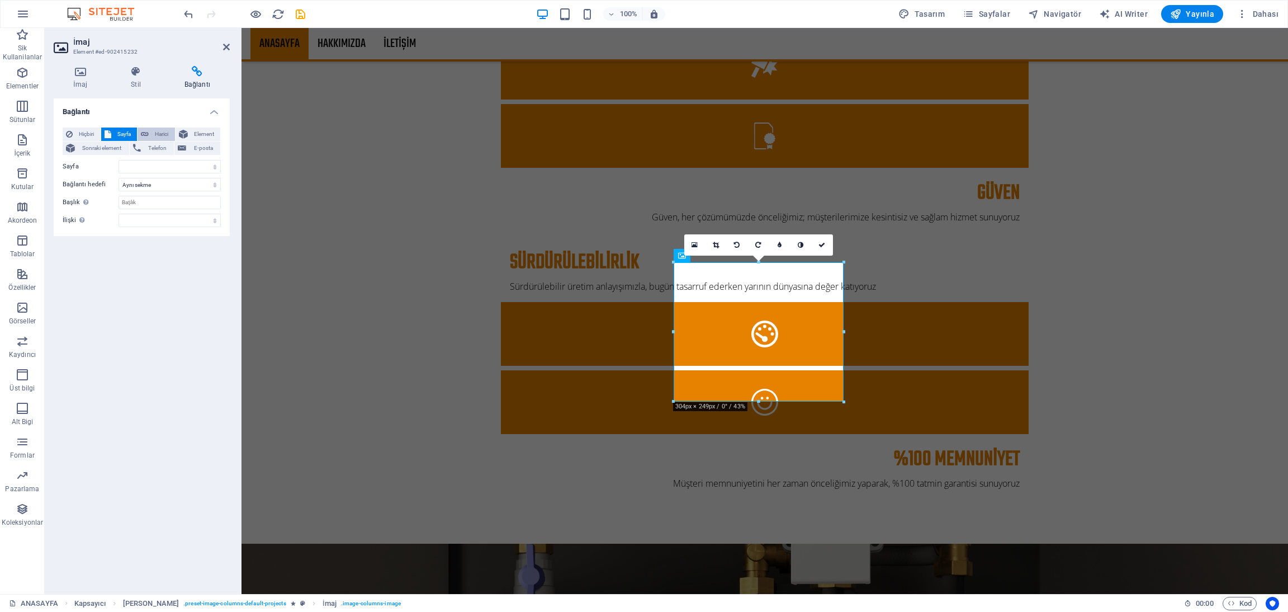
click at [160, 129] on span "Harici" at bounding box center [162, 133] width 20 height 13
select select "blank"
paste input "https://www.ilgin.com.tr/ilgin-insaat/istanbul-hosdere-emlak-konutlari/"
type input "https://www.ilgin.com.tr/ilgin-insaat/istanbul-hosdere-emlak-konutlari/"
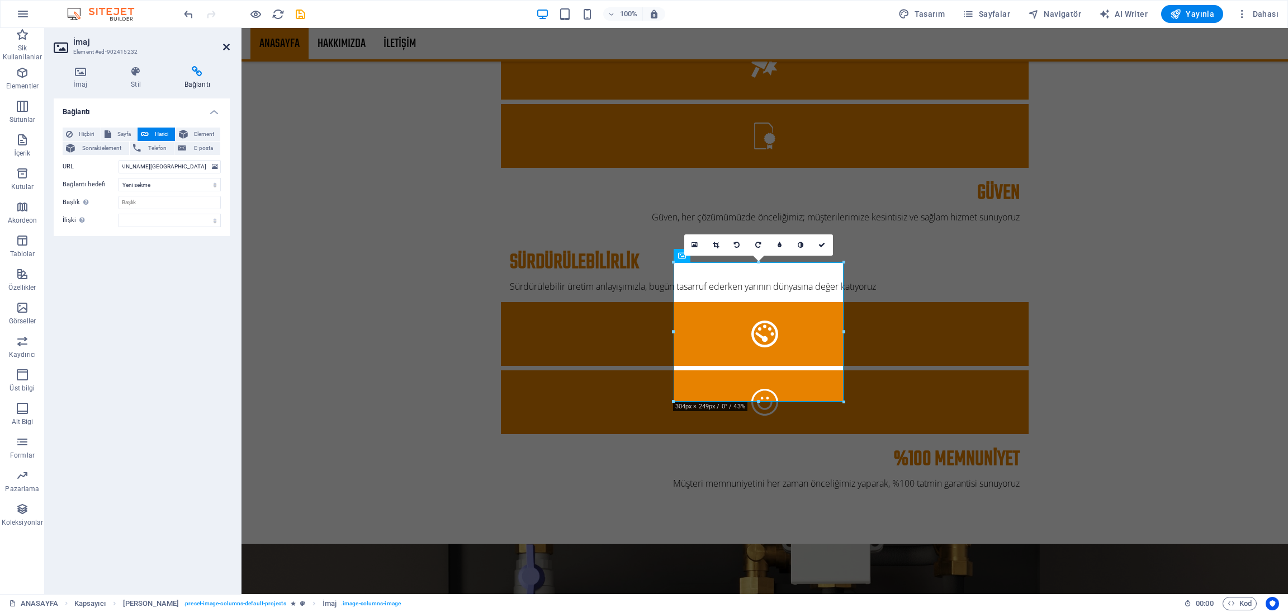
scroll to position [0, 0]
click at [227, 44] on icon at bounding box center [226, 46] width 7 height 9
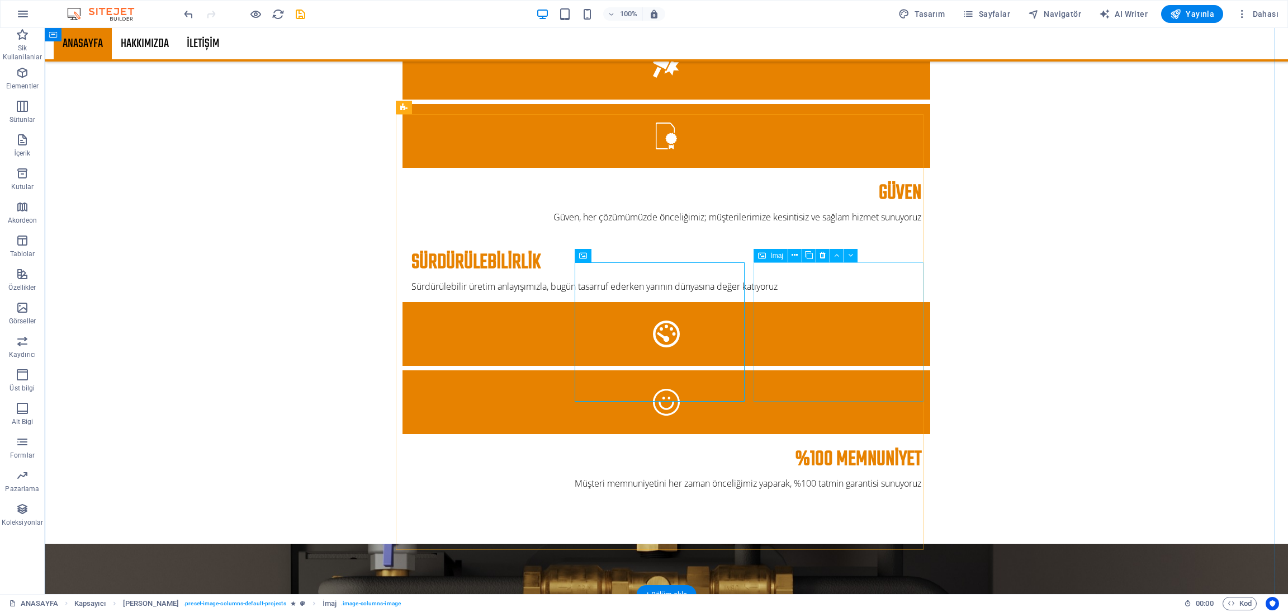
select select "%"
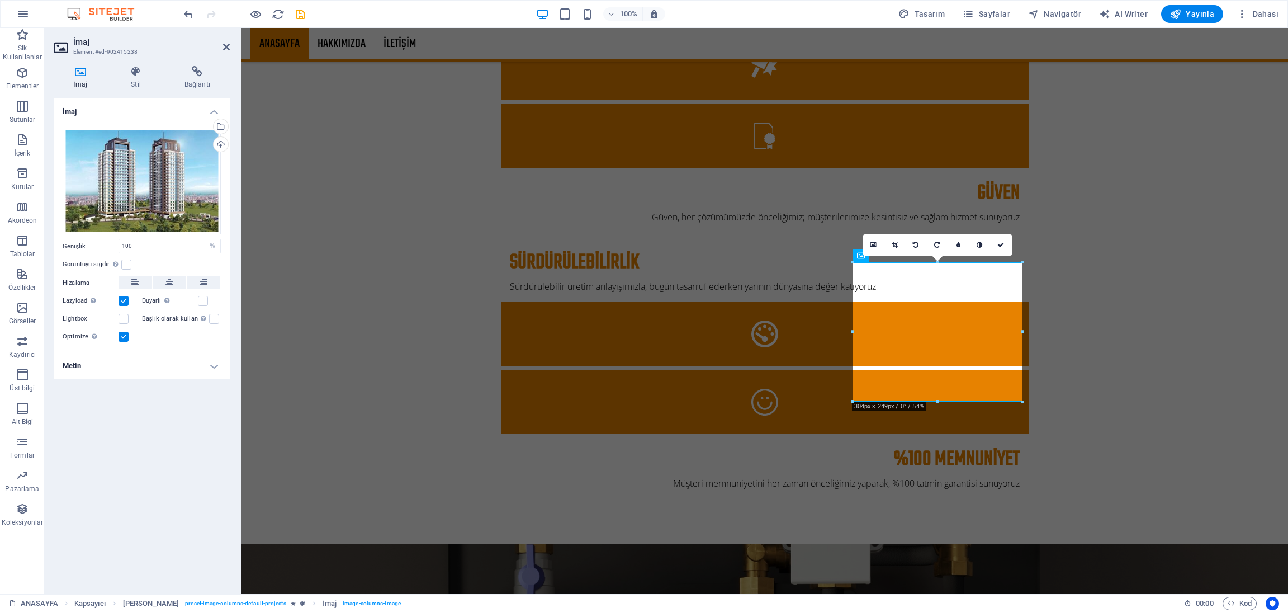
click at [124, 363] on h4 "Metin" at bounding box center [142, 365] width 176 height 27
click at [196, 62] on div "İmaj Stil Bağlantı İmaj Dosyaları buraya sürükleyin, dosyaları seçmek için tıkl…" at bounding box center [142, 325] width 194 height 537
click at [197, 69] on icon at bounding box center [197, 71] width 65 height 11
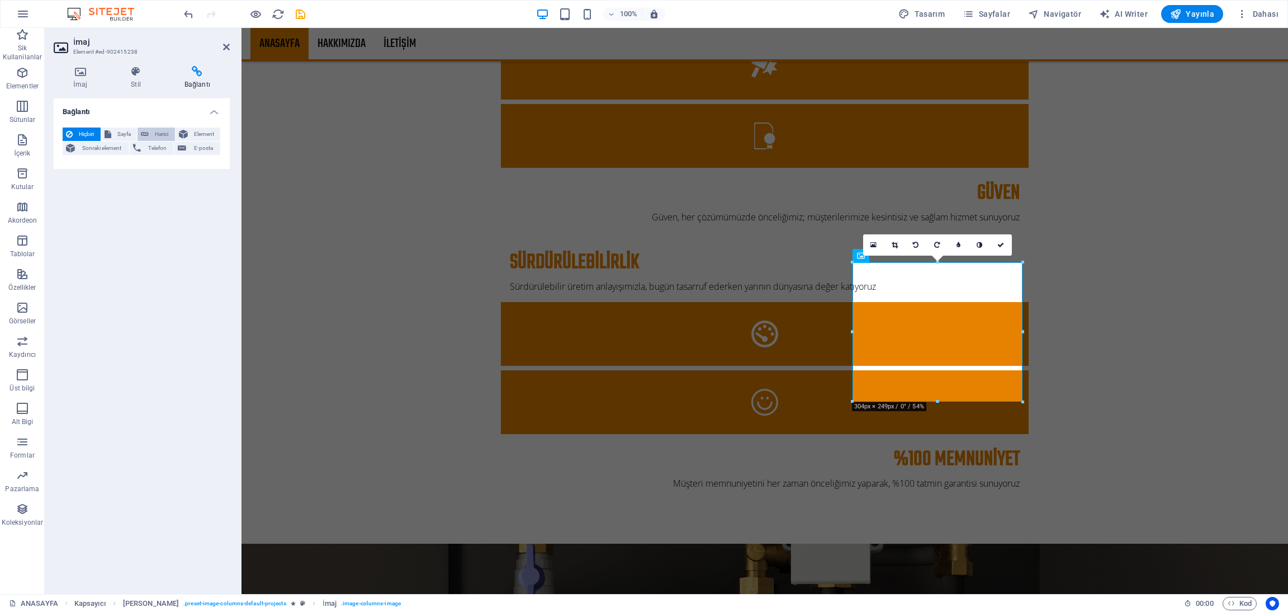
click at [146, 129] on icon at bounding box center [145, 133] width 8 height 13
select select "blank"
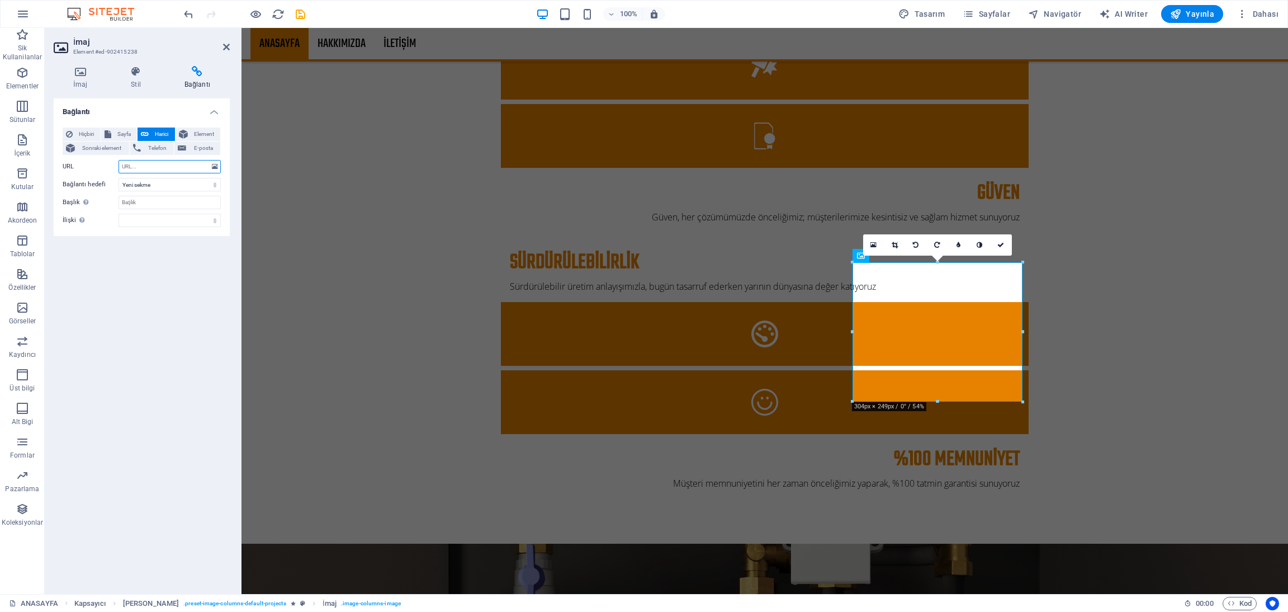
click at [152, 164] on input "URL" at bounding box center [170, 166] width 102 height 13
paste input "https://www.hayatparkas.com/"
type input "https://www.hayatparkas.com/"
click at [223, 44] on icon at bounding box center [226, 46] width 7 height 9
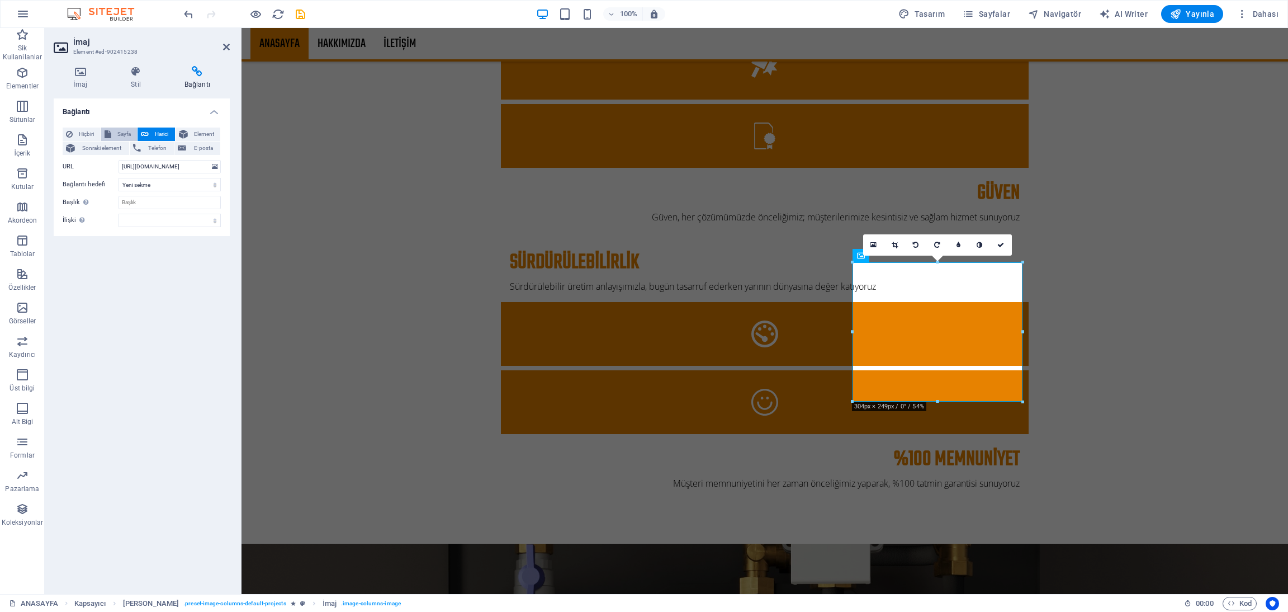
click at [125, 138] on span "Sayfa" at bounding box center [125, 133] width 20 height 13
select select
click at [149, 134] on button "Harici" at bounding box center [156, 133] width 37 height 13
select select "blank"
click at [227, 45] on icon at bounding box center [226, 46] width 7 height 9
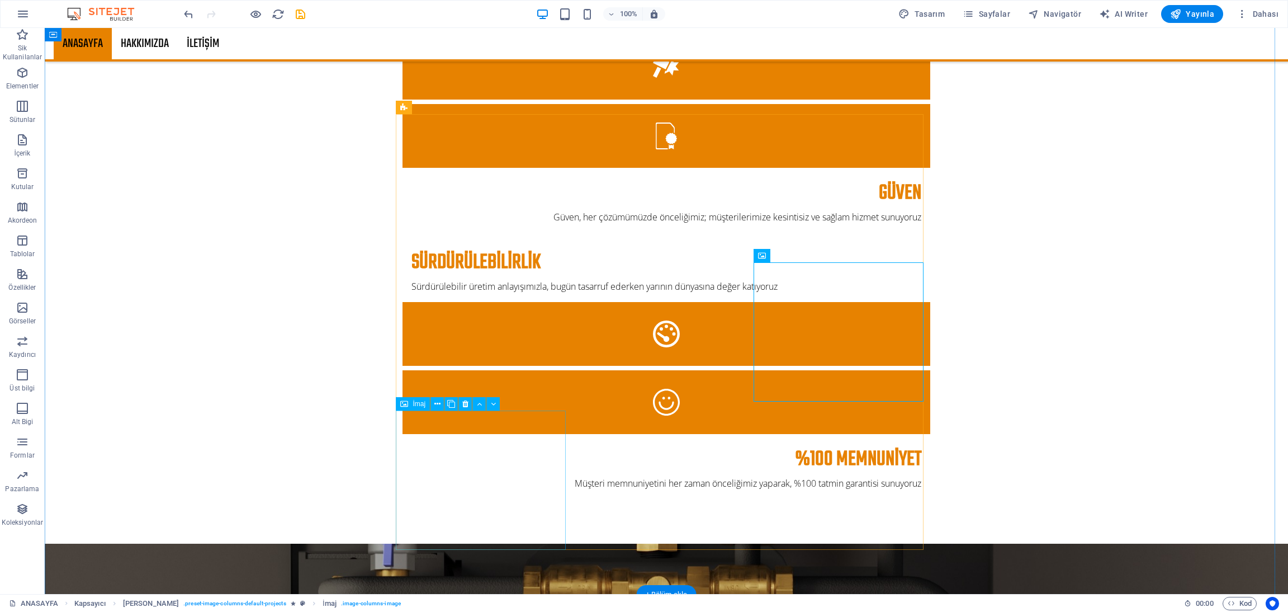
select select "%"
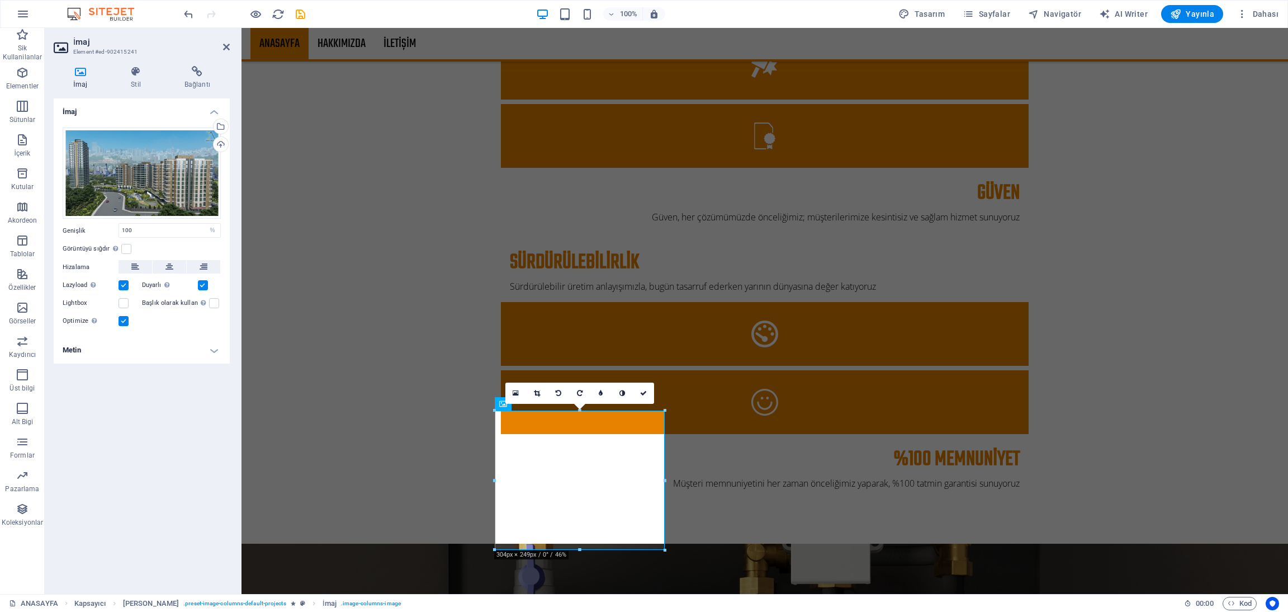
click at [153, 358] on h4 "Metin" at bounding box center [142, 350] width 176 height 27
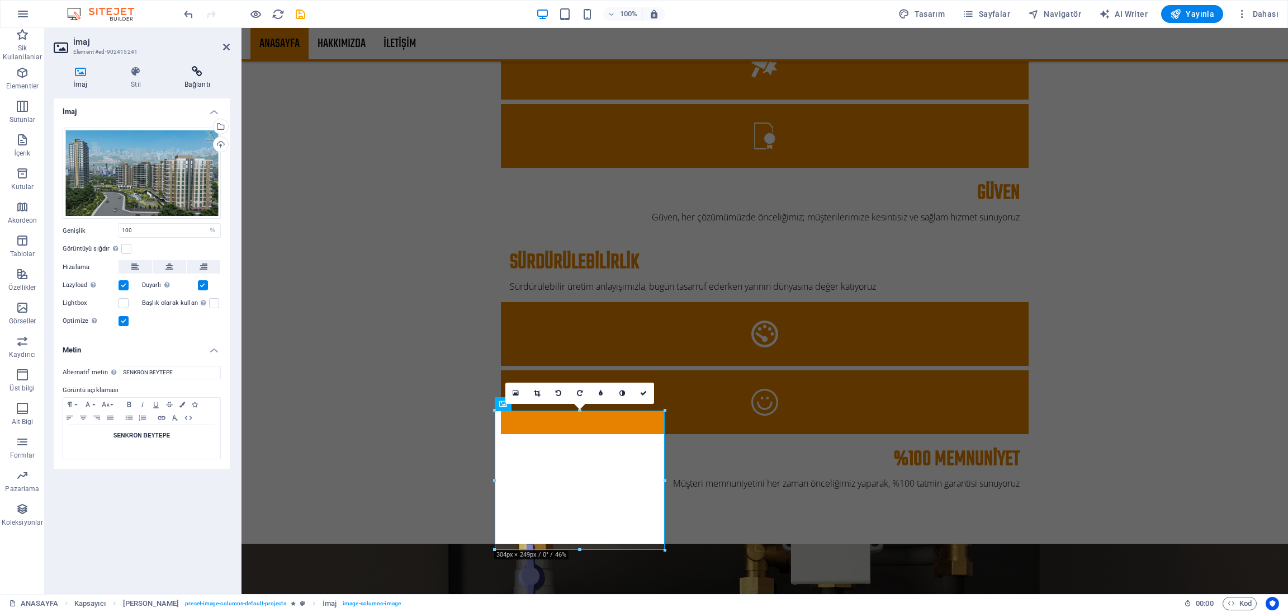
click at [190, 75] on icon at bounding box center [197, 71] width 65 height 11
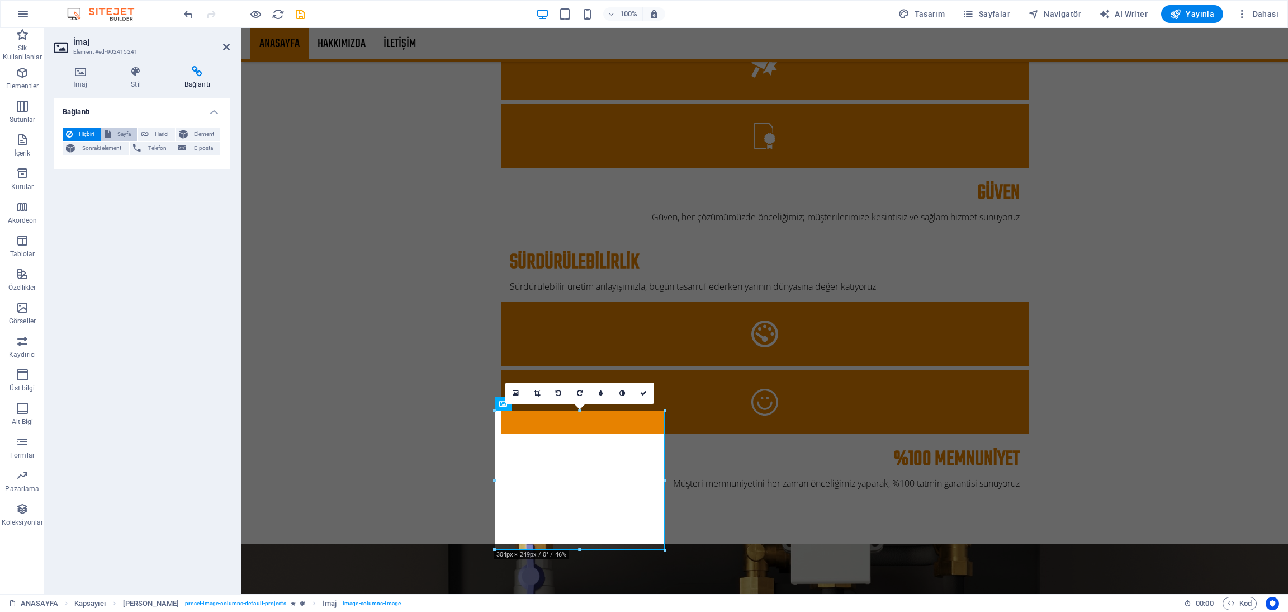
click at [108, 135] on icon at bounding box center [108, 133] width 7 height 13
select select
click at [139, 166] on select "ANASAYFA HAKKIMIZDA İLETİŞİM Legal Notice" at bounding box center [170, 166] width 102 height 13
click at [147, 164] on select "ANASAYFA HAKKIMIZDA İLETİŞİM Legal Notice" at bounding box center [170, 166] width 102 height 13
click at [149, 184] on select "Yeni sekme Aynı sekme Kaplama" at bounding box center [170, 184] width 102 height 13
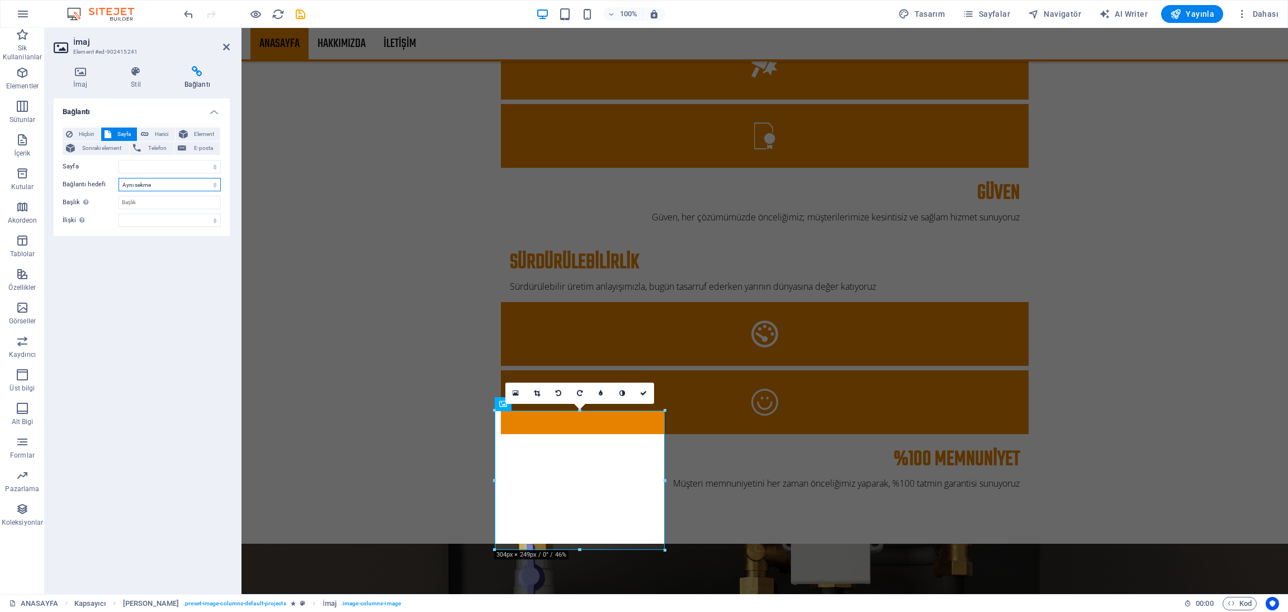
click at [149, 184] on select "Yeni sekme Aynı sekme Kaplama" at bounding box center [170, 184] width 102 height 13
click at [162, 132] on span "Harici" at bounding box center [162, 133] width 20 height 13
select select "blank"
click at [160, 168] on input "URL" at bounding box center [170, 166] width 102 height 13
paste input "https://senkronbeytepe.com/"
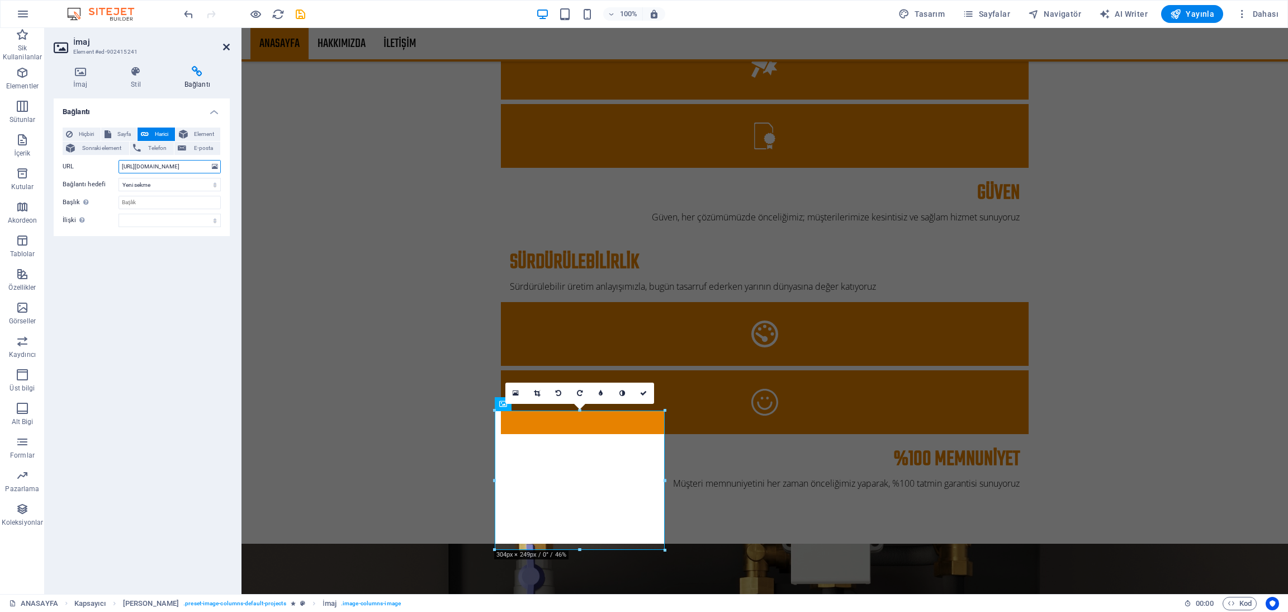
type input "https://senkronbeytepe.com/"
drag, startPoint x: 229, startPoint y: 48, endPoint x: 183, endPoint y: 21, distance: 52.9
click at [228, 48] on icon at bounding box center [226, 46] width 7 height 9
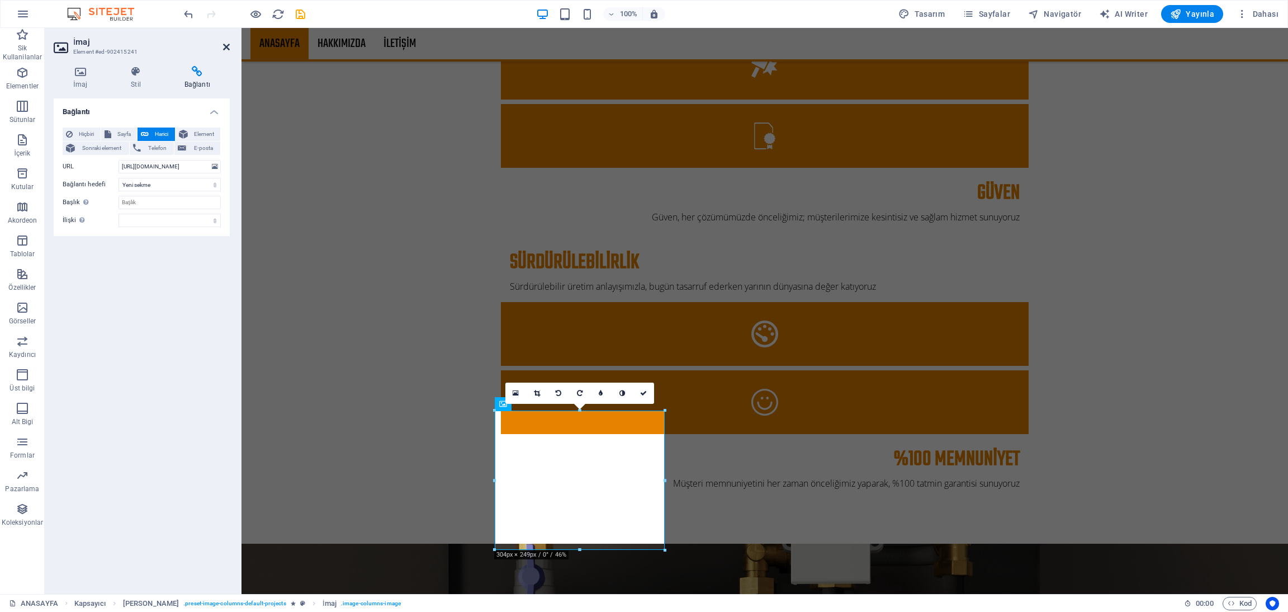
click at [222, 48] on header "İmaj Element #ed-902415241" at bounding box center [142, 42] width 176 height 29
click at [233, 47] on aside "İmaj Element #ed-902415241 İmaj Stil Bağlantı İmaj Dosyaları buraya sürükleyin,…" at bounding box center [143, 311] width 197 height 566
click at [224, 45] on icon at bounding box center [226, 46] width 7 height 9
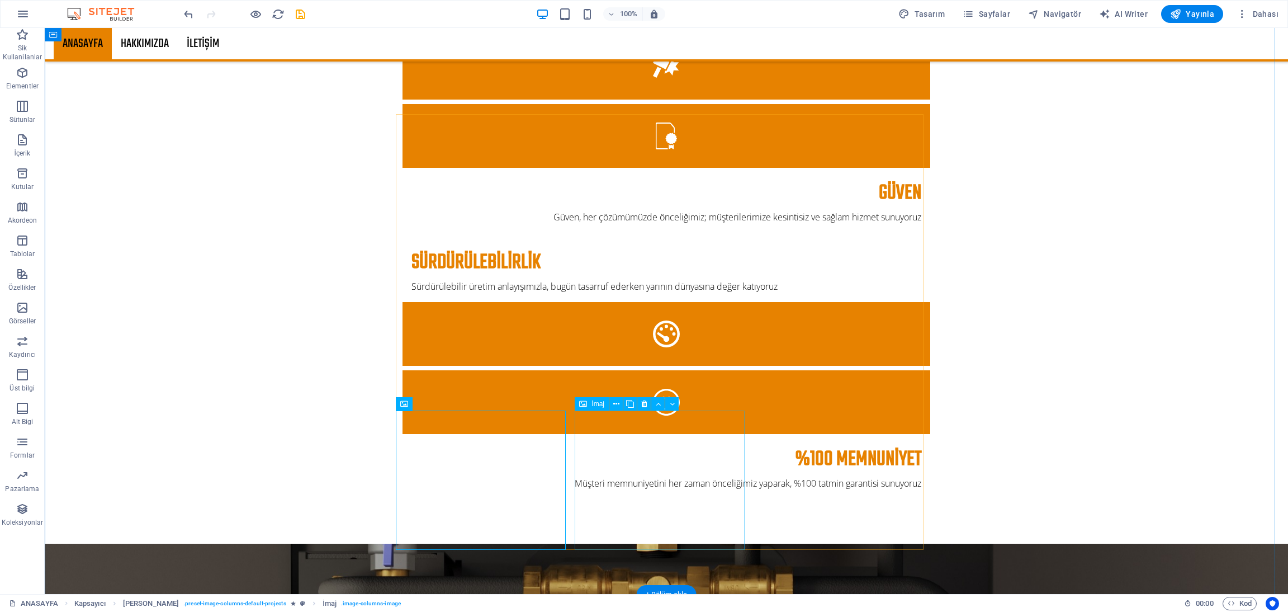
select select "%"
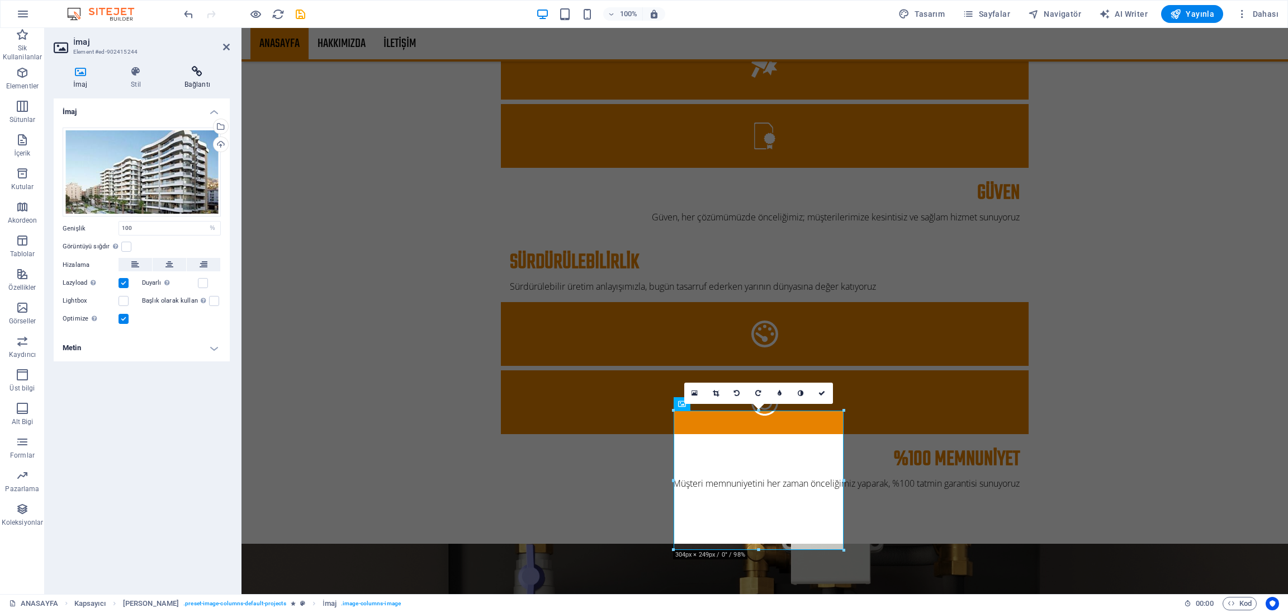
click at [213, 78] on h4 "Bağlantı" at bounding box center [197, 77] width 65 height 23
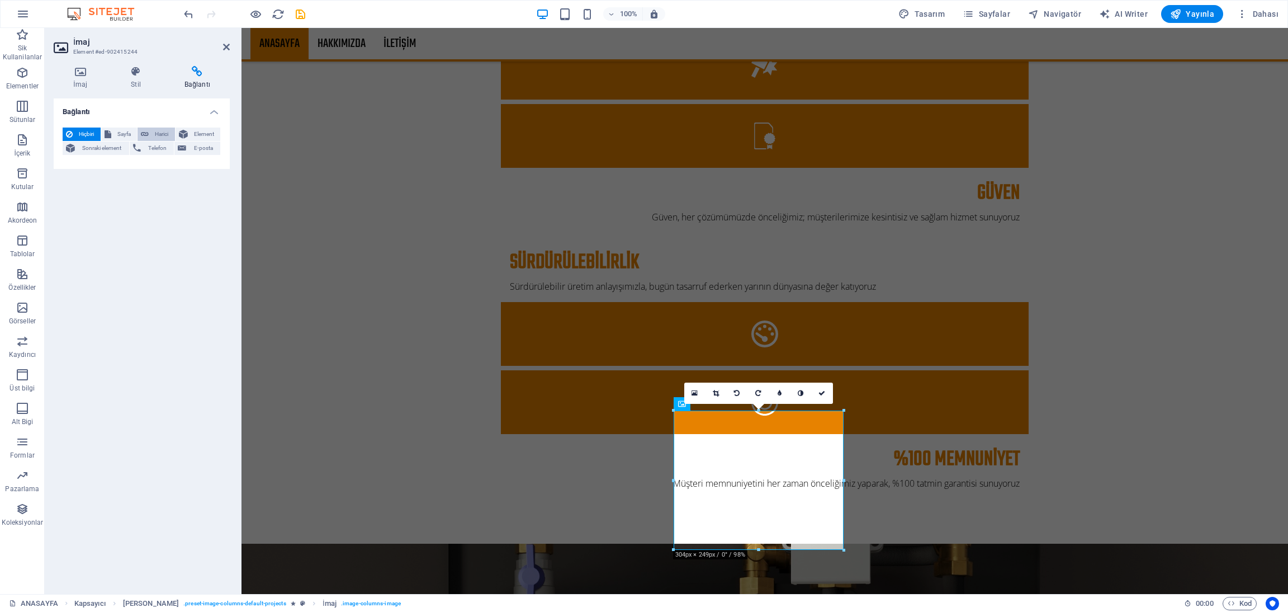
click at [146, 135] on icon at bounding box center [145, 133] width 8 height 13
select select "blank"
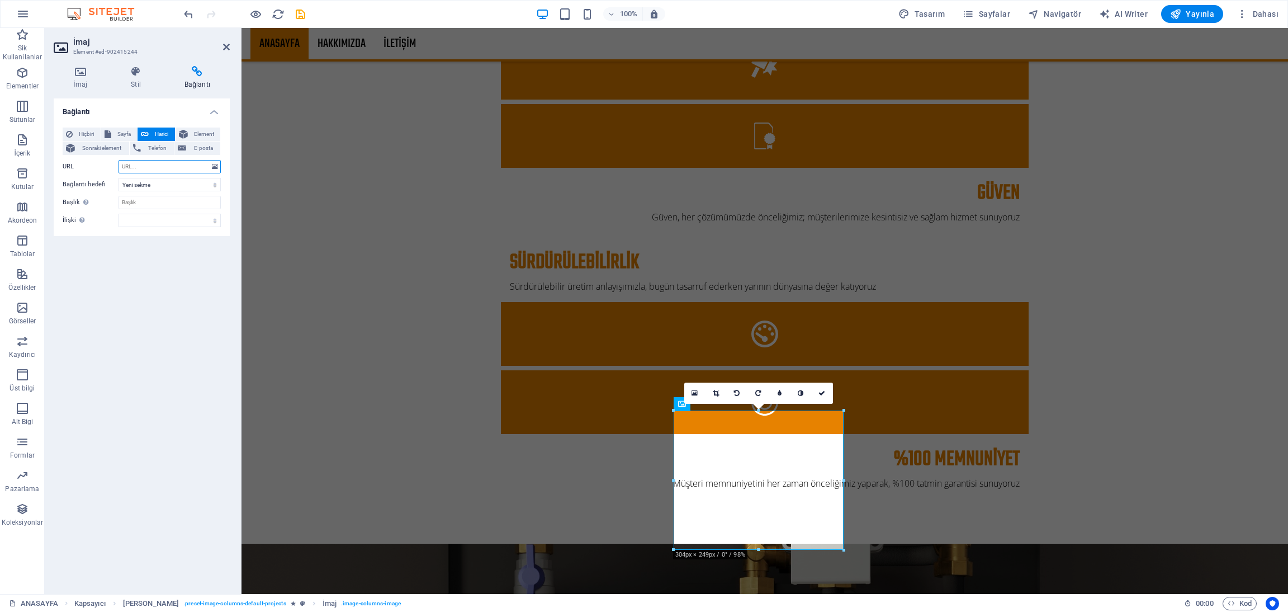
paste input "https://ideayapias.com/smryna-park-nefes/"
type input "https://ideayapias.com/smryna-park-nefes/"
click at [223, 43] on icon at bounding box center [226, 46] width 7 height 9
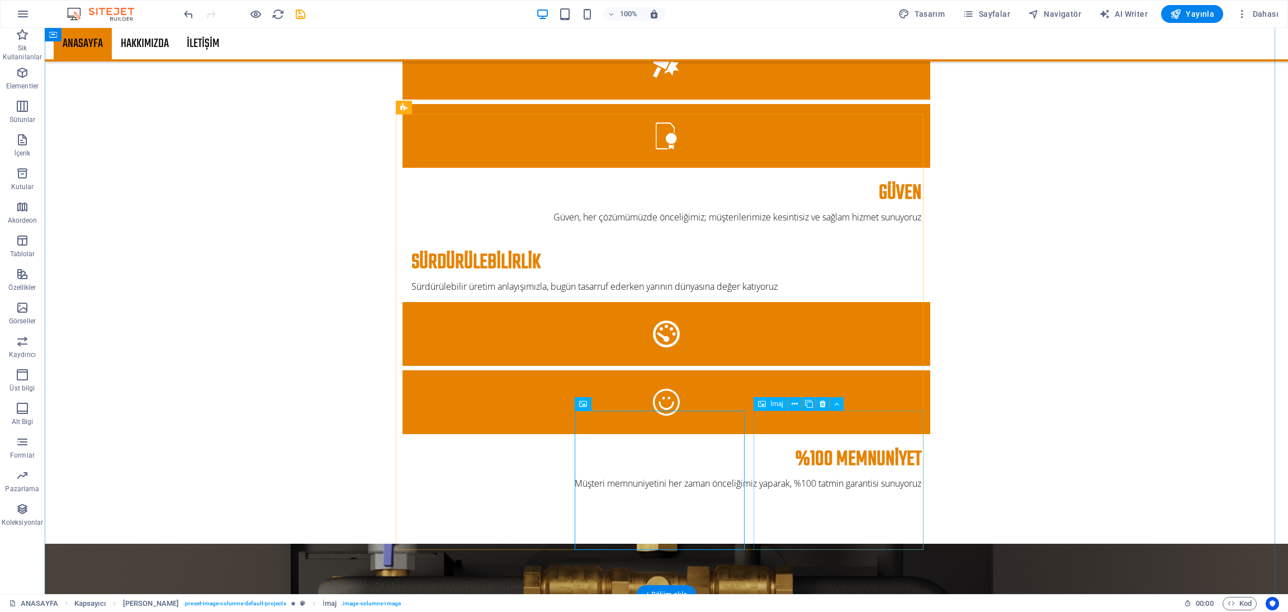
drag, startPoint x: 859, startPoint y: 465, endPoint x: 662, endPoint y: 463, distance: 196.8
select select "%"
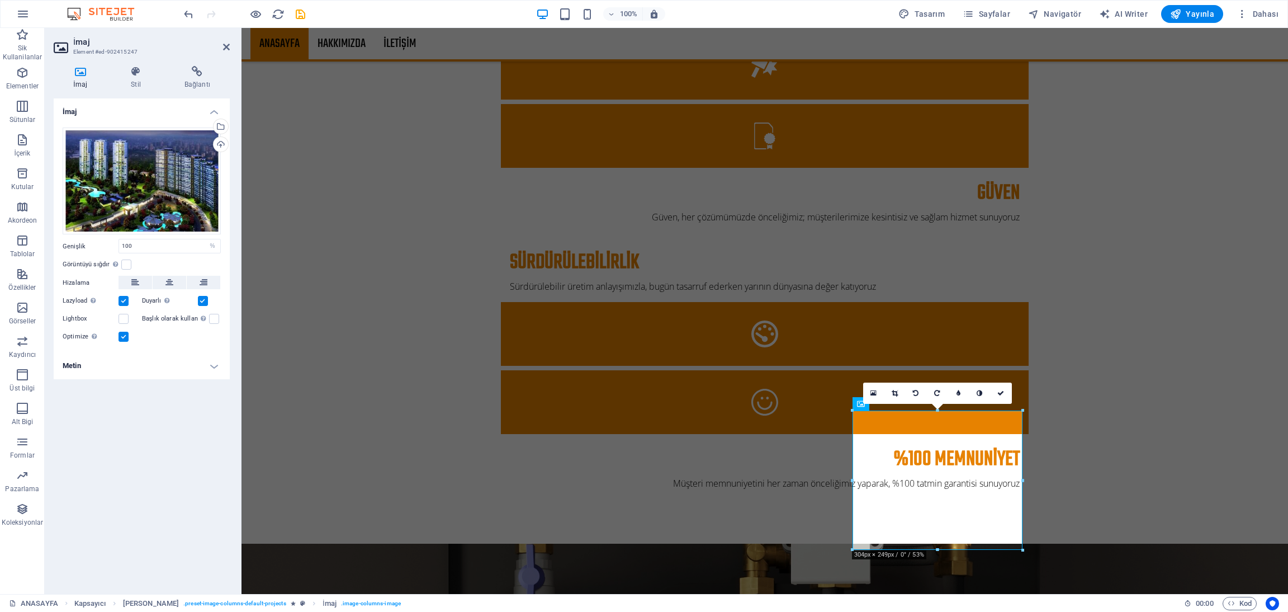
click at [168, 368] on h4 "Metin" at bounding box center [142, 365] width 176 height 27
click at [175, 381] on input "MY WORLD EUROPA" at bounding box center [170, 387] width 101 height 13
click at [206, 75] on icon at bounding box center [197, 71] width 65 height 11
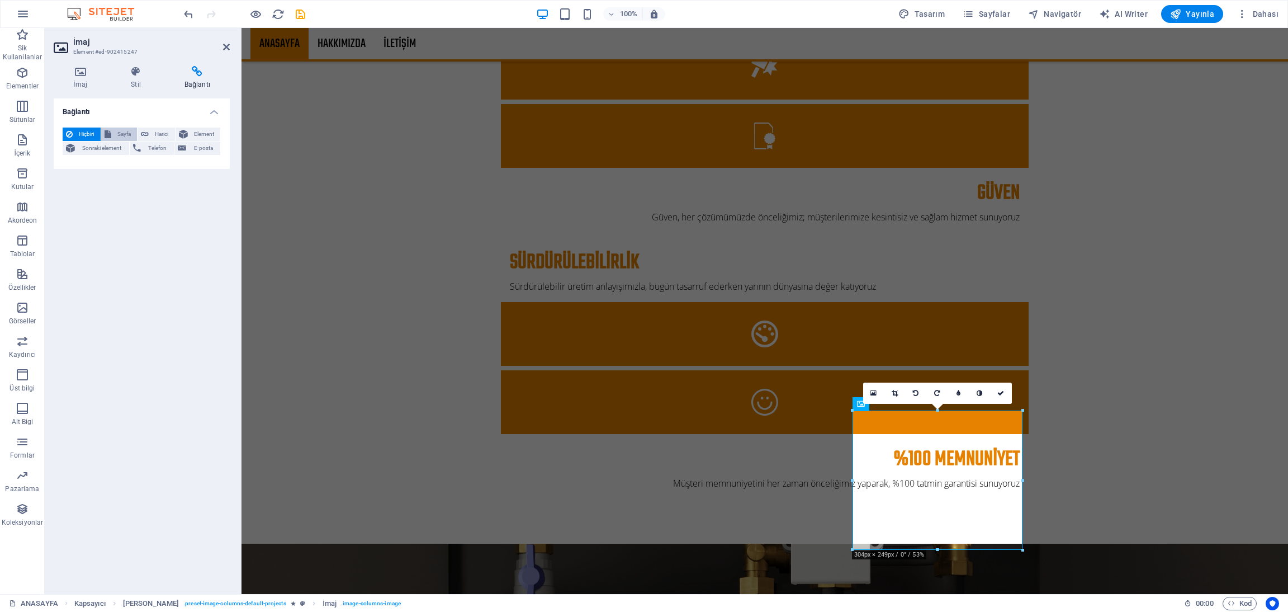
click at [126, 132] on span "Sayfa" at bounding box center [125, 133] width 20 height 13
select select
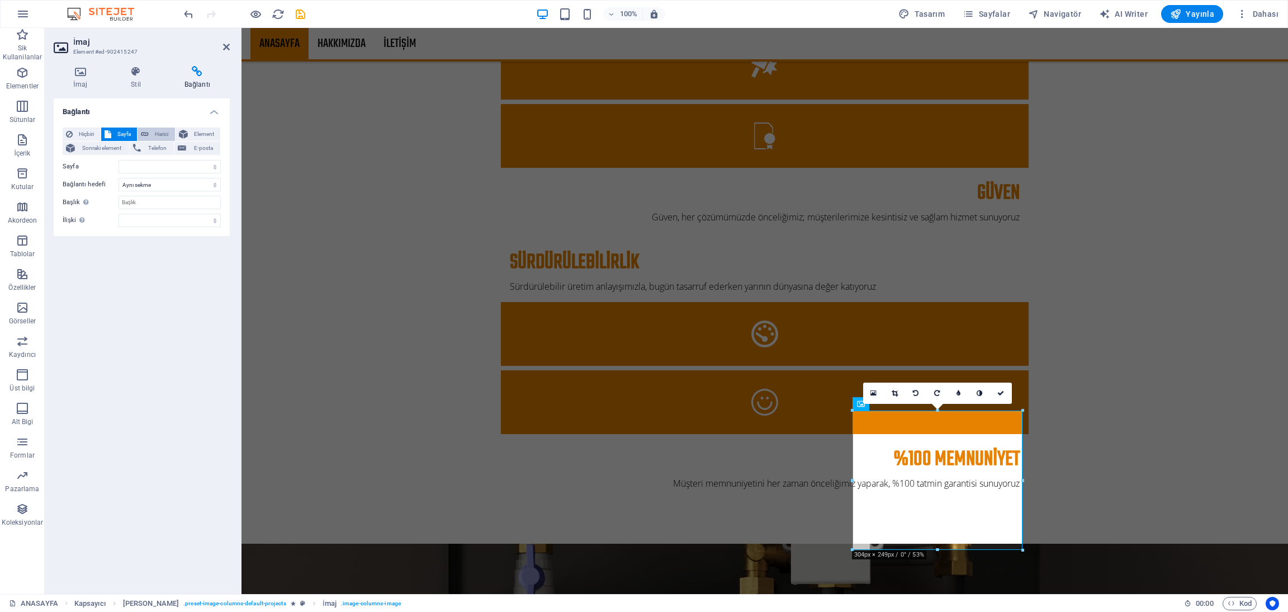
click at [157, 132] on span "Harici" at bounding box center [162, 133] width 20 height 13
select select "blank"
paste input "https://myworldeuropeyonetim.com/"
type input "https://myworldeuropeyonetim.com/"
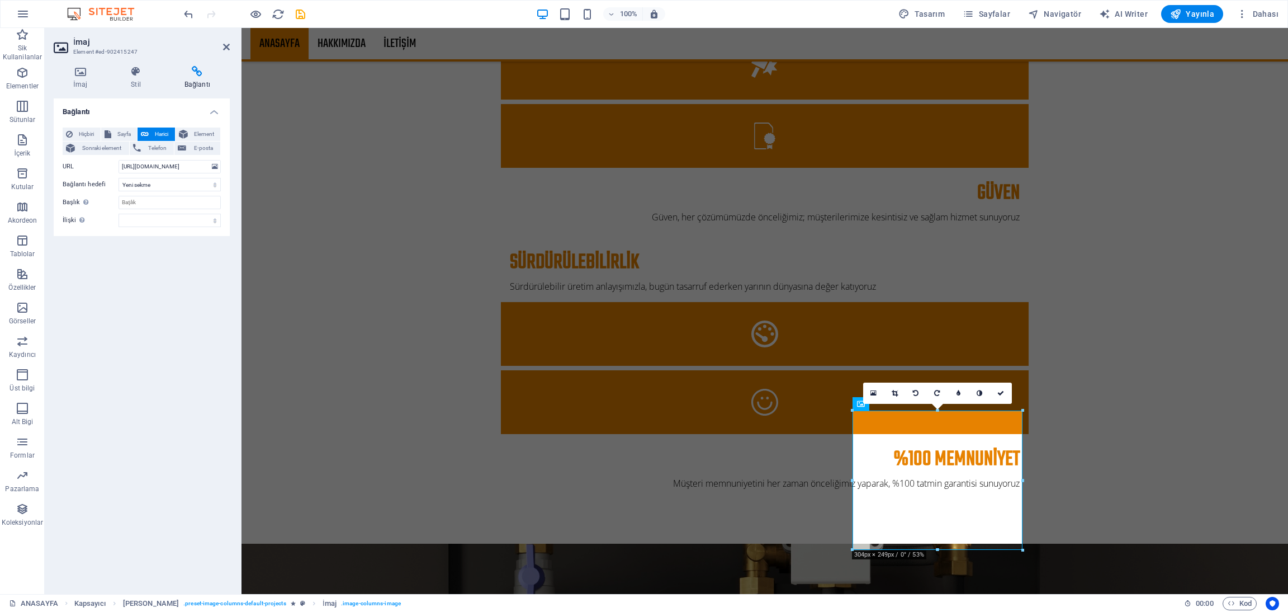
scroll to position [0, 0]
click at [221, 49] on header "İmaj Element #ed-902415247" at bounding box center [142, 42] width 176 height 29
click at [224, 45] on icon at bounding box center [226, 46] width 7 height 9
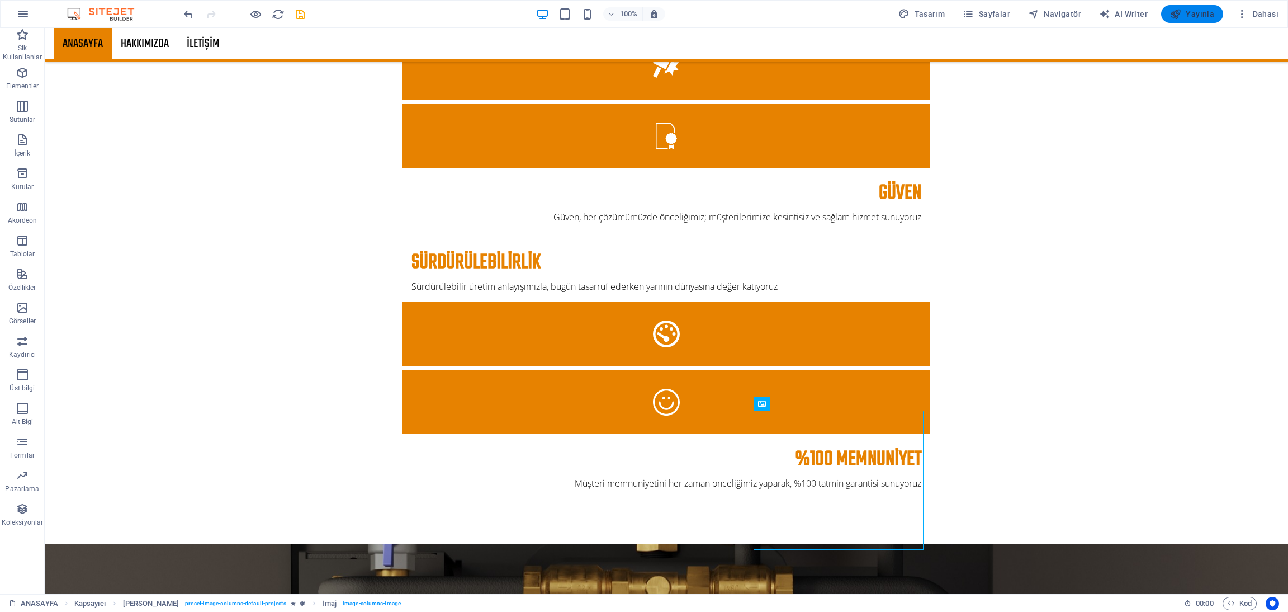
click at [1190, 12] on span "Yayınla" at bounding box center [1192, 13] width 44 height 11
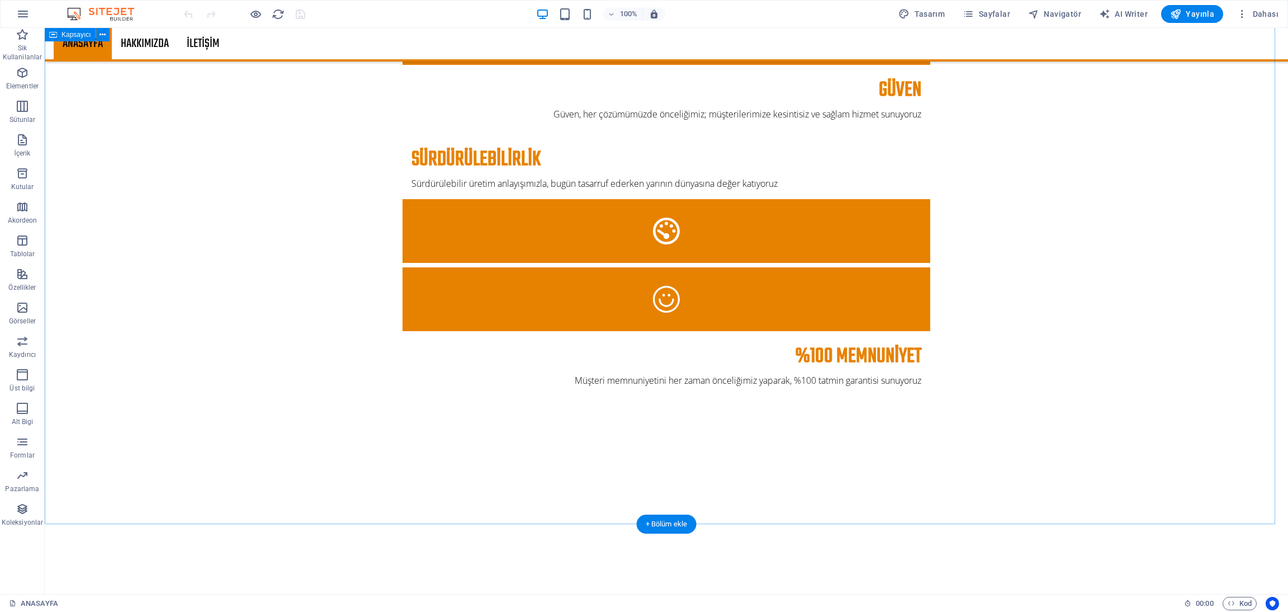
scroll to position [1831, 0]
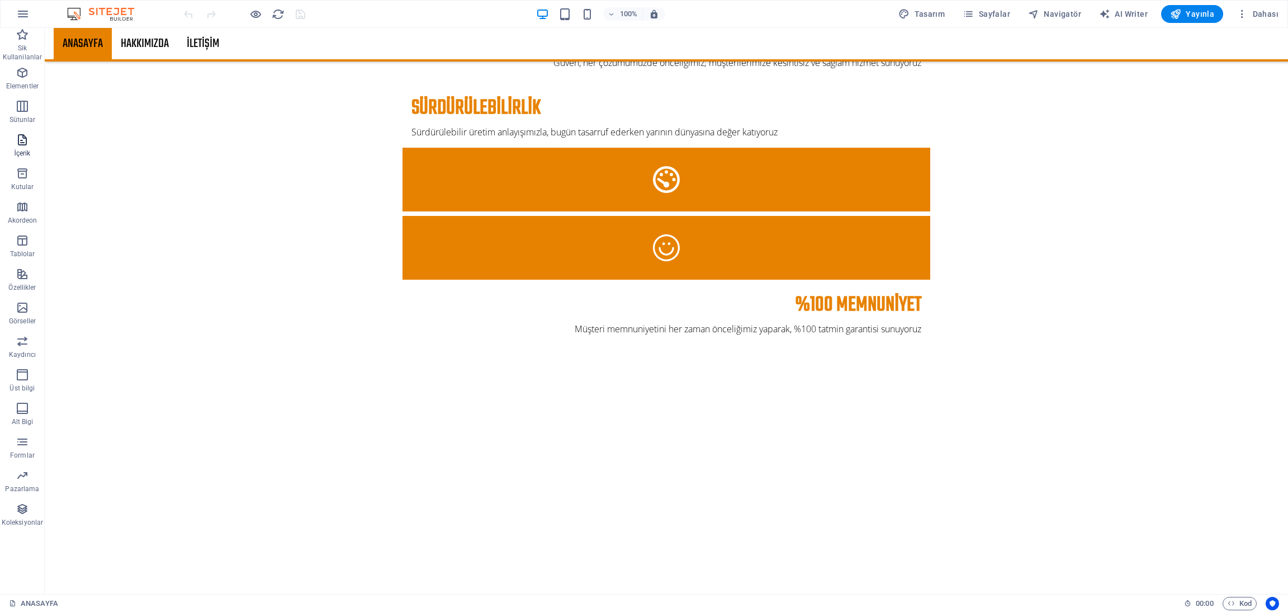
click at [23, 146] on icon "button" at bounding box center [22, 139] width 13 height 13
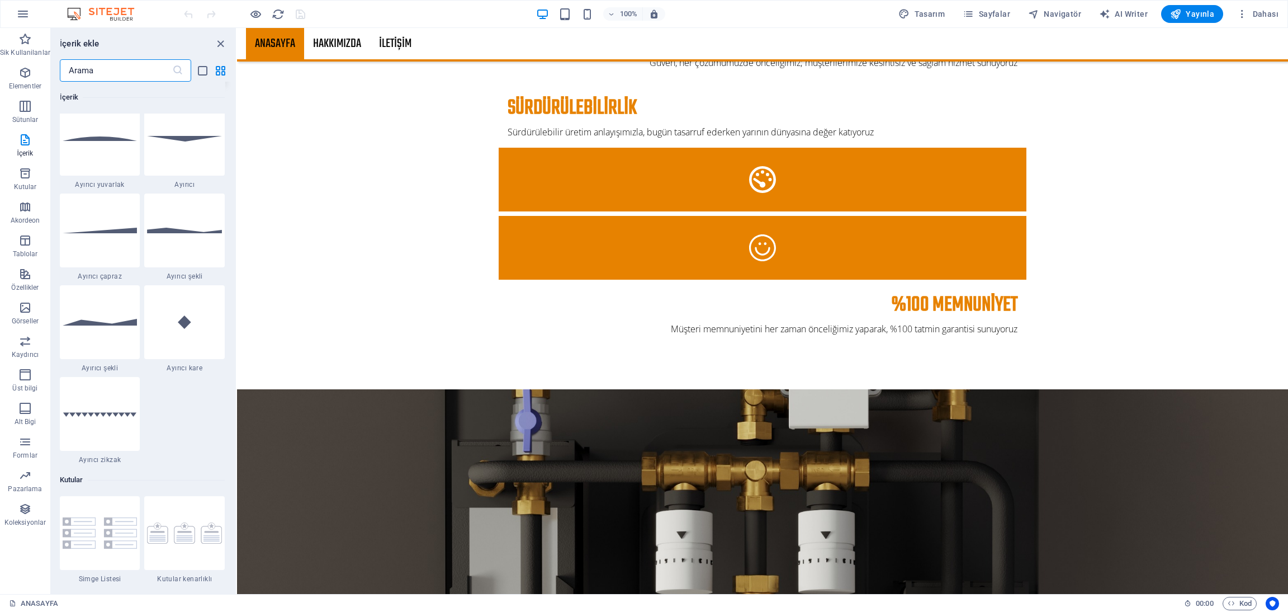
scroll to position [2710, 0]
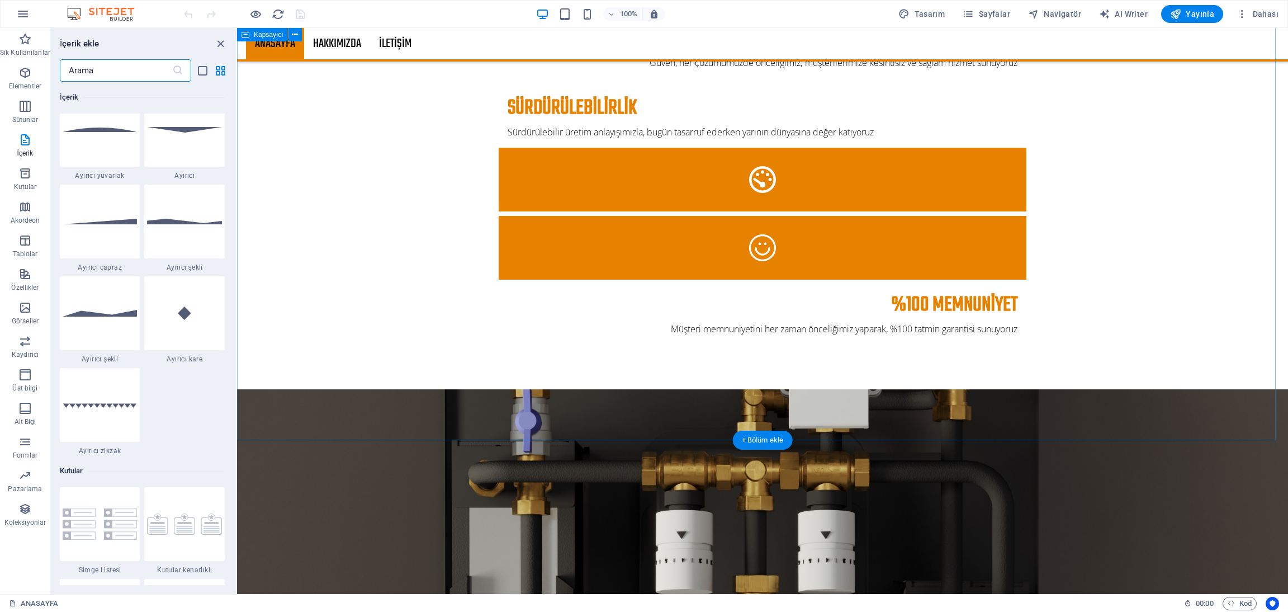
click at [126, 229] on div at bounding box center [100, 221] width 80 height 74
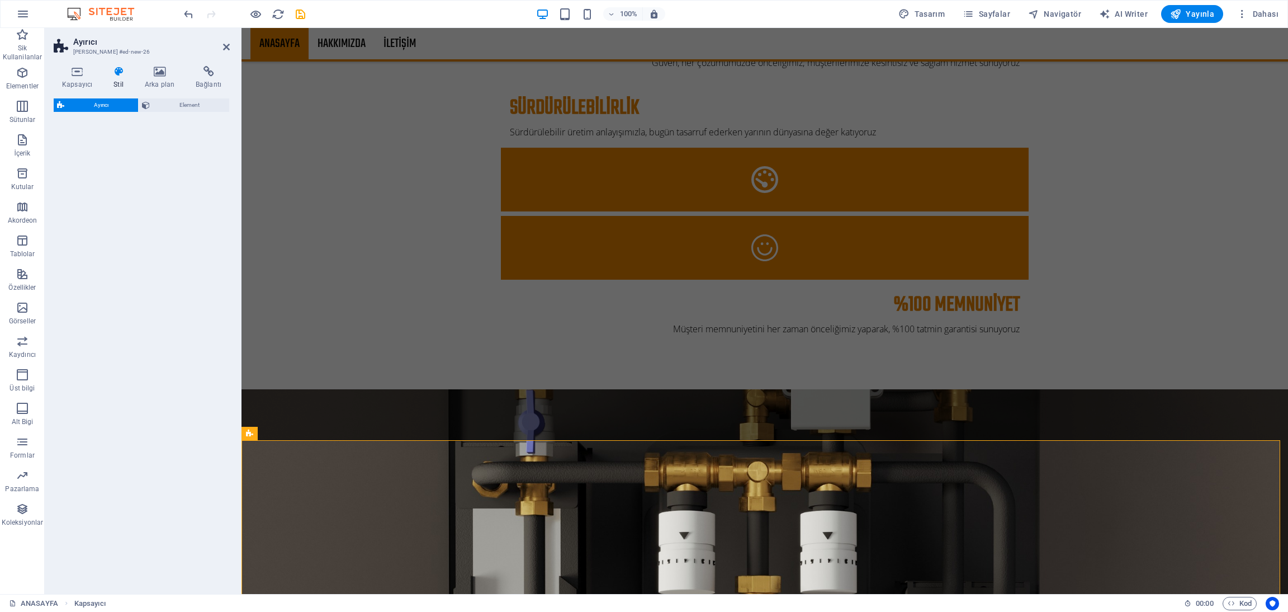
select select "diagonal"
select select "rem"
select select "preset-separator-v3-diagonal"
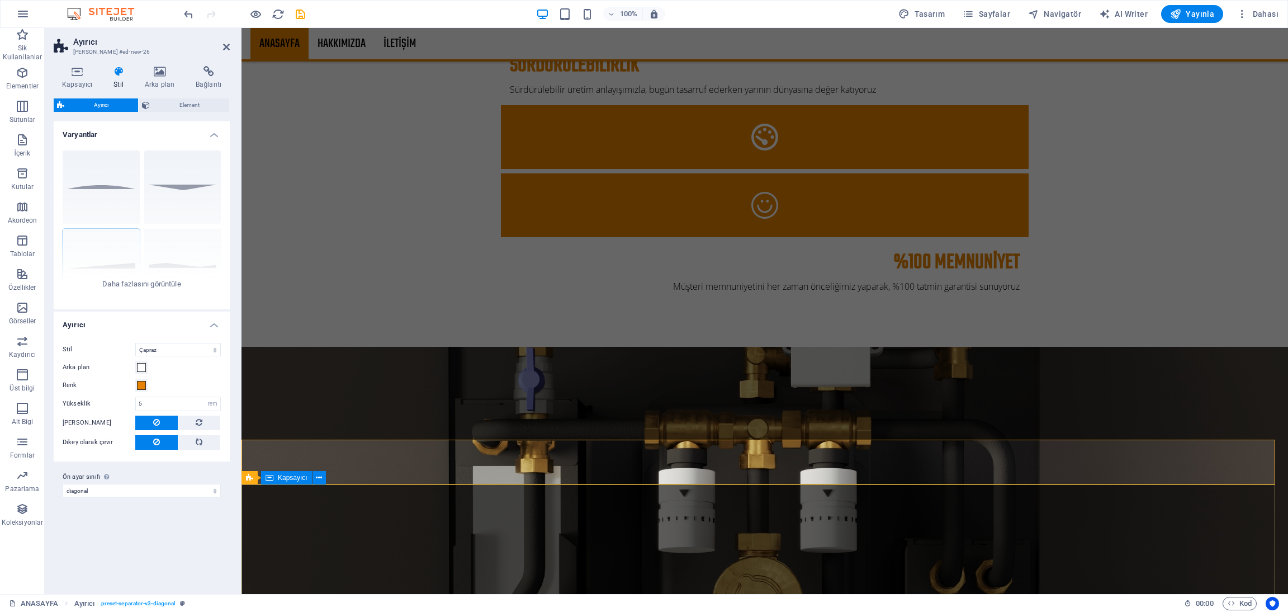
scroll to position [1876, 0]
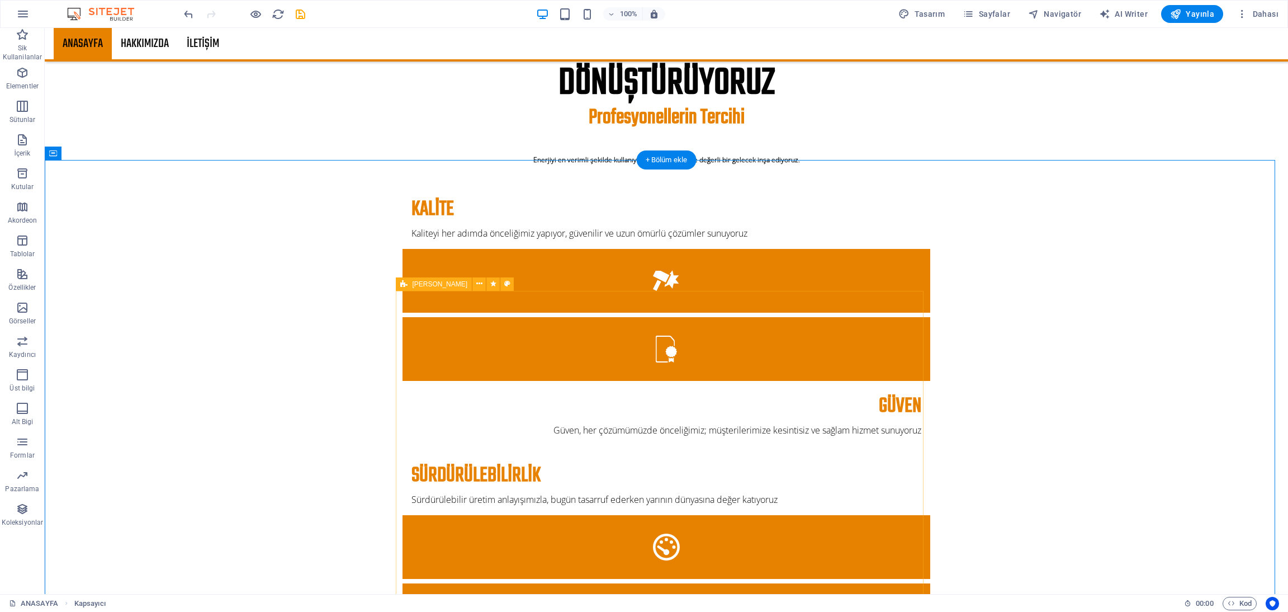
scroll to position [1457, 0]
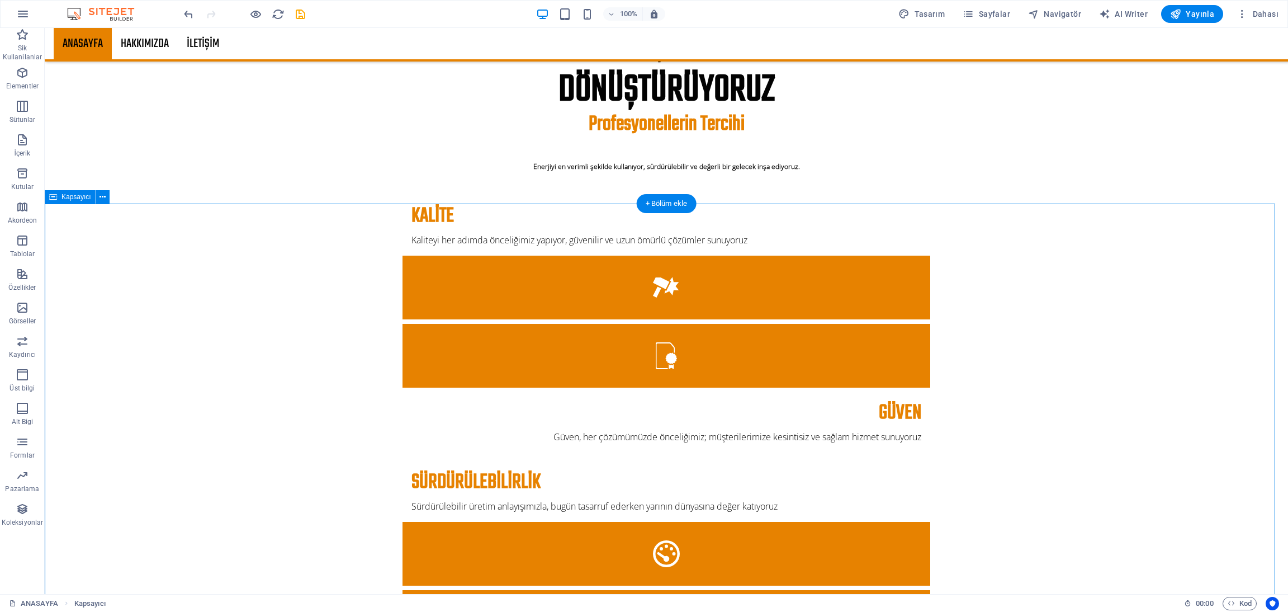
click at [17, 149] on p "İçerik" at bounding box center [22, 153] width 16 height 9
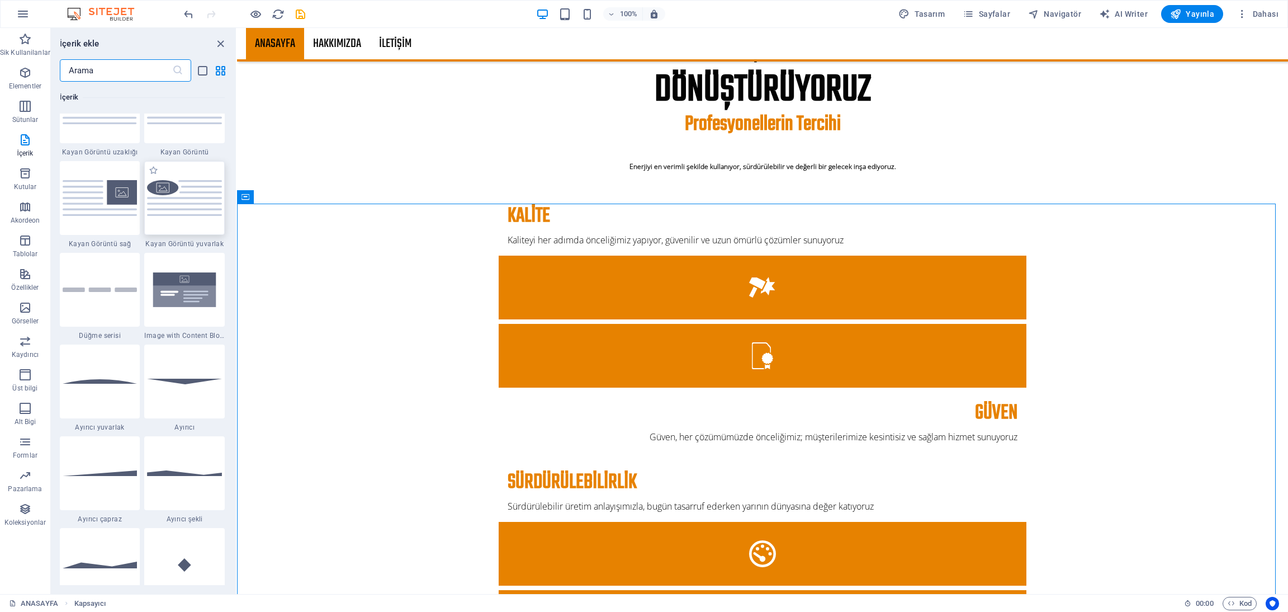
scroll to position [2542, 0]
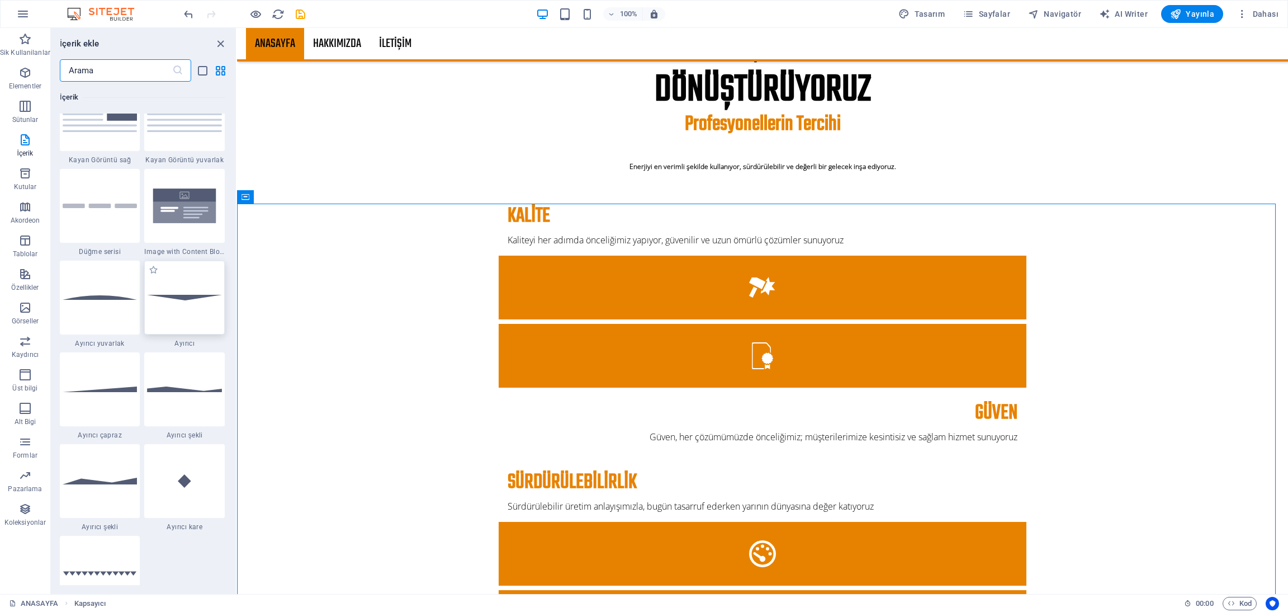
click at [196, 298] on img at bounding box center [184, 298] width 75 height 6
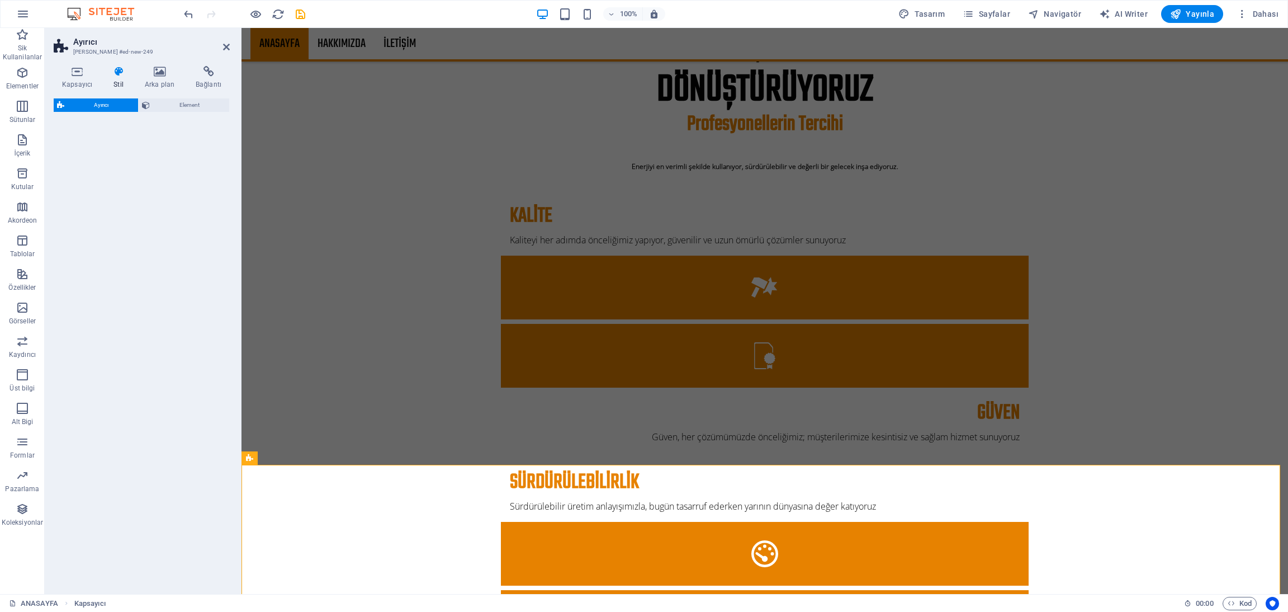
select select "rem"
select select "preset-separator-v3-default"
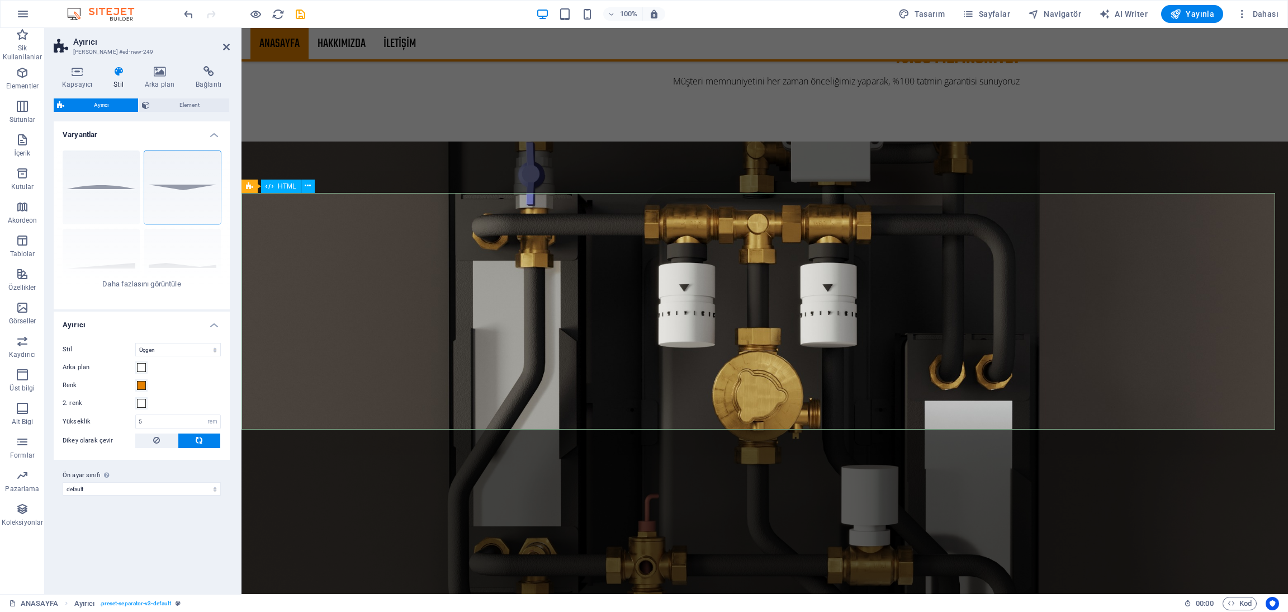
scroll to position [1921, 0]
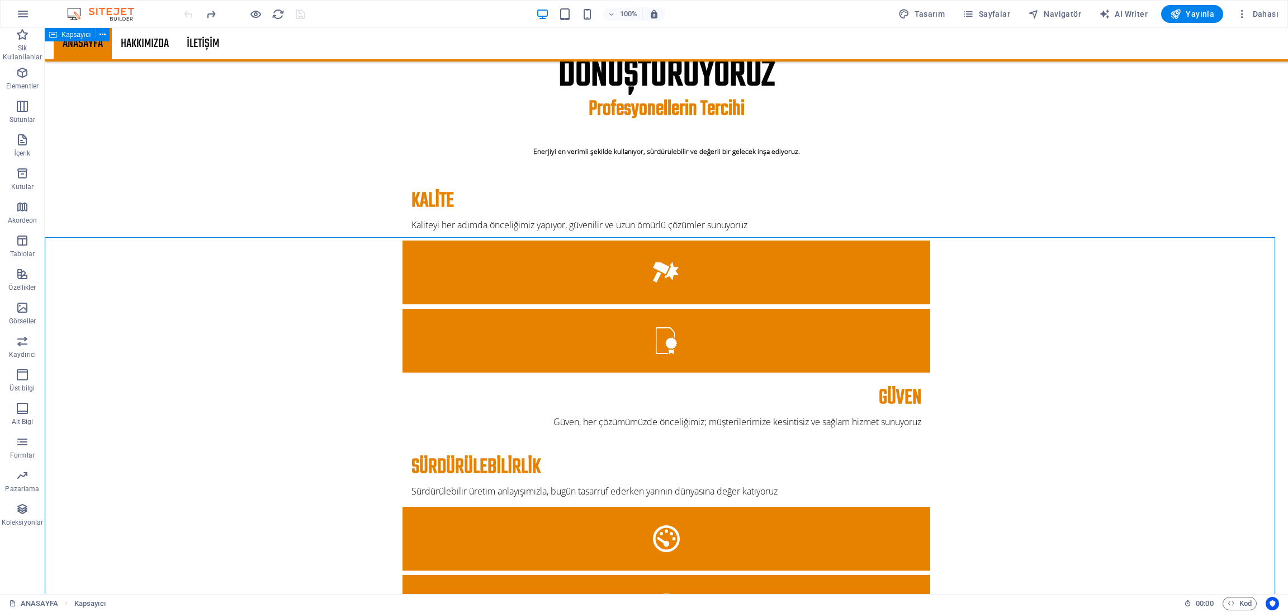
scroll to position [1412, 0]
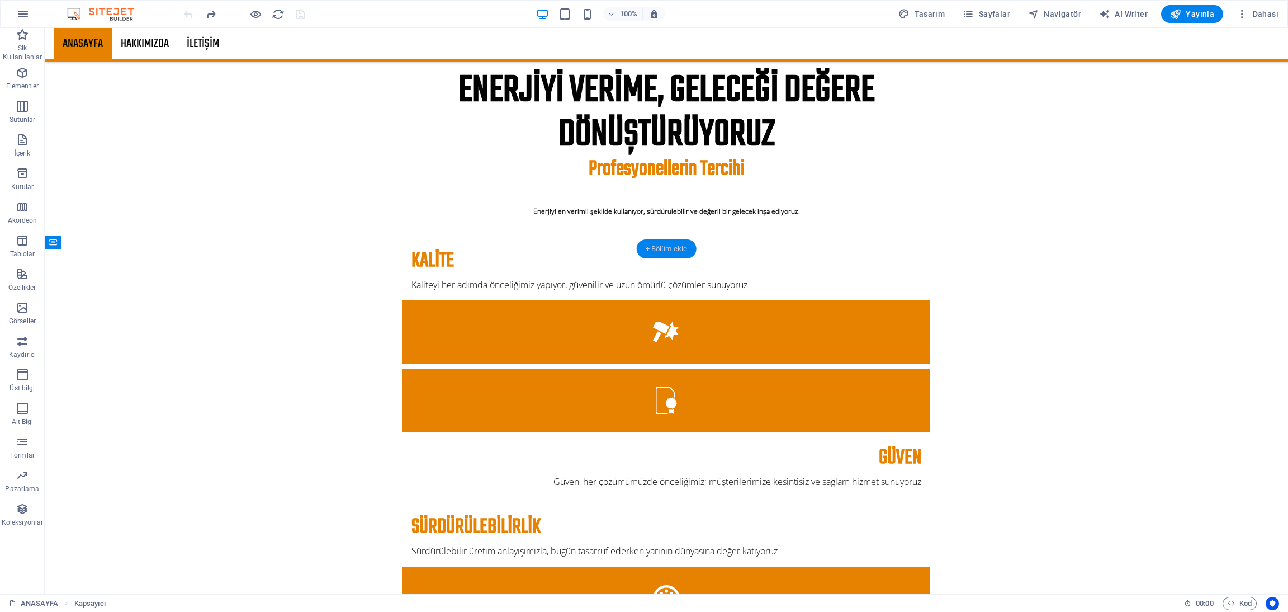
click at [658, 246] on div "+ Bölüm ekle" at bounding box center [667, 248] width 60 height 19
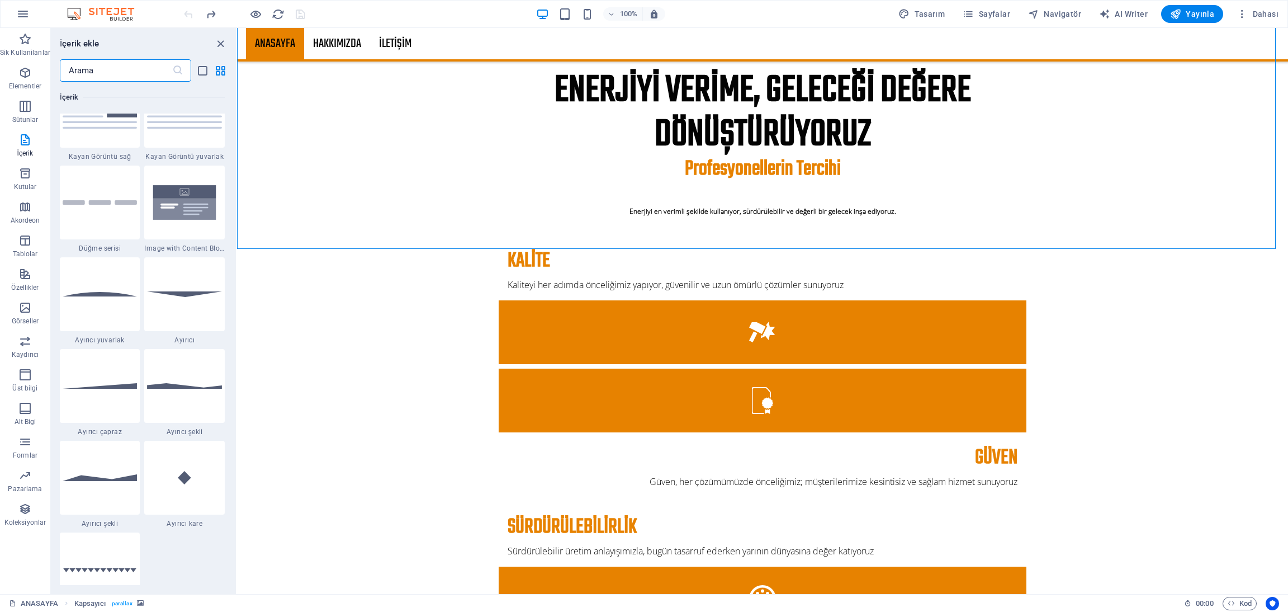
scroll to position [2542, 0]
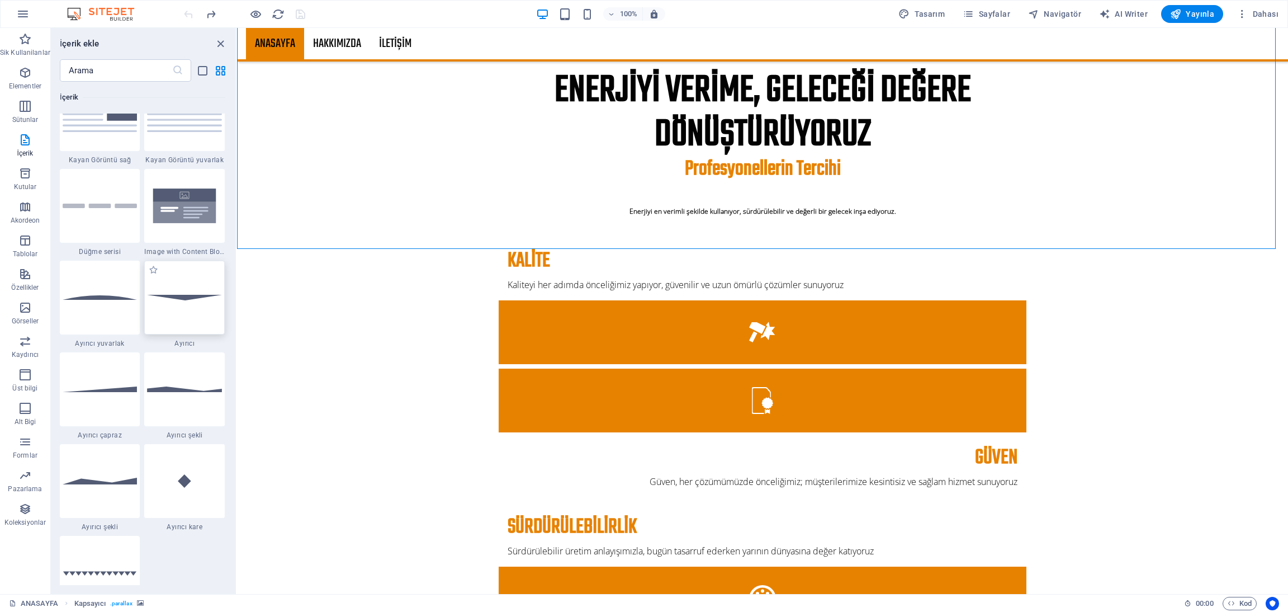
click at [195, 306] on div at bounding box center [184, 298] width 80 height 74
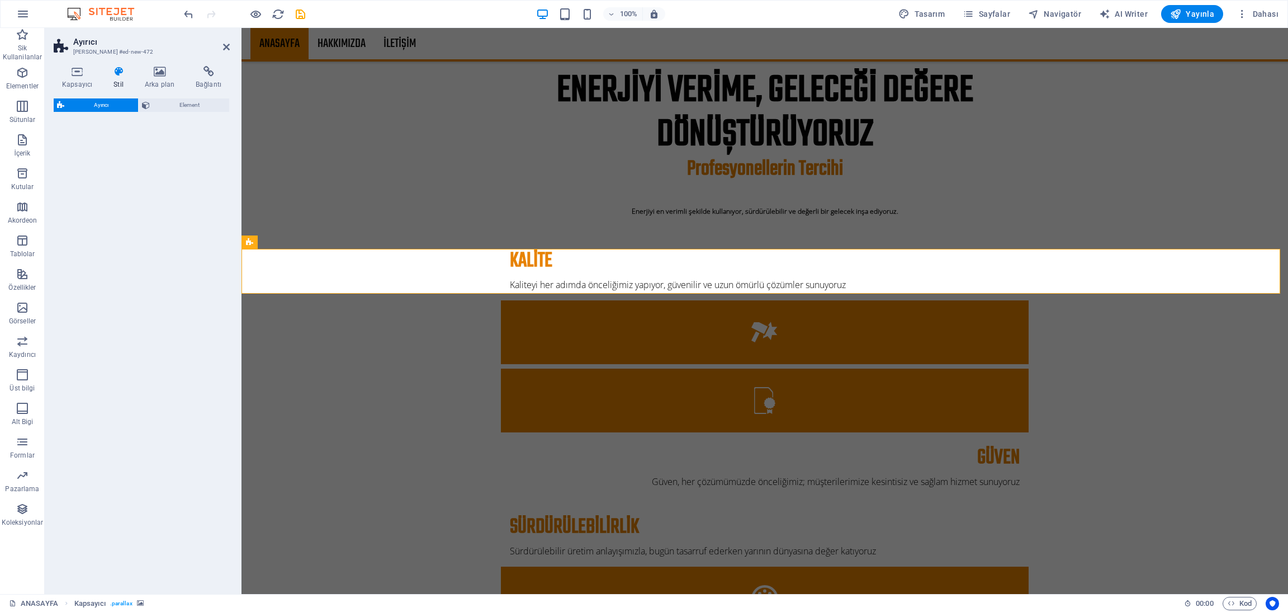
select select "rem"
select select "preset-separator-v3-default"
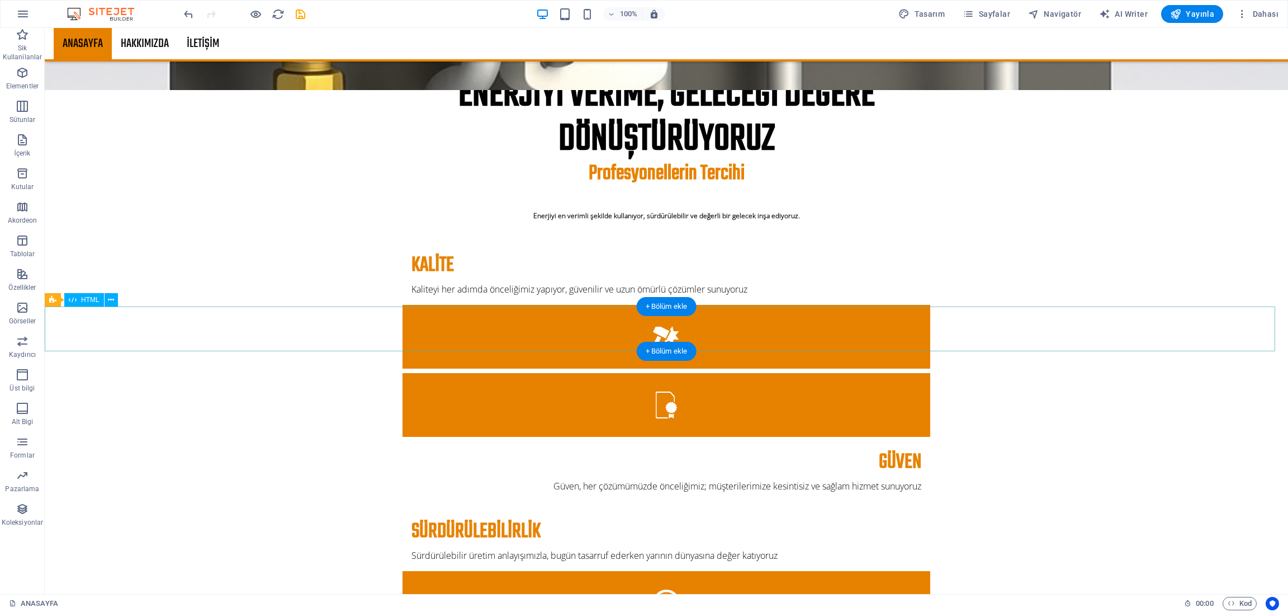
scroll to position [1412, 0]
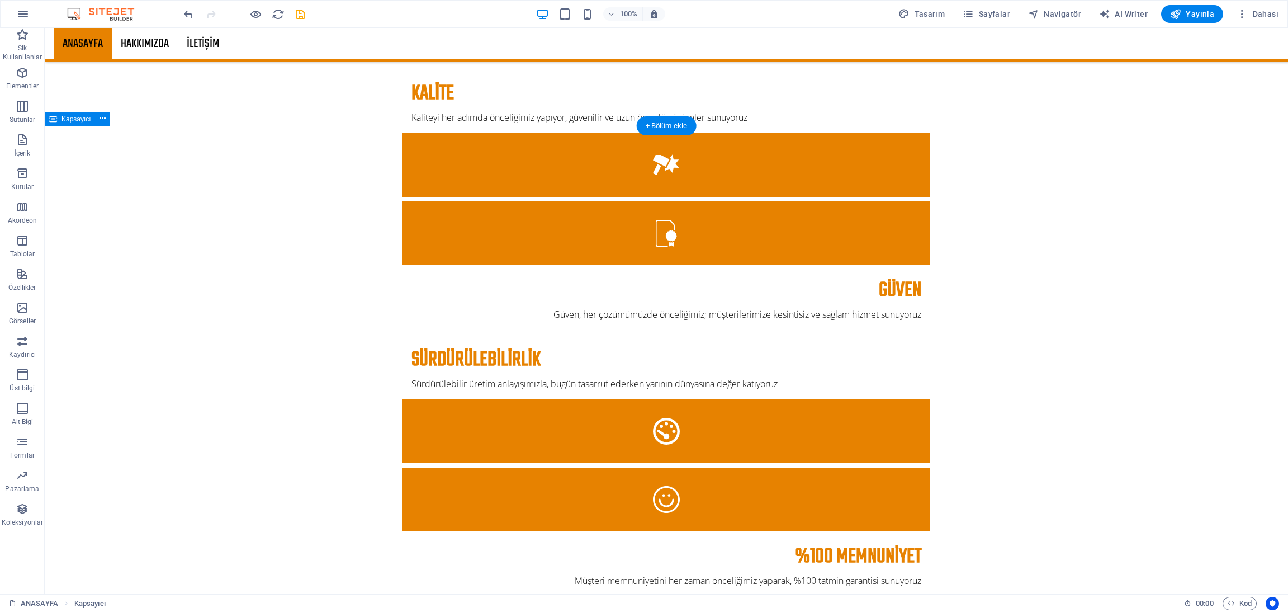
scroll to position [1495, 0]
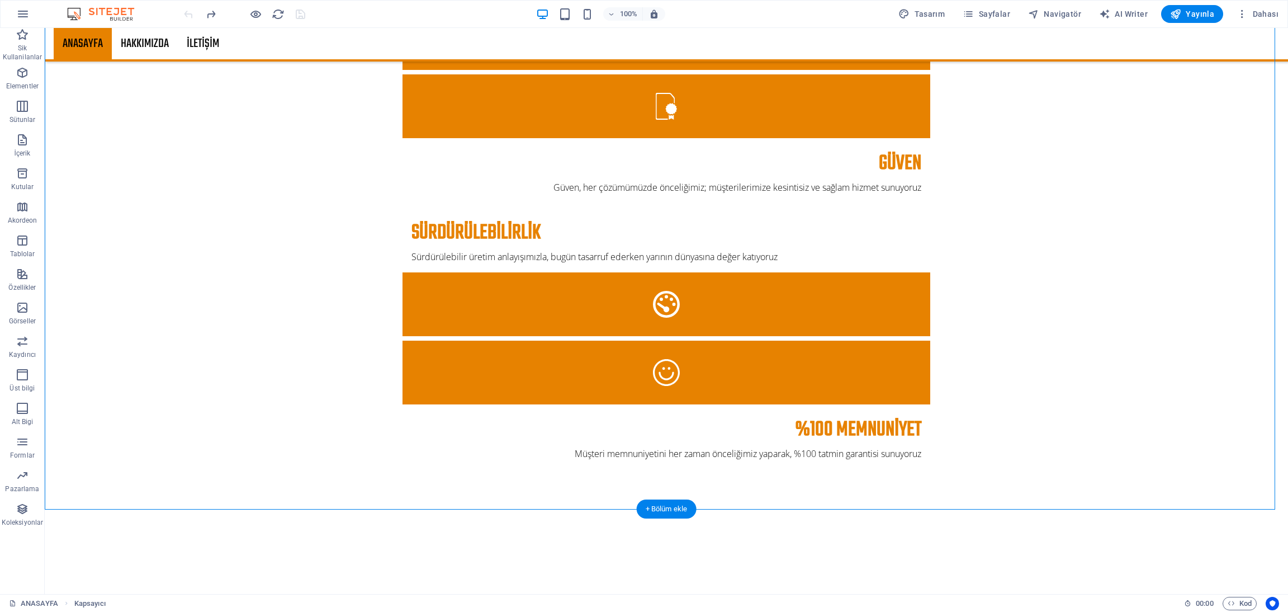
scroll to position [1831, 0]
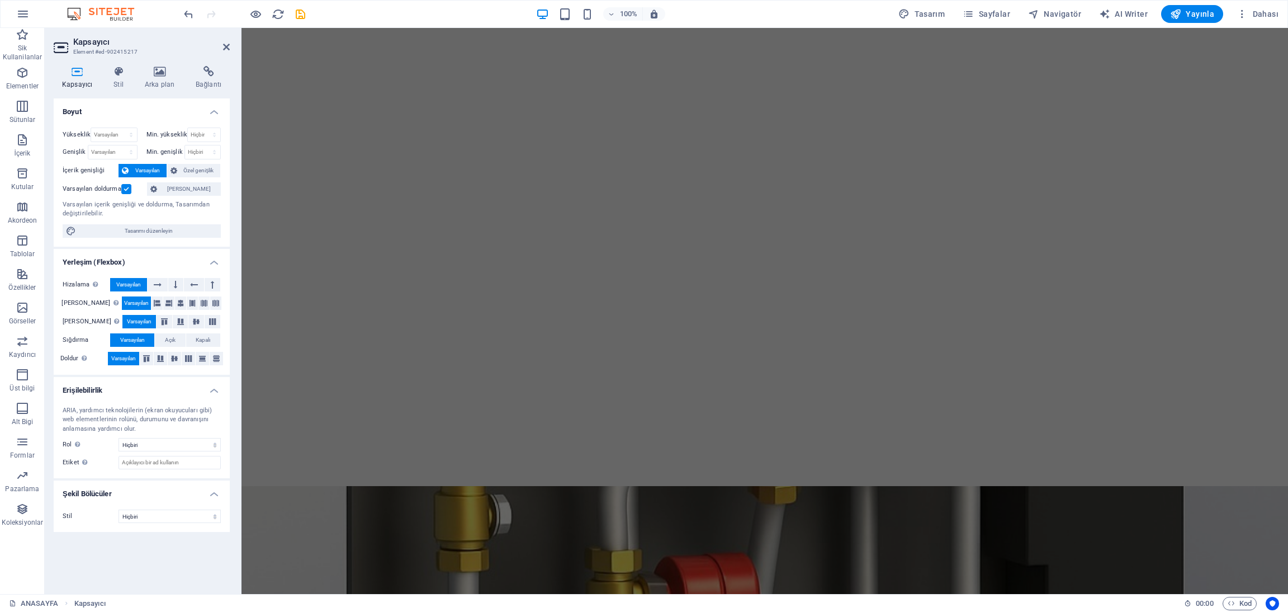
scroll to position [405, 0]
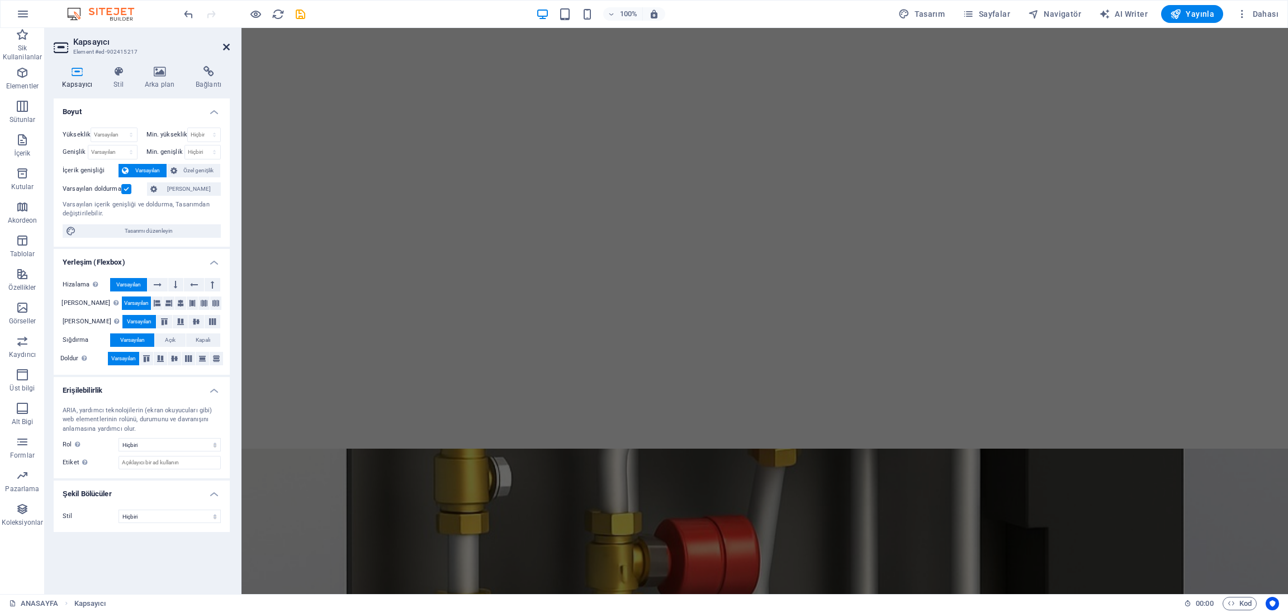
click at [227, 44] on icon at bounding box center [226, 46] width 7 height 9
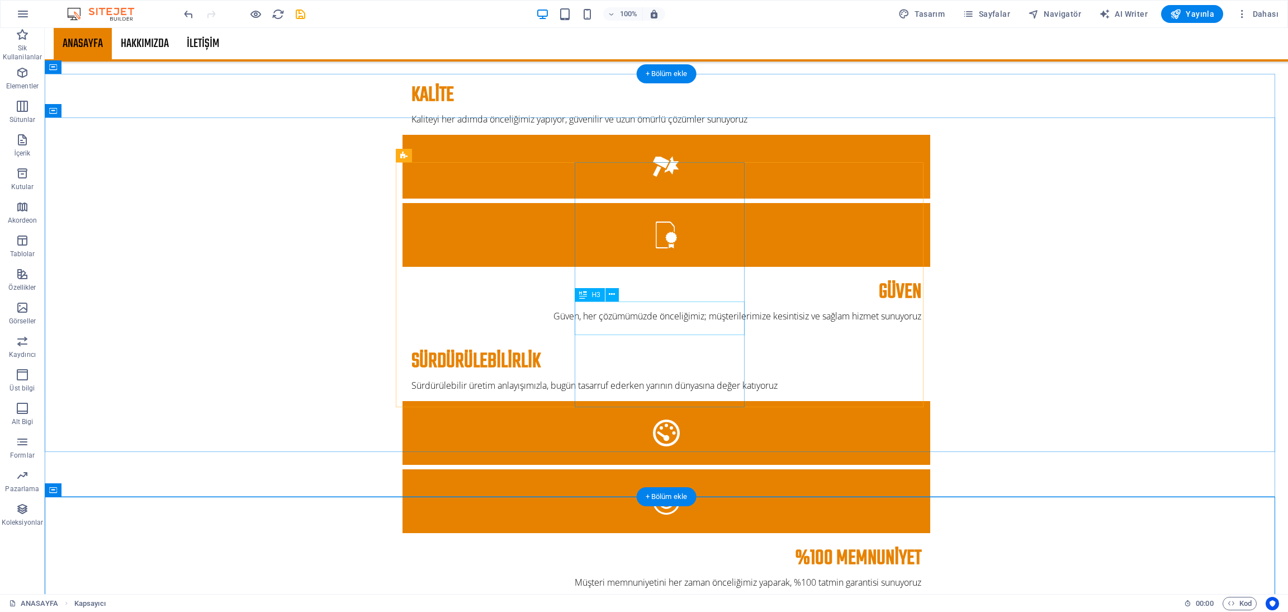
scroll to position [1655, 0]
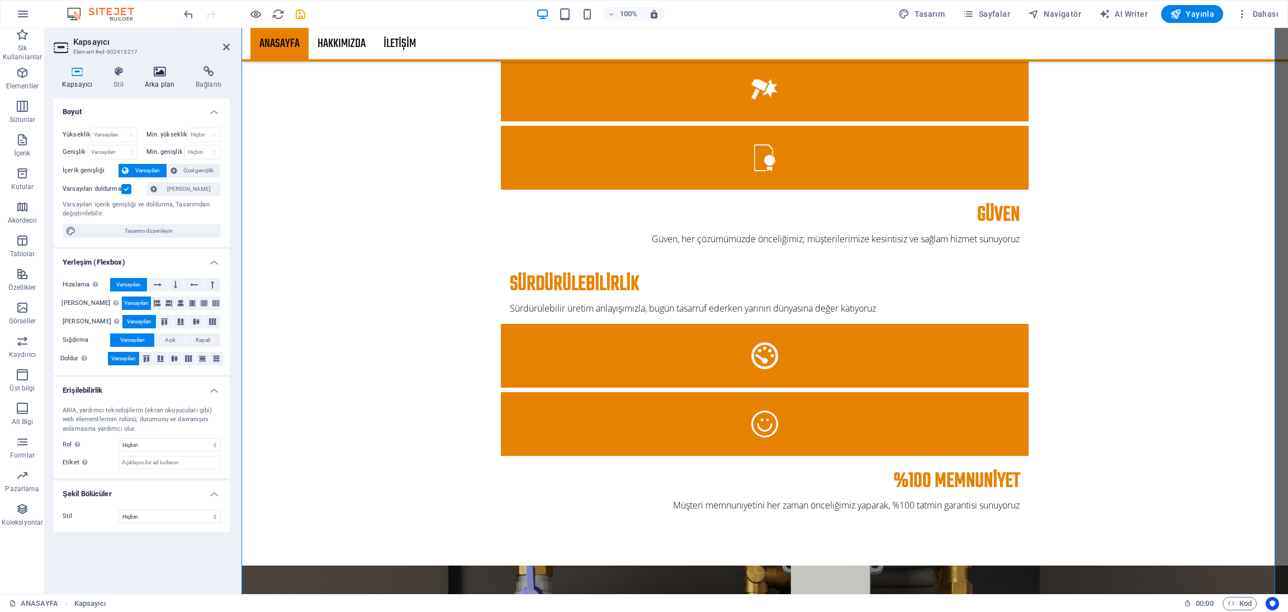
click at [164, 77] on h4 "Arka plan" at bounding box center [161, 77] width 51 height 23
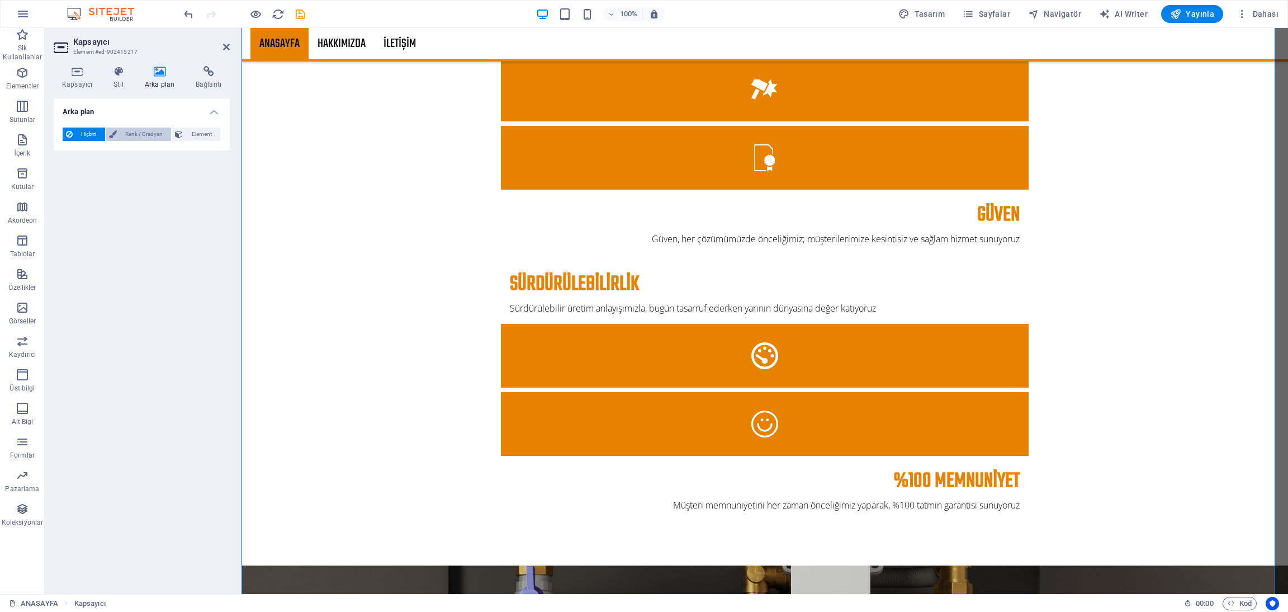
click at [119, 132] on button "Renk / Gradyan" at bounding box center [139, 133] width 66 height 13
click at [103, 155] on span "Gradyan" at bounding box center [105, 156] width 27 height 16
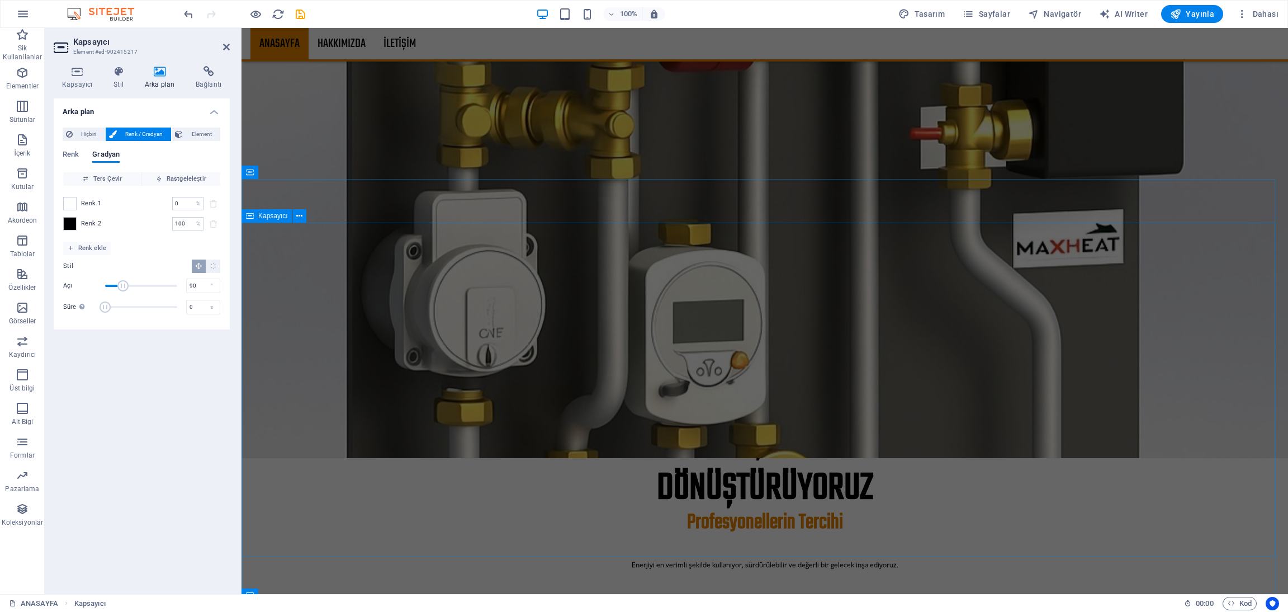
scroll to position [1090, 0]
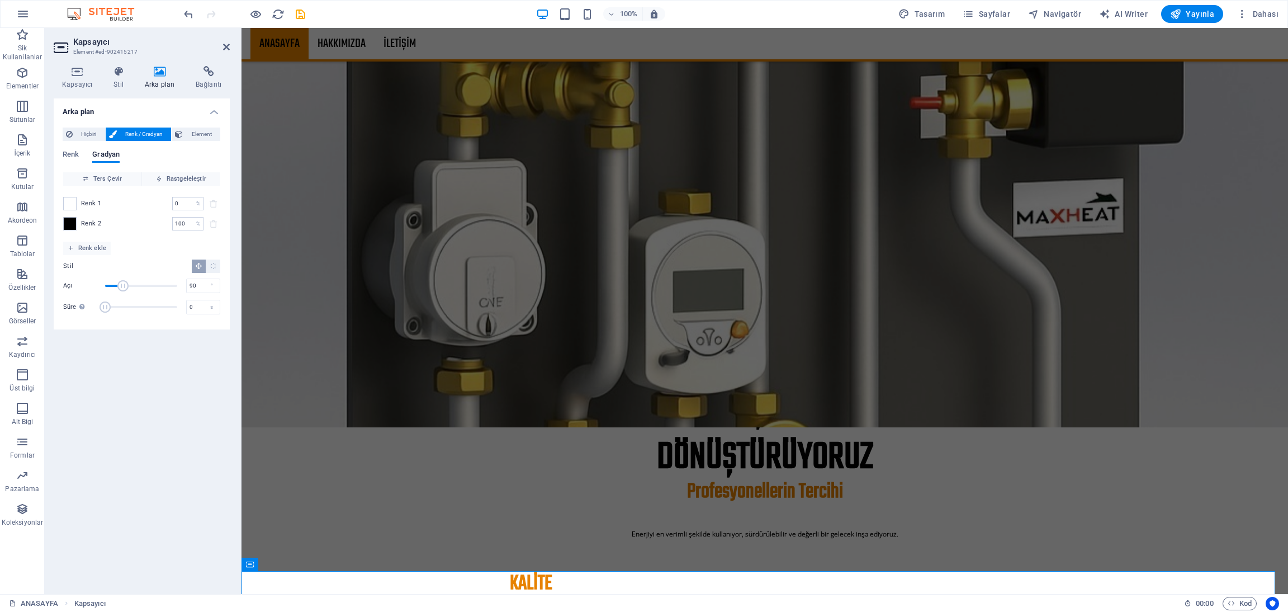
click at [70, 223] on span at bounding box center [70, 223] width 12 height 12
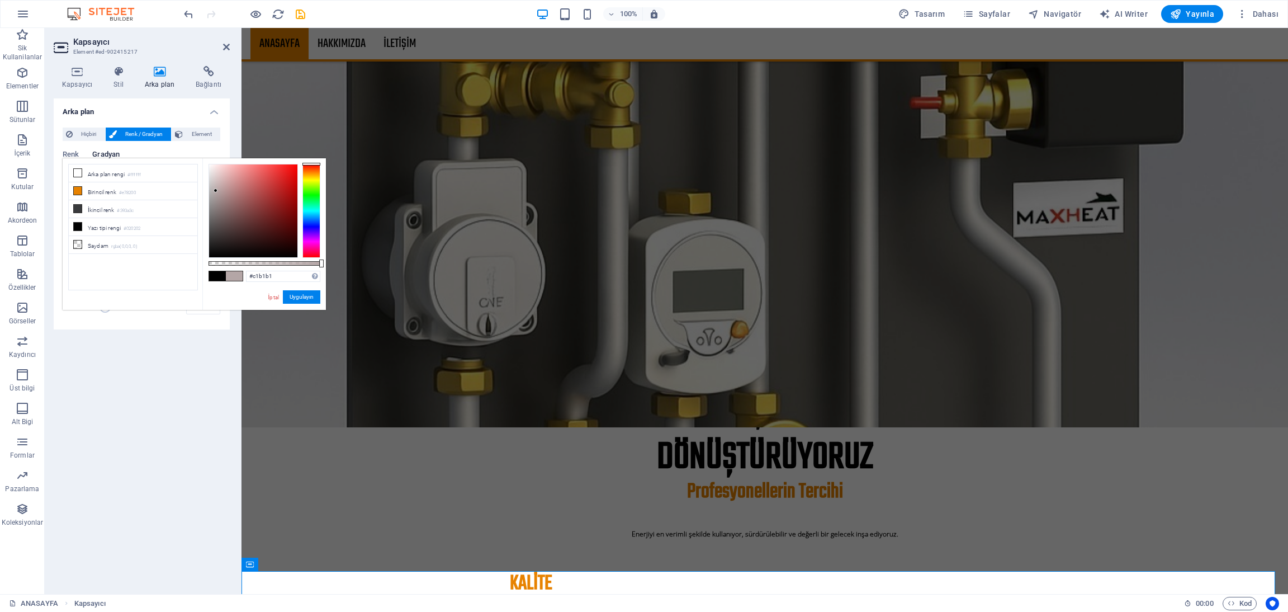
type input "#cab9b9"
drag, startPoint x: 215, startPoint y: 222, endPoint x: 216, endPoint y: 183, distance: 39.7
click at [216, 183] on div at bounding box center [253, 210] width 88 height 93
click at [300, 300] on button "Uygulayın" at bounding box center [301, 296] width 37 height 13
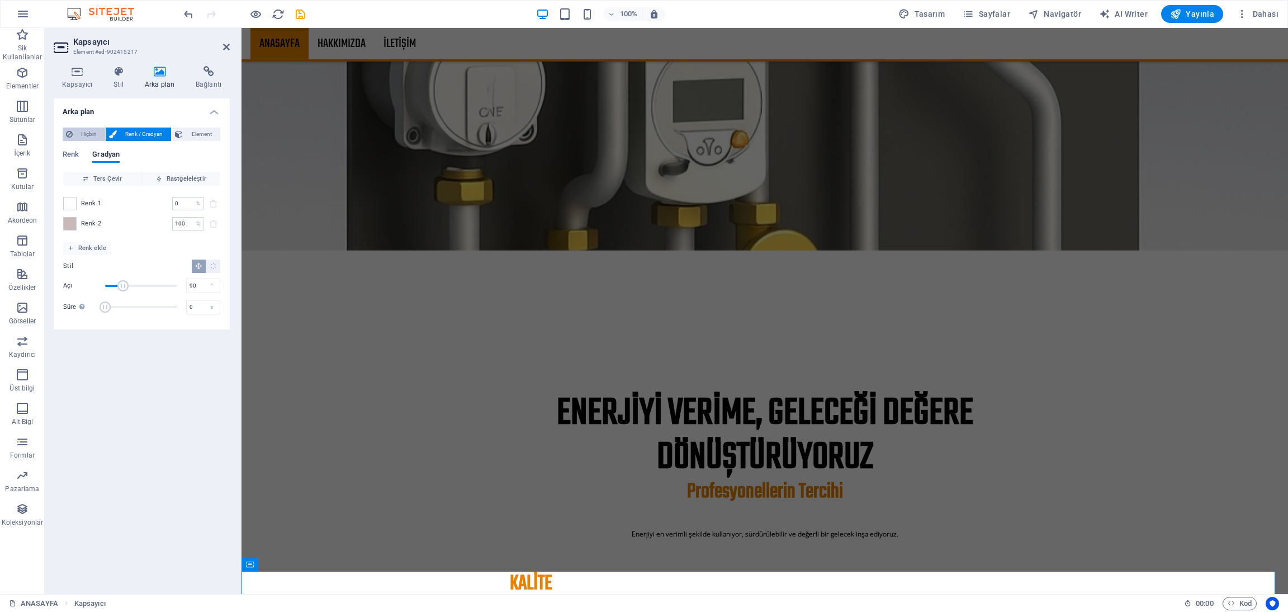
click at [87, 129] on span "Hiçbiri" at bounding box center [89, 133] width 26 height 13
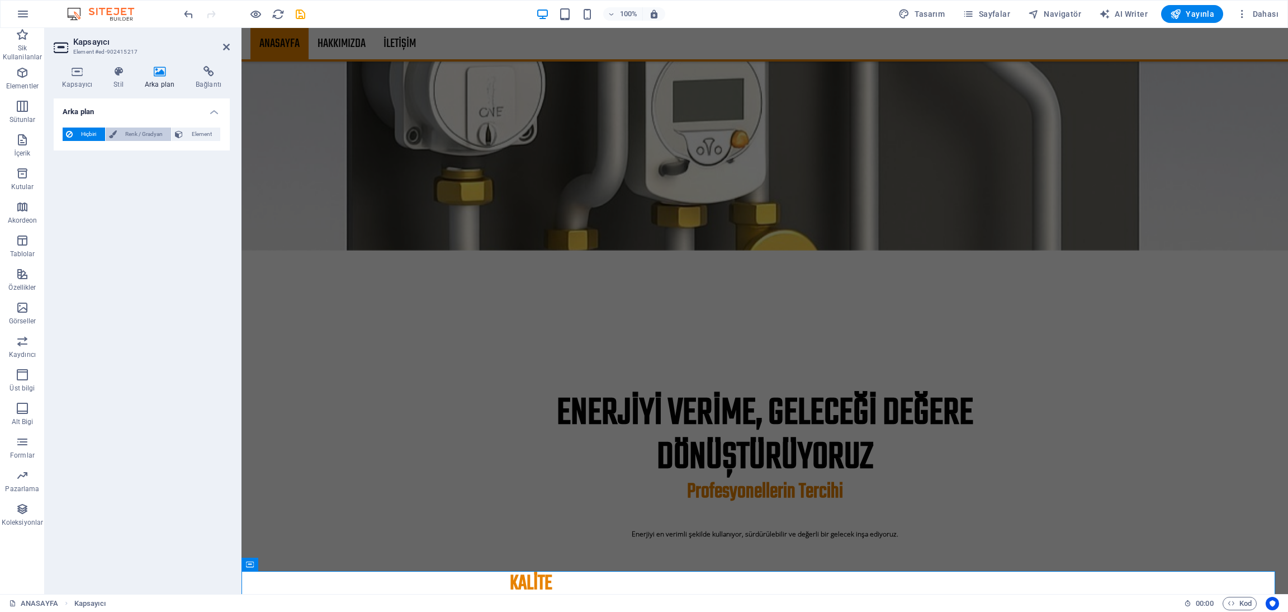
click at [153, 135] on span "Renk / Gradyan" at bounding box center [144, 133] width 48 height 13
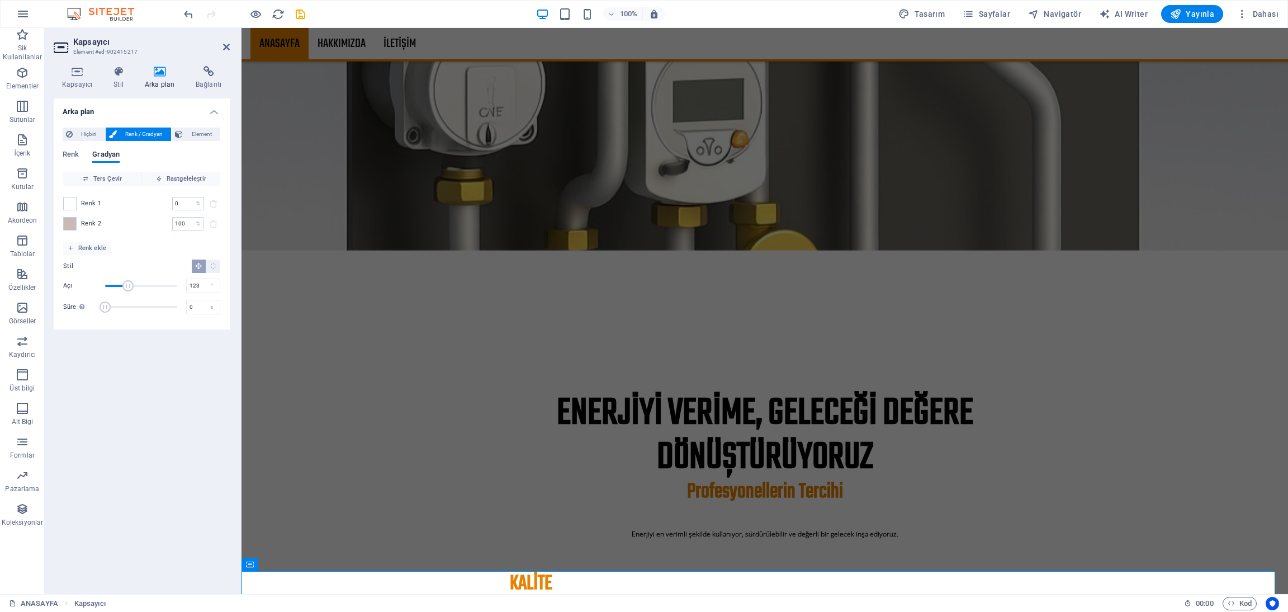
type input "126"
click at [130, 292] on span "Açı" at bounding box center [141, 285] width 72 height 17
click at [222, 47] on header "Kapsayıcı Element #ed-902415217" at bounding box center [142, 42] width 176 height 29
click at [223, 48] on icon at bounding box center [226, 46] width 7 height 9
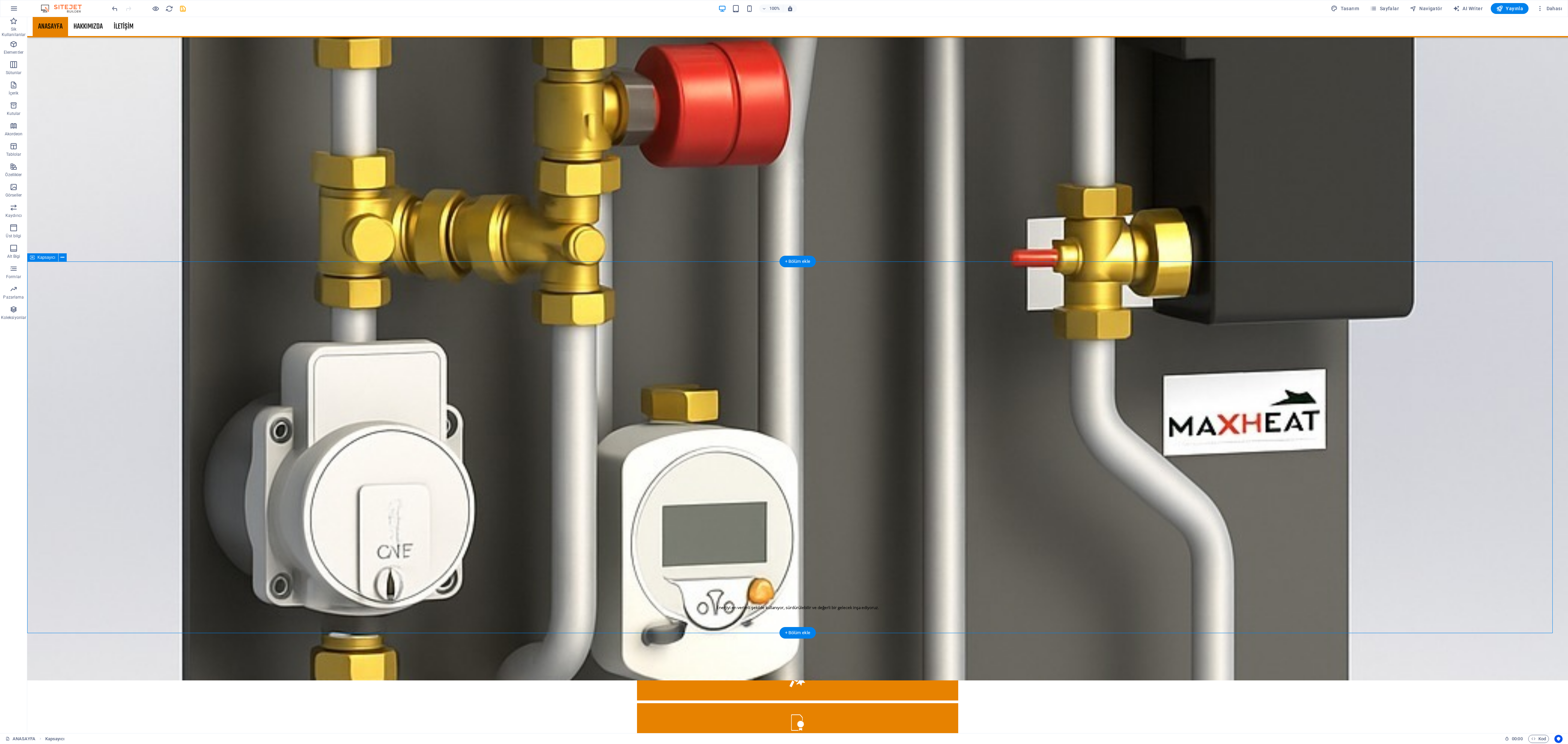
scroll to position [1092, 0]
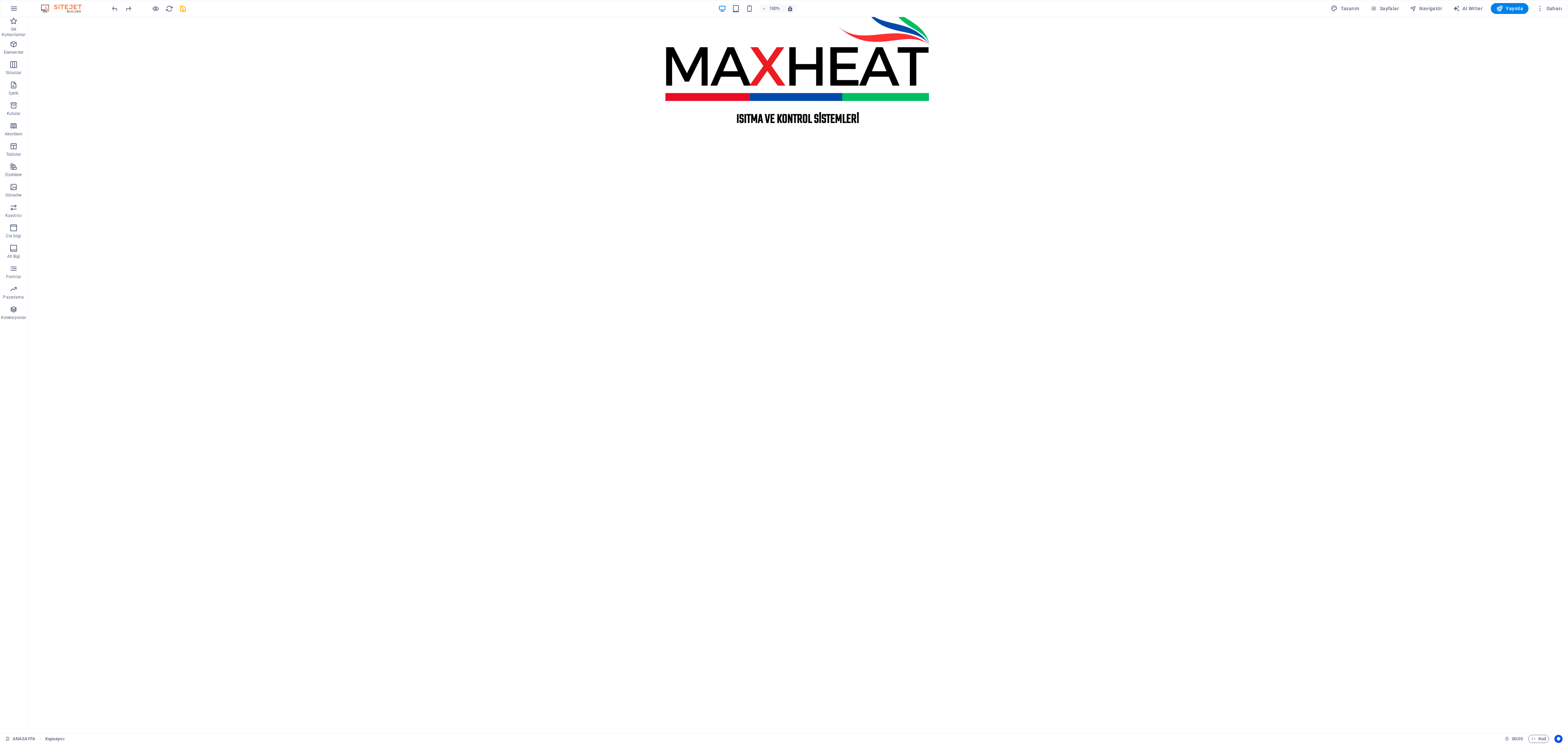
scroll to position [0, 0]
